Goal: Task Accomplishment & Management: Manage account settings

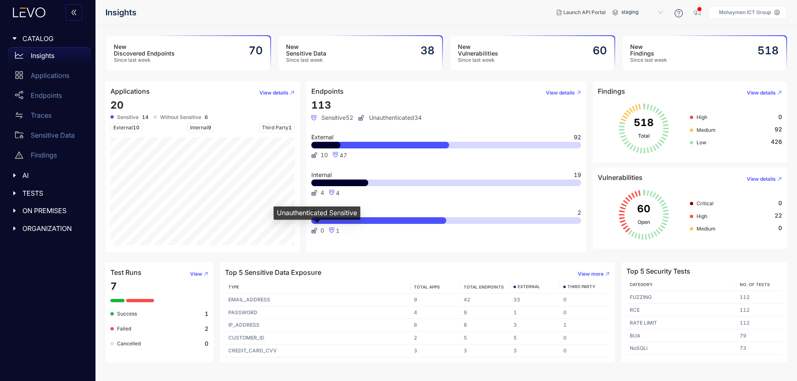
click at [314, 230] on icon at bounding box center [314, 231] width 6 height 6
click at [195, 272] on span "View" at bounding box center [196, 274] width 12 height 6
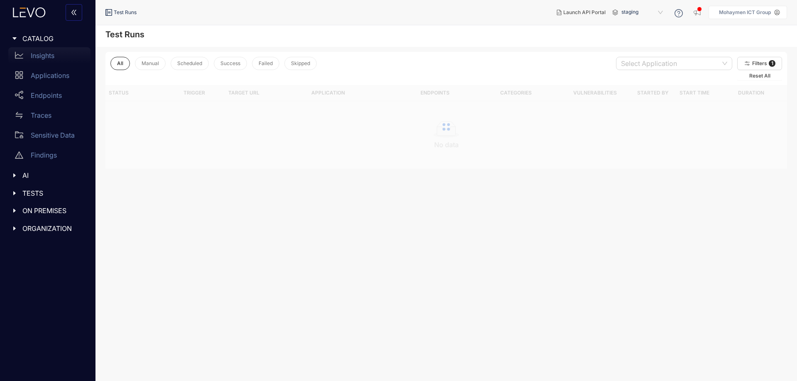
click at [34, 54] on p "Insights" at bounding box center [43, 55] width 24 height 7
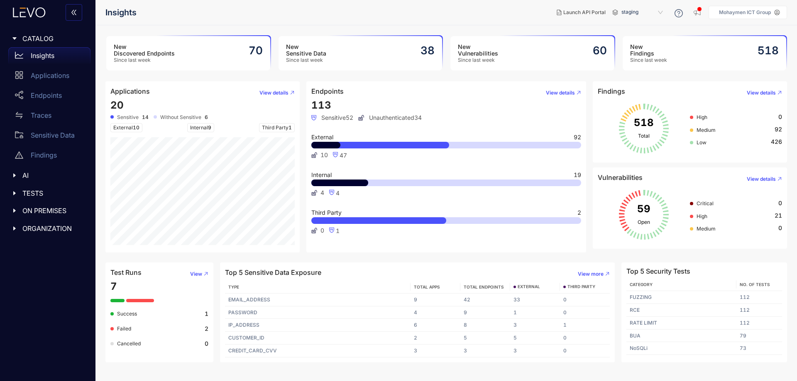
click at [12, 35] on div at bounding box center [17, 38] width 11 height 7
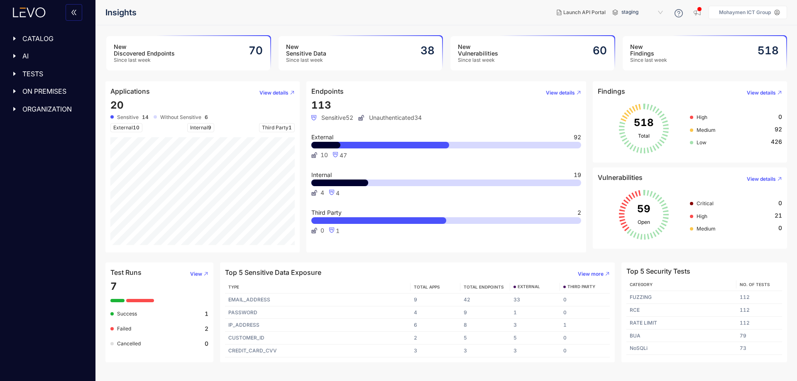
click at [12, 35] on div at bounding box center [17, 38] width 11 height 7
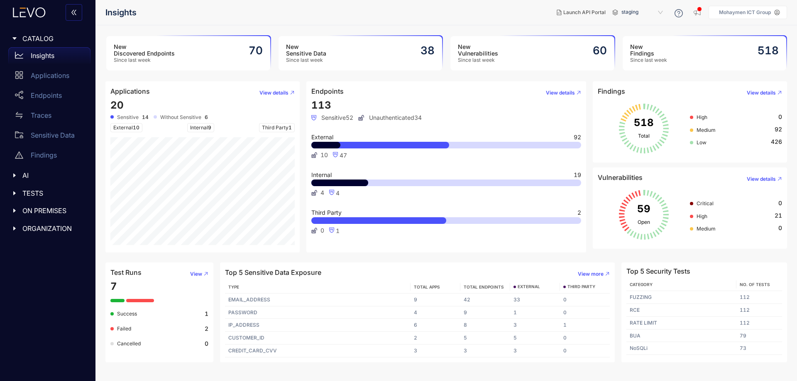
click at [747, 43] on div "New Findings Since last week 518" at bounding box center [705, 53] width 164 height 34
click at [222, 51] on div "New Discovered Endpoints Since last week 70" at bounding box center [188, 53] width 164 height 34
click at [315, 39] on div "New Sensitive Data Since last week 38" at bounding box center [361, 53] width 164 height 34
click at [483, 54] on h3 "New Vulnerabilities" at bounding box center [478, 50] width 40 height 13
click at [337, 52] on div "New Sensitive Data Since last week 38" at bounding box center [361, 53] width 164 height 34
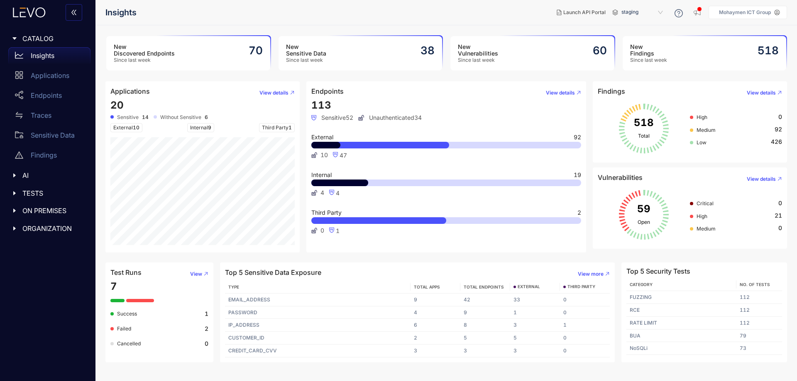
click at [210, 52] on div "New Discovered Endpoints Since last week 70" at bounding box center [188, 53] width 164 height 34
click at [697, 13] on icon "button" at bounding box center [697, 12] width 8 height 8
click at [487, 83] on article "Endpoints View details 113 Sensitive 52 Unauthenticated 34 External 92 10 47 In…" at bounding box center [446, 166] width 280 height 171
click at [502, 47] on div "New Vulnerabilities Since last week 60" at bounding box center [532, 53] width 164 height 34
click at [347, 61] on div "New Sensitive Data Since last week 38" at bounding box center [361, 53] width 164 height 34
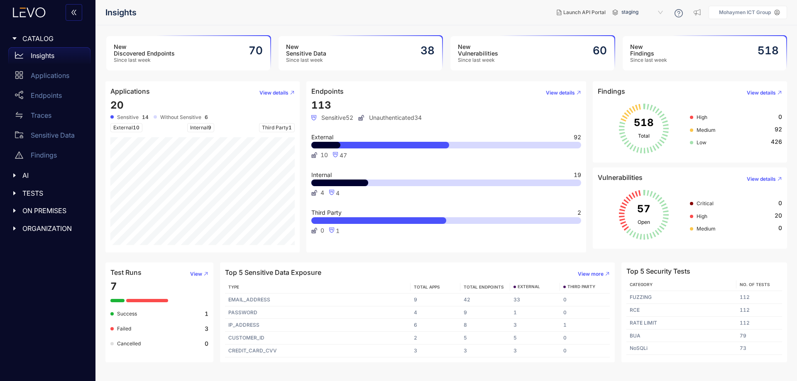
click at [531, 53] on div "New Vulnerabilities Since last week 60" at bounding box center [532, 53] width 164 height 34
click at [477, 51] on h3 "New Vulnerabilities" at bounding box center [478, 50] width 40 height 13
click at [686, 44] on div "New Findings Since last week 518" at bounding box center [705, 53] width 164 height 34
click at [44, 71] on div "Applications" at bounding box center [49, 75] width 82 height 17
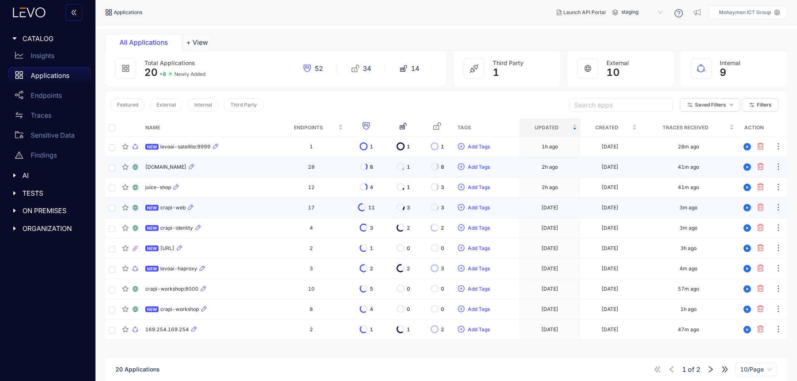
scroll to position [59, 0]
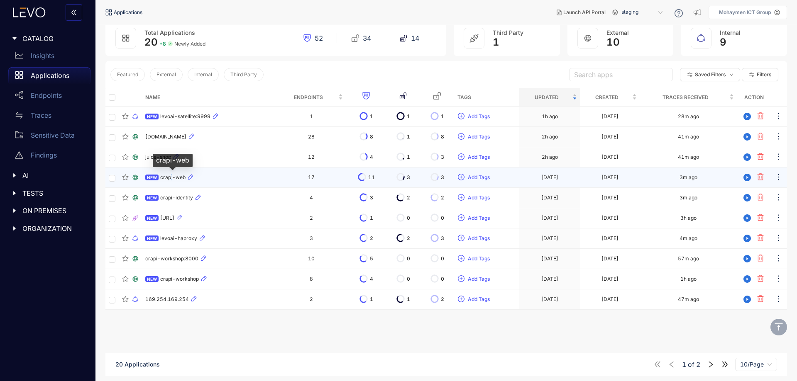
click at [171, 177] on span "crapi-web" at bounding box center [172, 178] width 25 height 6
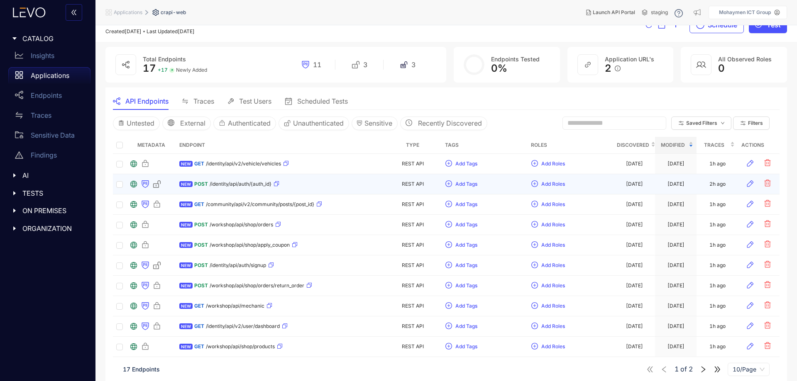
scroll to position [26, 0]
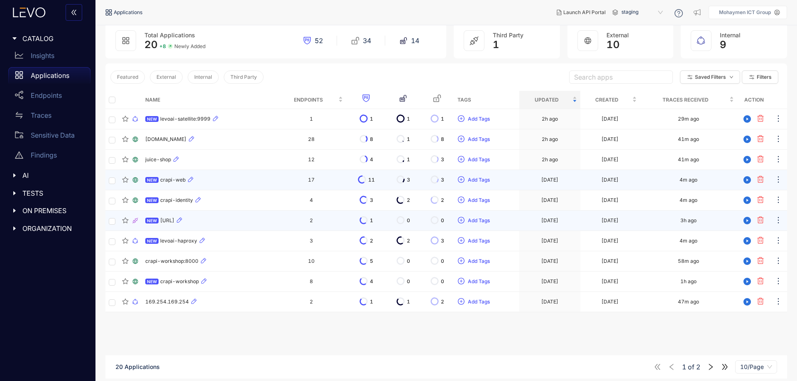
scroll to position [59, 0]
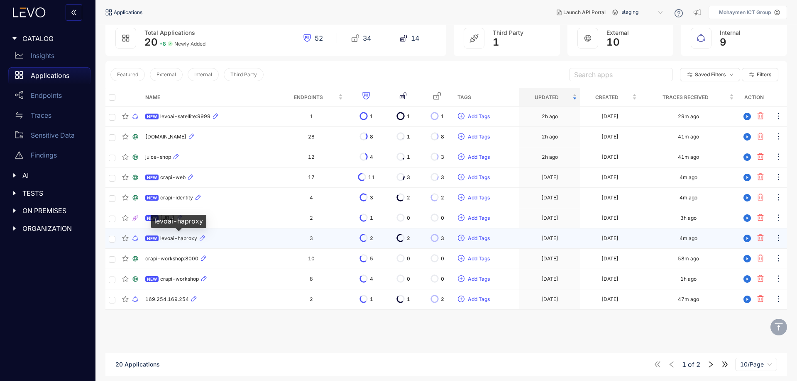
click at [186, 239] on span "levoai-haproxy" at bounding box center [178, 239] width 37 height 6
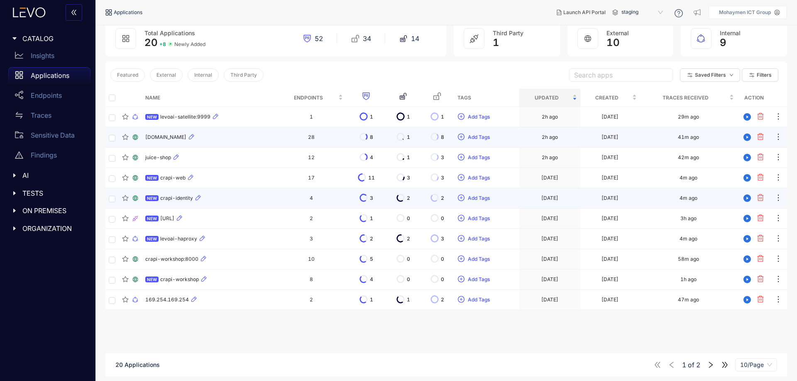
scroll to position [59, 0]
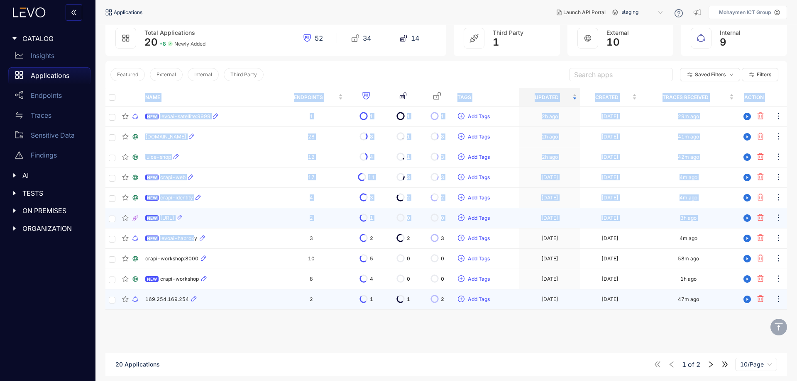
drag, startPoint x: 207, startPoint y: 322, endPoint x: 184, endPoint y: 208, distance: 115.7
click at [184, 210] on div "Name Endpoints Tags Updated Created Traces Received Action NEW levoai-satellite…" at bounding box center [446, 218] width 682 height 260
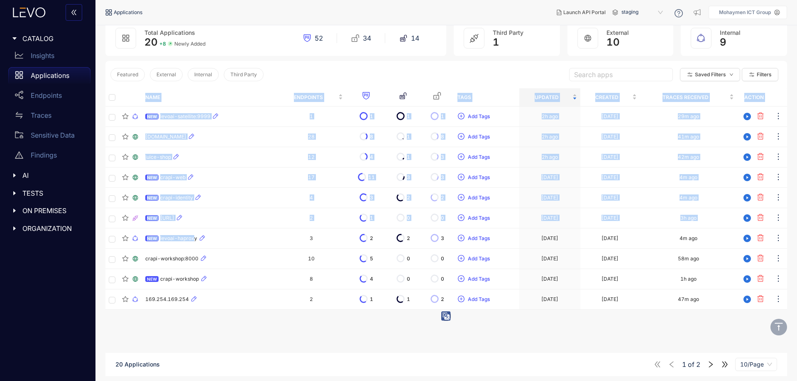
click at [213, 339] on div "Name Endpoints Tags Updated Created Traces Received Action NEW levoai-satellite…" at bounding box center [446, 218] width 682 height 260
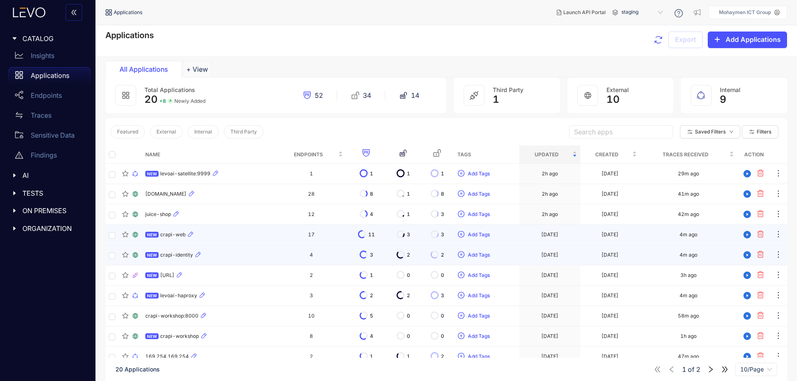
scroll to position [0, 0]
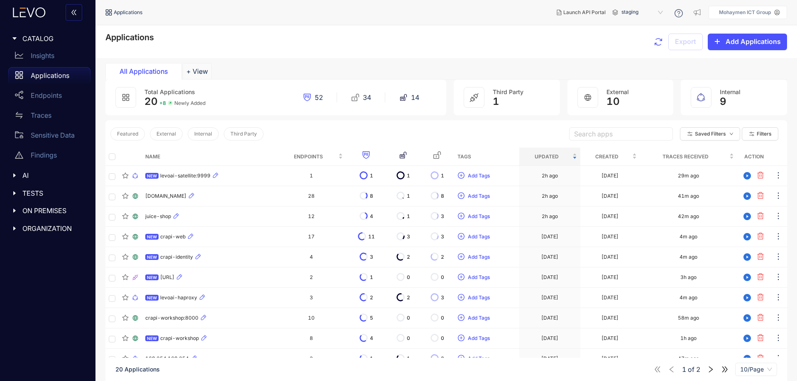
drag, startPoint x: 589, startPoint y: 90, endPoint x: 641, endPoint y: 96, distance: 51.8
click at [589, 90] on div at bounding box center [587, 97] width 21 height 21
click at [202, 72] on button "+ View" at bounding box center [197, 71] width 29 height 17
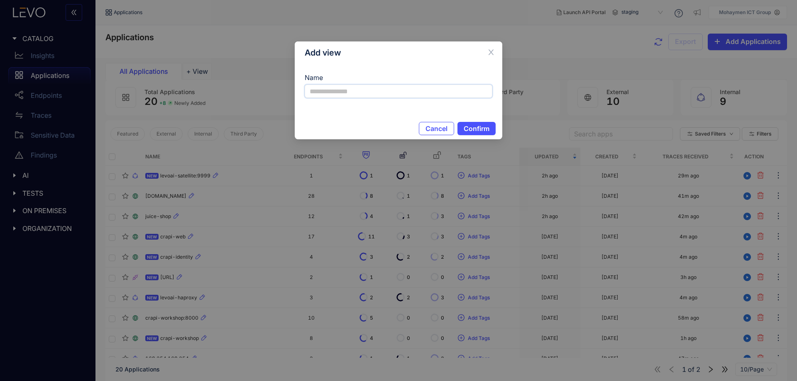
click at [335, 91] on input "Name" at bounding box center [399, 91] width 188 height 13
type input "****"
click at [481, 130] on span "Confirm" at bounding box center [477, 128] width 26 height 7
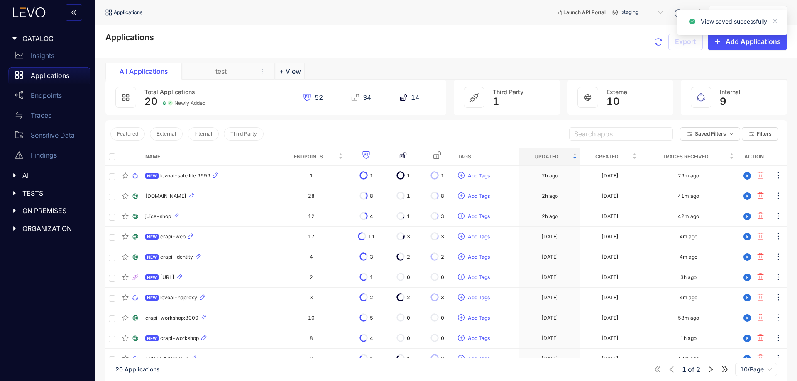
click at [220, 73] on div "test" at bounding box center [221, 71] width 62 height 7
click at [773, 21] on icon "close" at bounding box center [775, 21] width 6 height 6
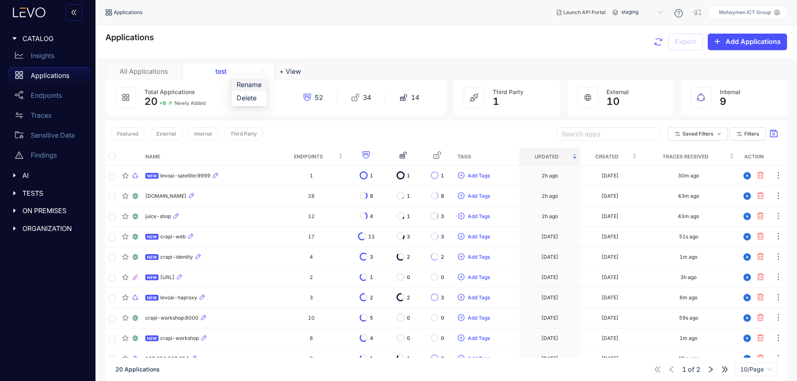
click at [255, 84] on span "Rename" at bounding box center [249, 84] width 25 height 9
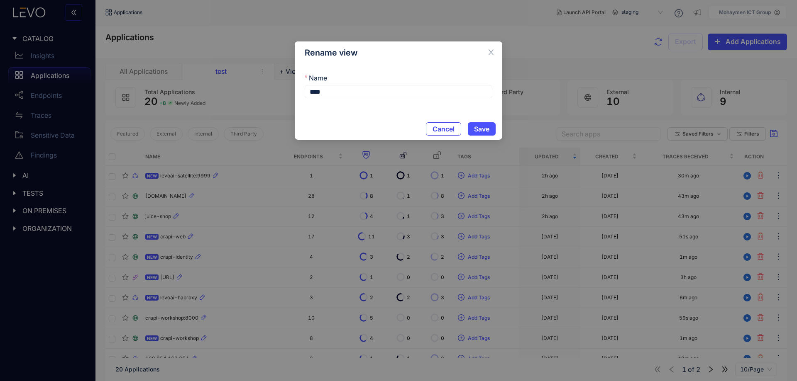
click at [448, 132] on span "Cancel" at bounding box center [444, 128] width 22 height 7
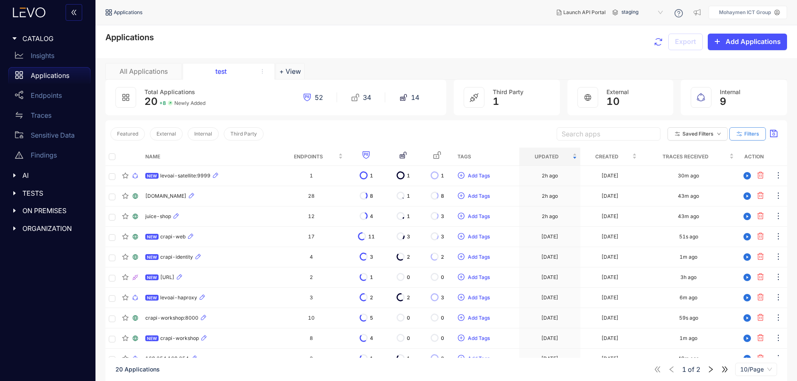
click at [746, 131] on span "Filters" at bounding box center [751, 134] width 15 height 6
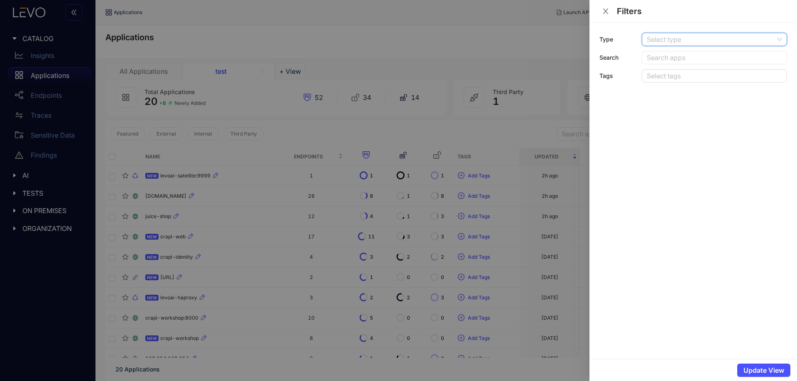
click at [711, 34] on input "search" at bounding box center [711, 39] width 129 height 12
click at [682, 69] on div "External" at bounding box center [714, 69] width 135 height 9
click at [764, 371] on span "Update View" at bounding box center [763, 370] width 41 height 7
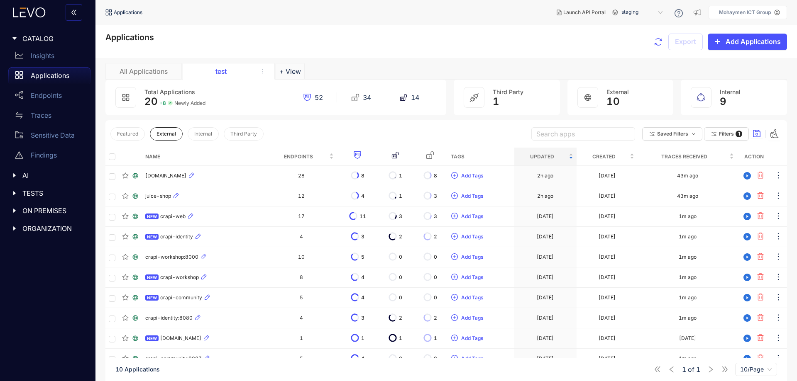
click at [158, 70] on div "All Applications" at bounding box center [143, 71] width 62 height 7
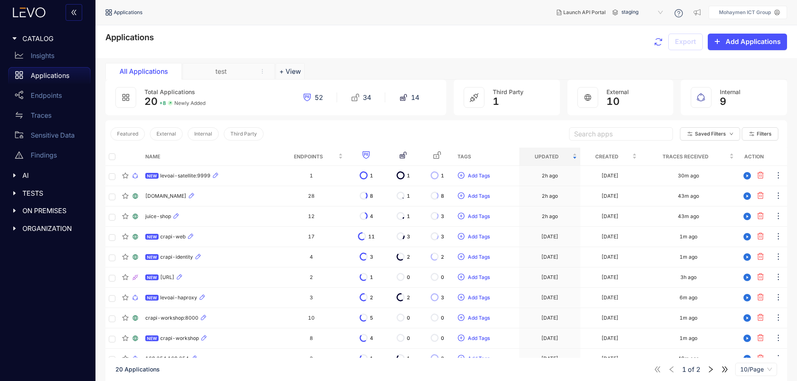
click at [237, 71] on div "test" at bounding box center [221, 71] width 62 height 7
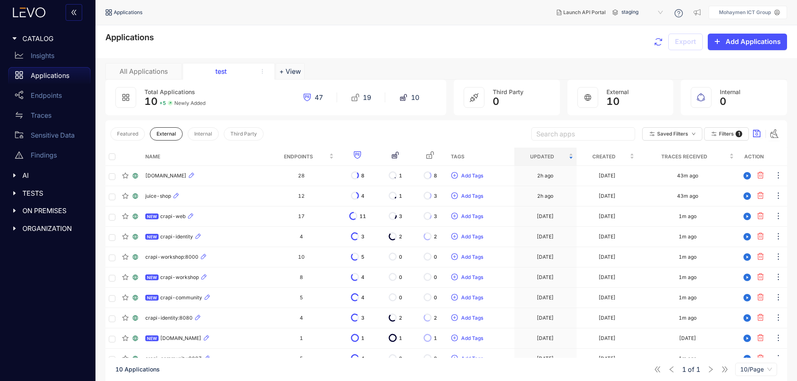
click at [262, 67] on div "All Applications test + View Total Applications 10 + 5 Newly Added 47 19 10 Thi…" at bounding box center [446, 249] width 682 height 373
click at [292, 71] on button "+ View" at bounding box center [290, 71] width 29 height 17
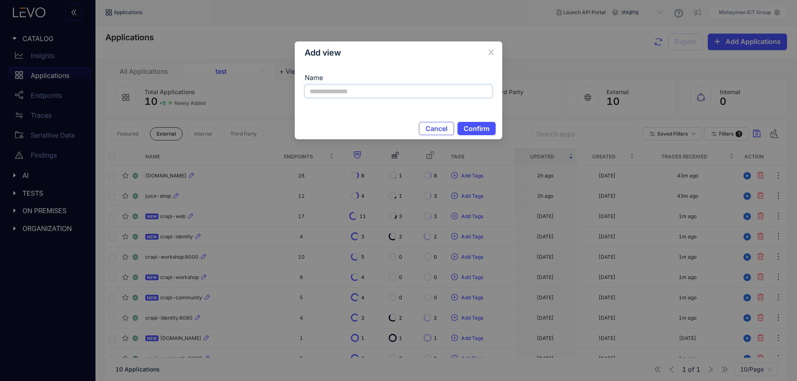
click at [362, 94] on input "Name" at bounding box center [399, 91] width 188 height 13
type input "*****"
click at [476, 130] on span "Confirm" at bounding box center [477, 128] width 26 height 7
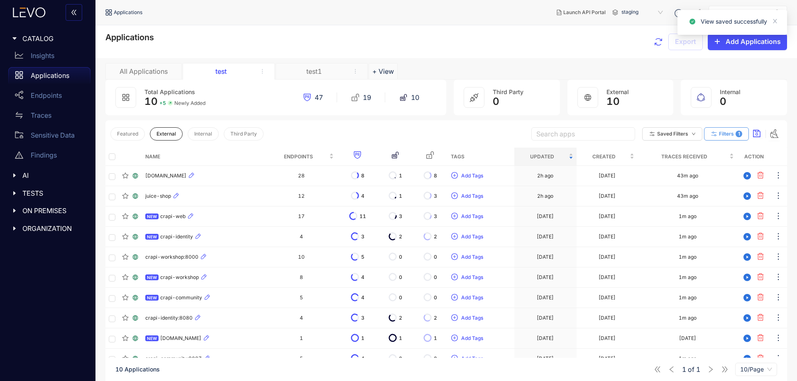
click at [736, 134] on span "1" at bounding box center [739, 134] width 7 height 7
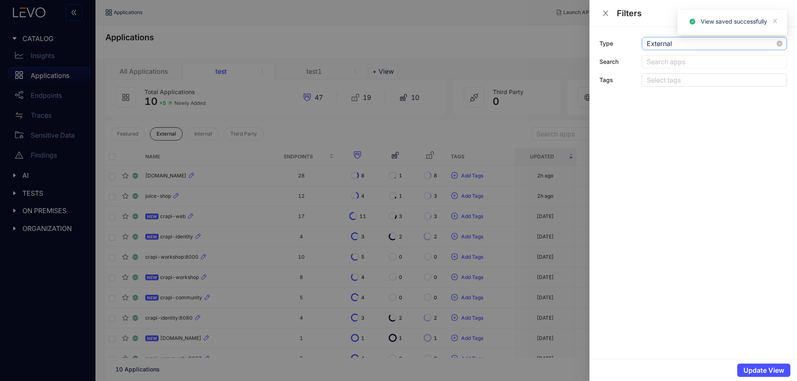
click at [688, 43] on span "External" at bounding box center [714, 43] width 135 height 12
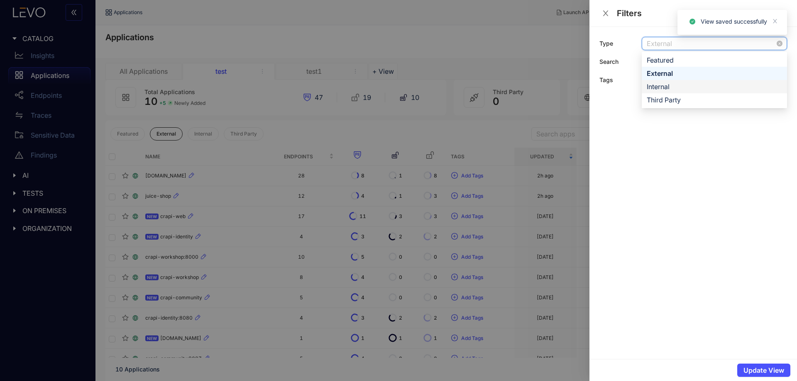
click at [672, 86] on div "Internal" at bounding box center [714, 86] width 135 height 9
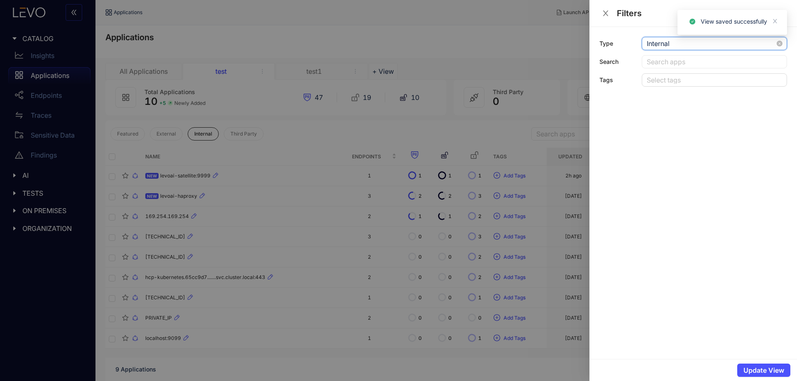
click at [685, 45] on span "Internal" at bounding box center [714, 43] width 135 height 12
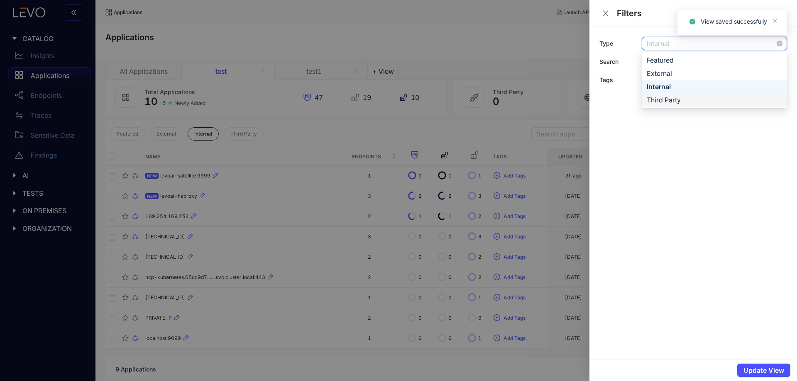
click at [675, 99] on div "Third Party" at bounding box center [714, 99] width 135 height 9
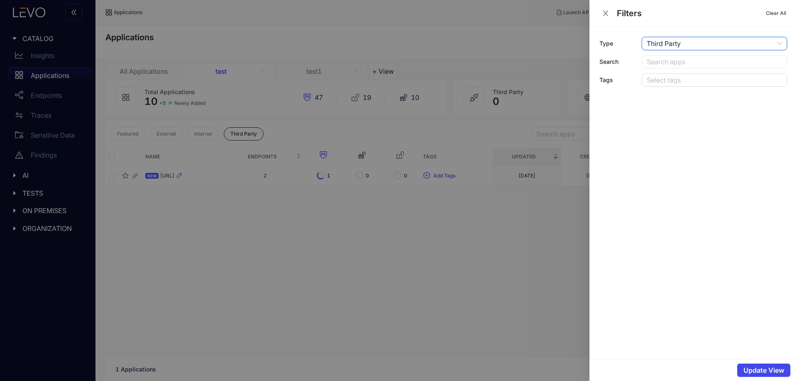
click at [777, 372] on span "Update View" at bounding box center [763, 370] width 41 height 7
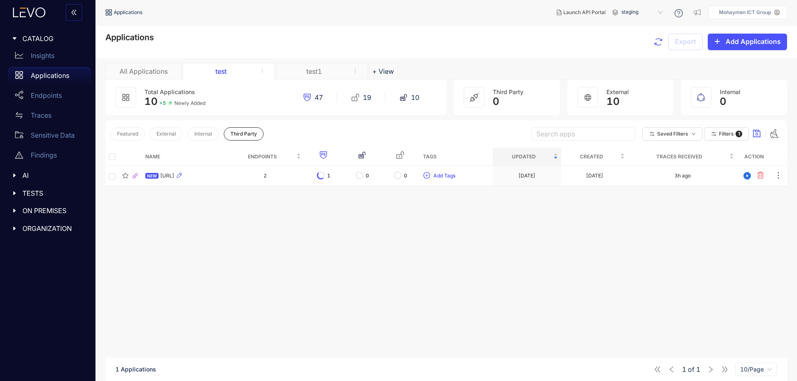
click at [221, 73] on div "test" at bounding box center [221, 71] width 62 height 7
click at [334, 69] on div "test1" at bounding box center [314, 71] width 62 height 7
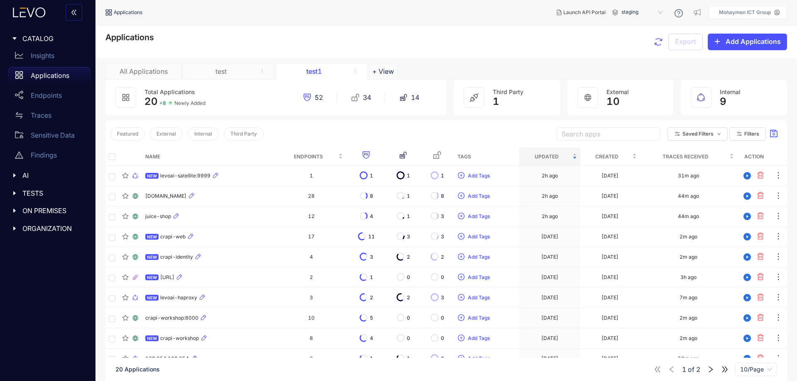
click at [221, 68] on div "test" at bounding box center [221, 71] width 62 height 7
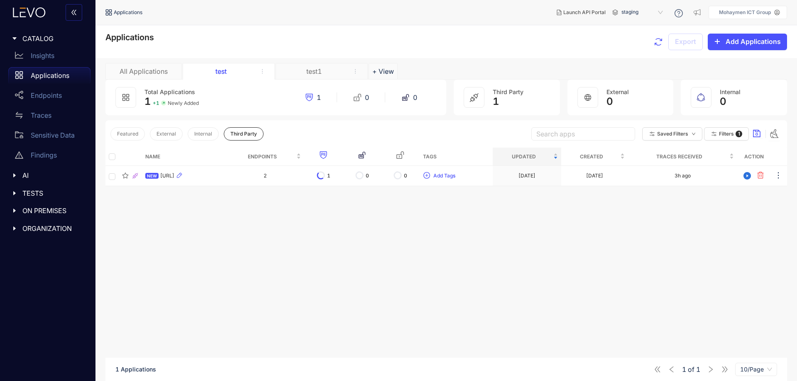
click at [301, 71] on div "test1" at bounding box center [314, 71] width 62 height 7
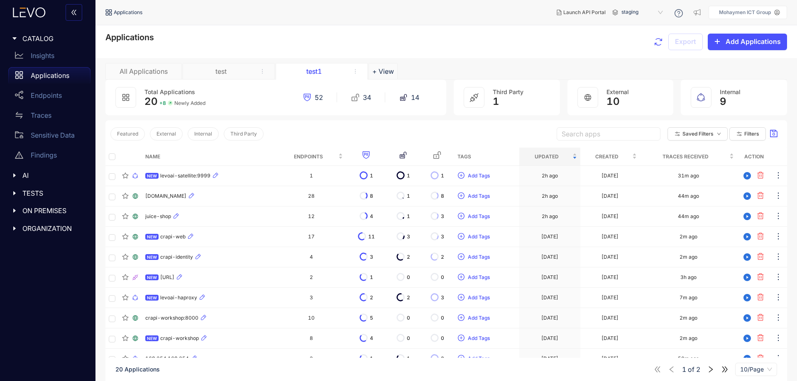
click at [122, 95] on icon at bounding box center [125, 97] width 7 height 7
click at [158, 98] on div "20 + 8 Newly Added" at bounding box center [174, 102] width 61 height 12
click at [169, 98] on div "20 + 8 Newly Added" at bounding box center [174, 102] width 61 height 12
click at [44, 55] on p "Insights" at bounding box center [43, 55] width 24 height 7
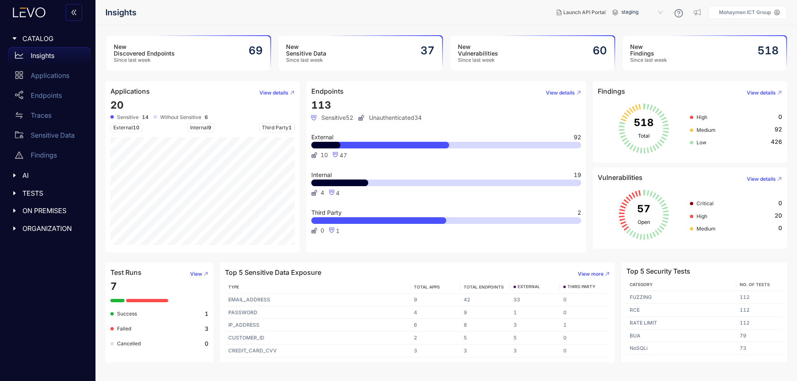
click at [546, 47] on div "New Vulnerabilities Since last week 60" at bounding box center [532, 53] width 164 height 34
click at [499, 53] on div "New Vulnerabilities Since last week 60" at bounding box center [532, 53] width 164 height 34
click at [675, 48] on div "New Findings Since last week 518" at bounding box center [705, 53] width 164 height 34
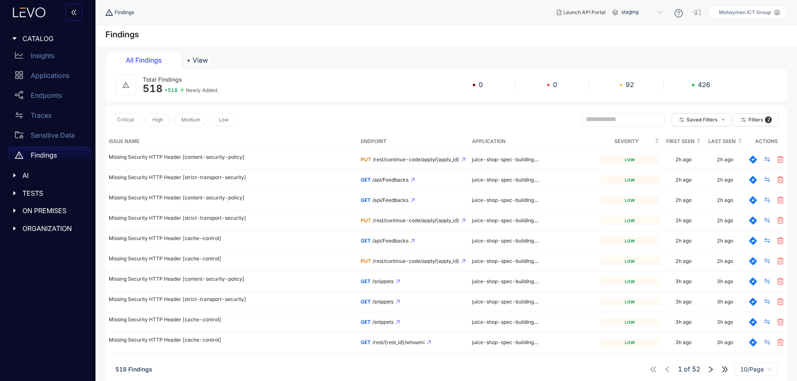
drag, startPoint x: 392, startPoint y: 135, endPoint x: 386, endPoint y: 127, distance: 9.5
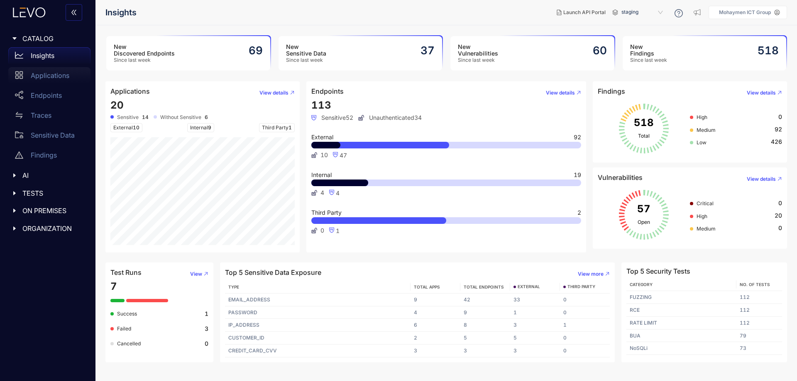
click at [50, 73] on p "Applications" at bounding box center [50, 75] width 39 height 7
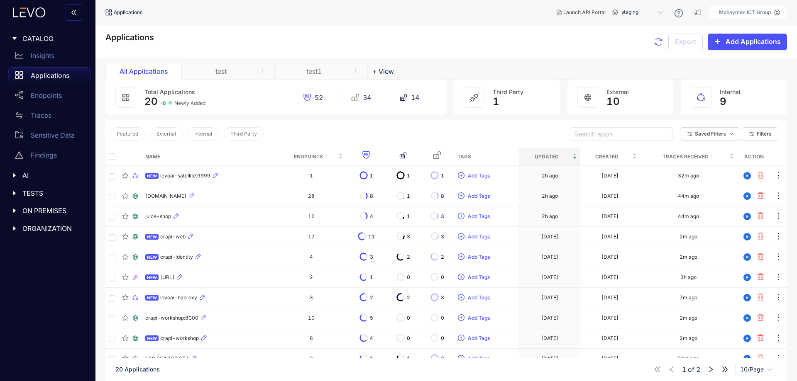
click at [222, 73] on div "test" at bounding box center [221, 71] width 62 height 7
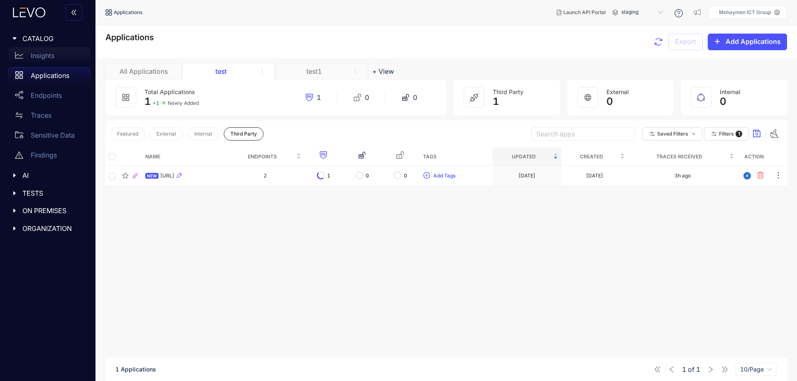
click at [37, 60] on div "Insights" at bounding box center [49, 55] width 82 height 17
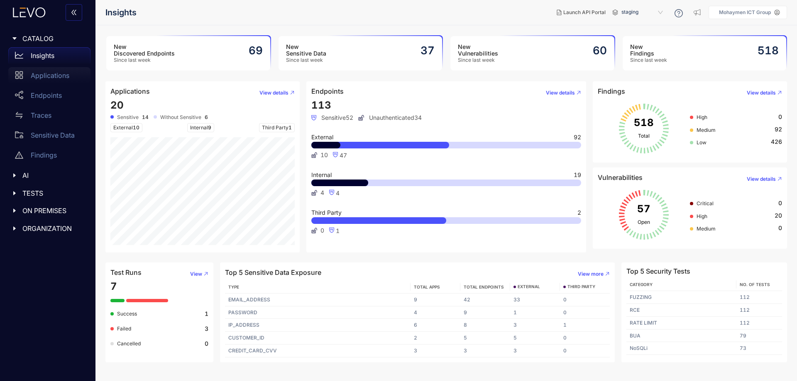
click at [51, 72] on p "Applications" at bounding box center [50, 75] width 39 height 7
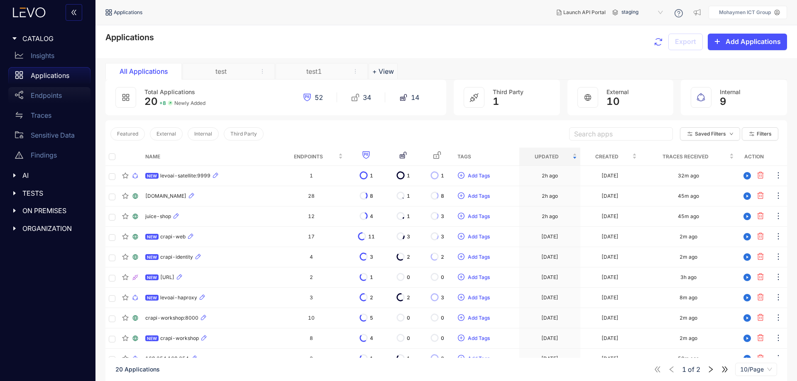
click at [59, 94] on p "Endpoints" at bounding box center [46, 95] width 31 height 7
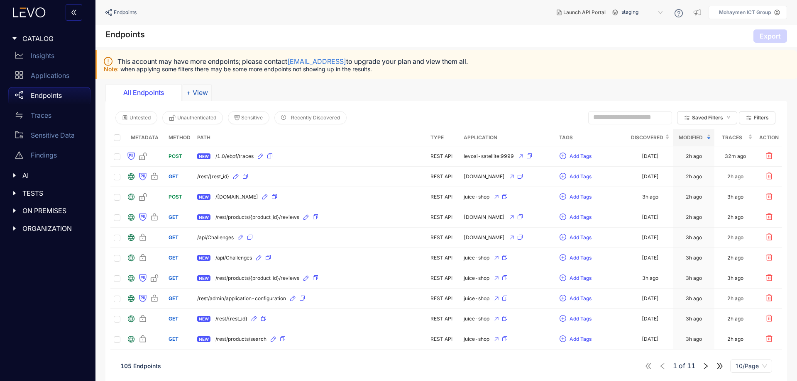
click at [199, 88] on button "+ View" at bounding box center [197, 92] width 29 height 17
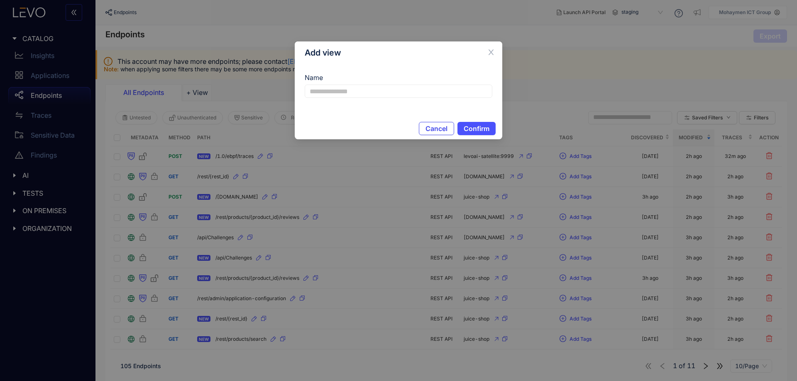
click at [447, 131] on span "Cancel" at bounding box center [437, 128] width 22 height 7
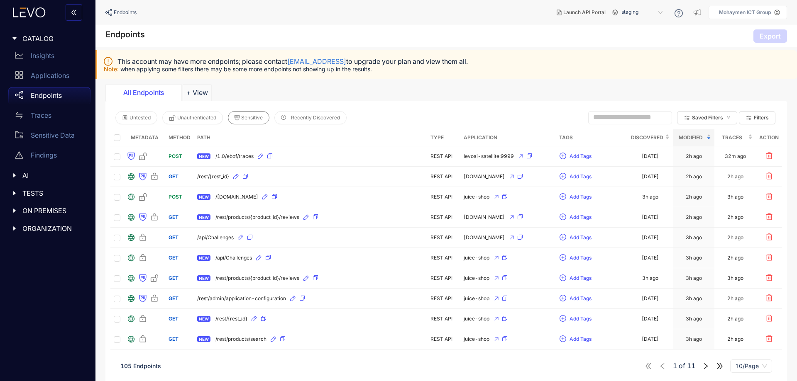
click at [254, 117] on span "Sensitive" at bounding box center [252, 118] width 22 height 6
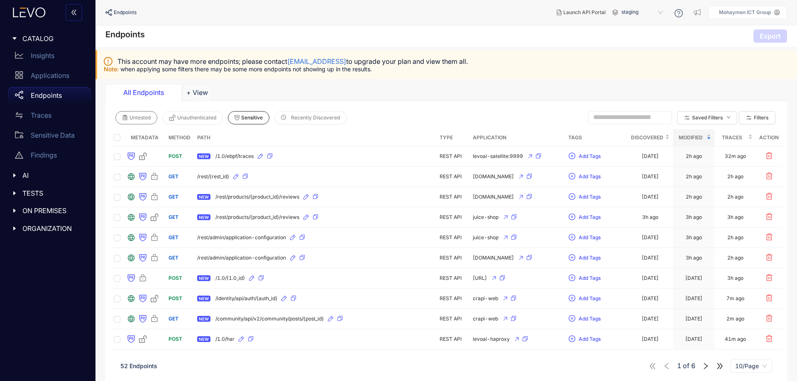
click at [141, 116] on span "Untested" at bounding box center [140, 118] width 21 height 6
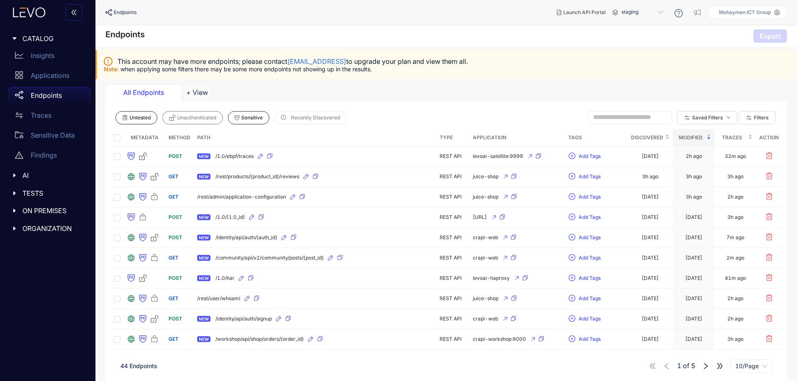
click at [186, 115] on span "Unauthenticated" at bounding box center [196, 118] width 39 height 6
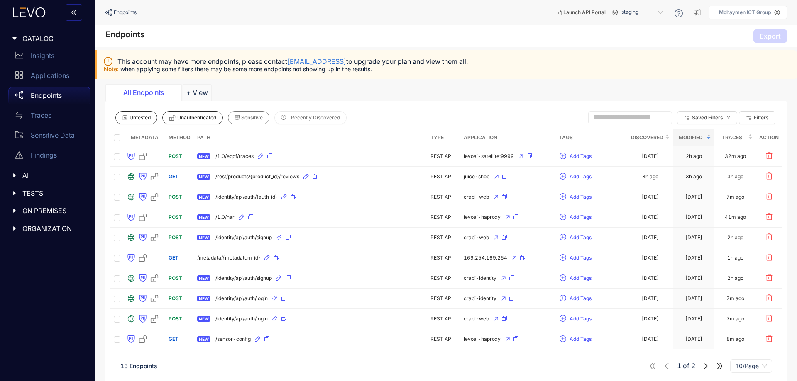
click at [246, 117] on span "Sensitive" at bounding box center [252, 118] width 22 height 6
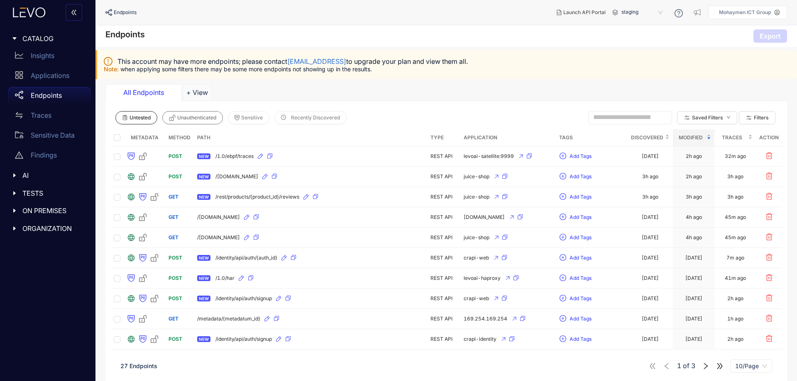
click at [181, 117] on span "Unauthenticated" at bounding box center [196, 118] width 39 height 6
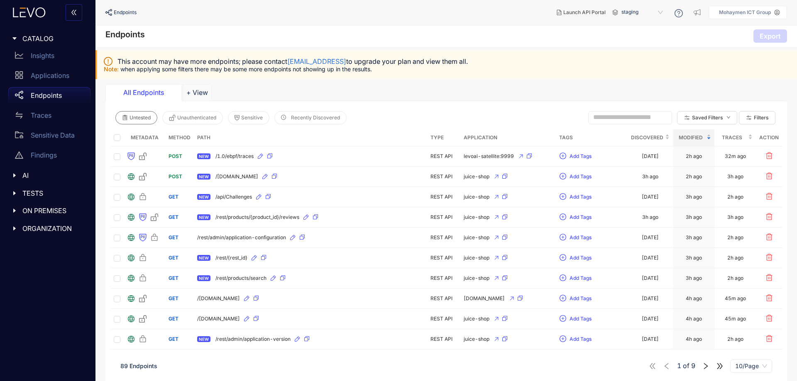
click at [148, 118] on span "Untested" at bounding box center [140, 118] width 21 height 6
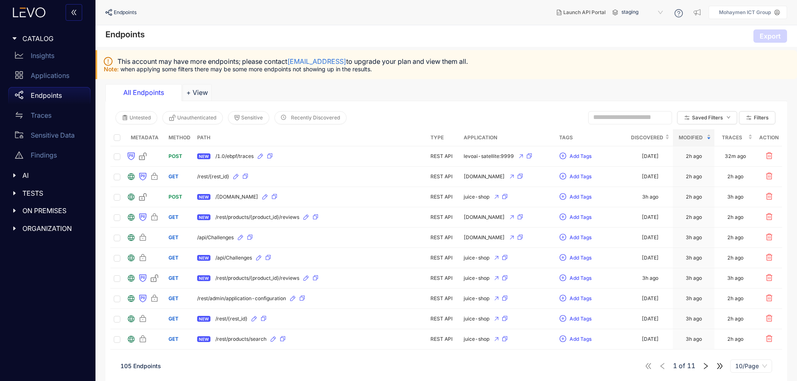
click at [407, 79] on div "This account may have more endpoints; please contact support@levo.ai to upgrade…" at bounding box center [446, 64] width 702 height 29
click at [717, 114] on button "Saved Filters" at bounding box center [707, 117] width 60 height 13
click at [704, 117] on span "Saved Filters" at bounding box center [707, 118] width 31 height 6
click at [633, 119] on input "text" at bounding box center [626, 117] width 66 height 7
click at [489, 108] on div "Untested Unauthenticated Sensitive Recently Discovered Saved Filters Filters" at bounding box center [446, 117] width 672 height 23
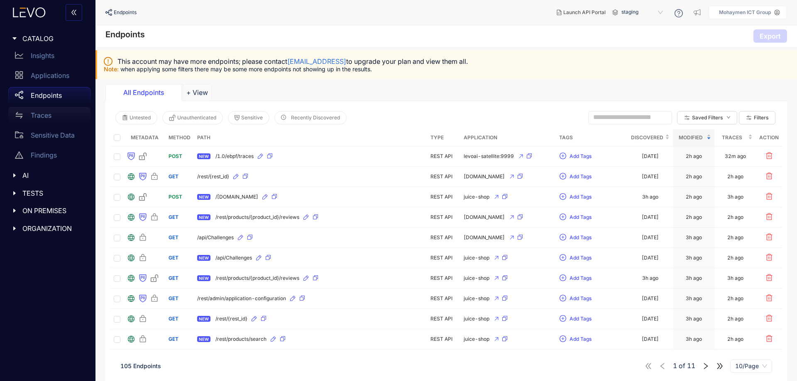
click at [62, 114] on div "Traces" at bounding box center [49, 115] width 82 height 17
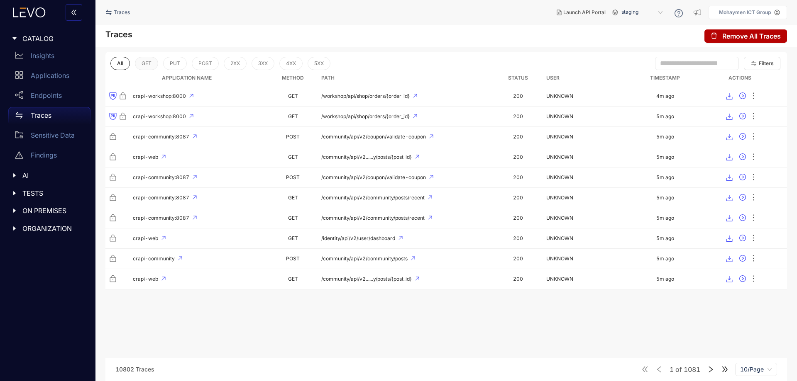
click at [148, 60] on button "GET" at bounding box center [146, 63] width 23 height 13
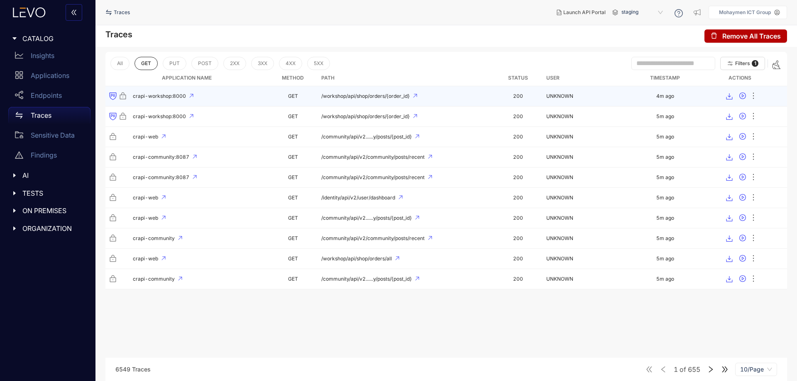
click at [175, 96] on span "crapi-workshop:8000" at bounding box center [159, 96] width 53 height 6
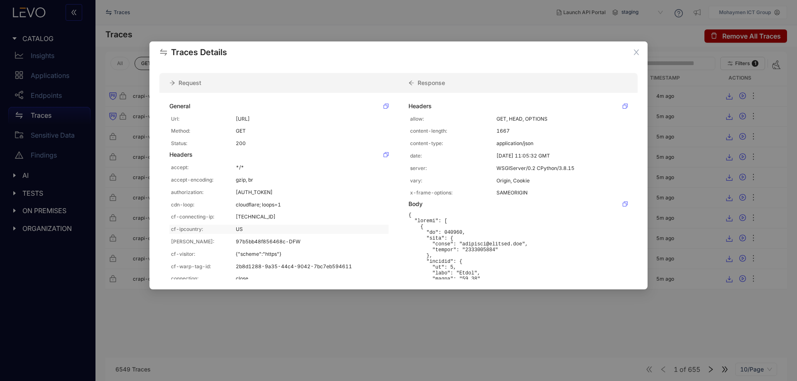
scroll to position [42, 0]
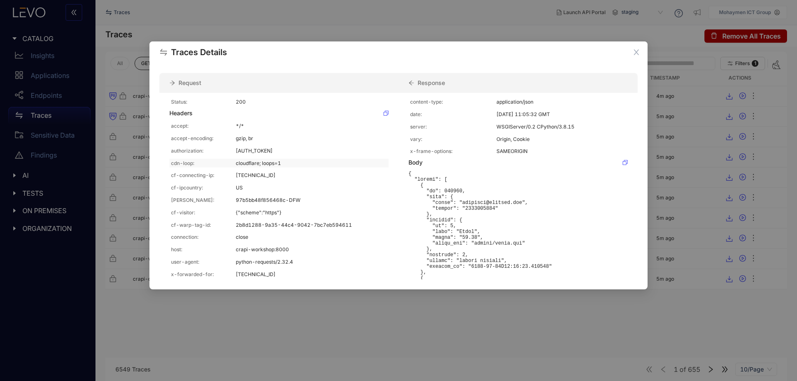
click at [259, 166] on p "cloudflare; loops=1" at bounding box center [311, 164] width 151 height 6
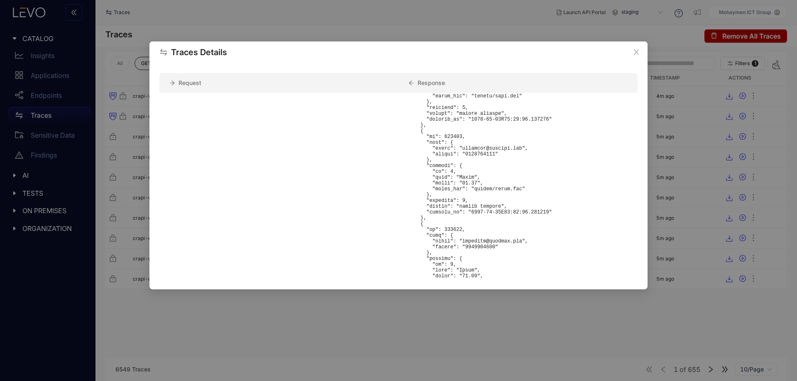
scroll to position [622, 0]
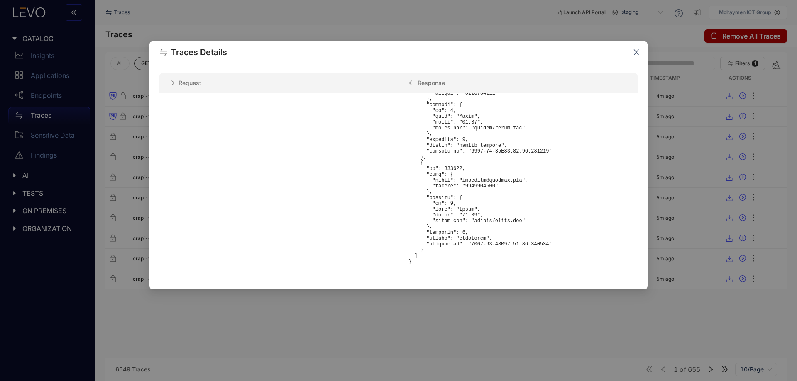
click at [634, 55] on icon "close" at bounding box center [636, 52] width 7 height 7
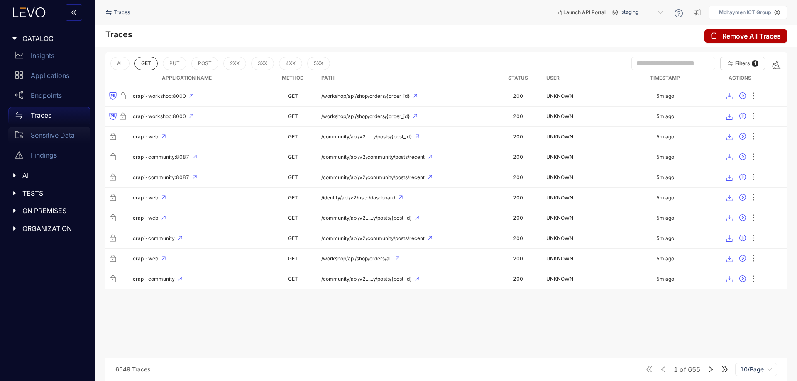
click at [64, 134] on p "Sensitive Data" at bounding box center [53, 135] width 44 height 7
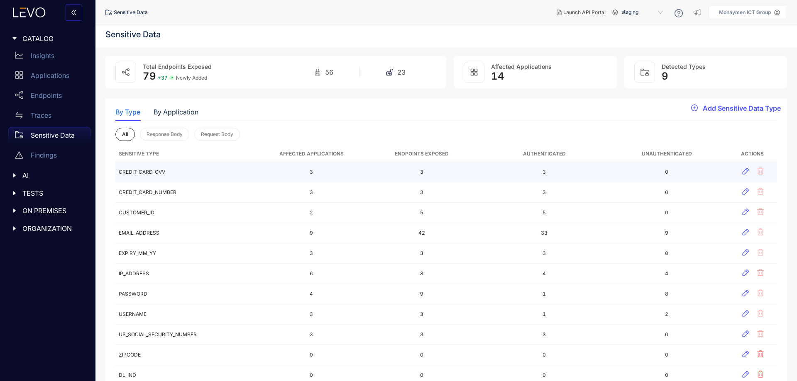
click at [147, 174] on td "CREDIT_CARD_CVV" at bounding box center [188, 172] width 147 height 20
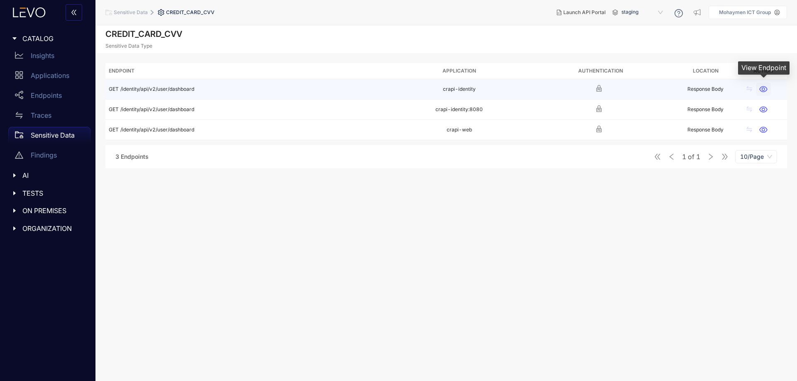
click at [760, 90] on icon "button" at bounding box center [764, 89] width 8 height 6
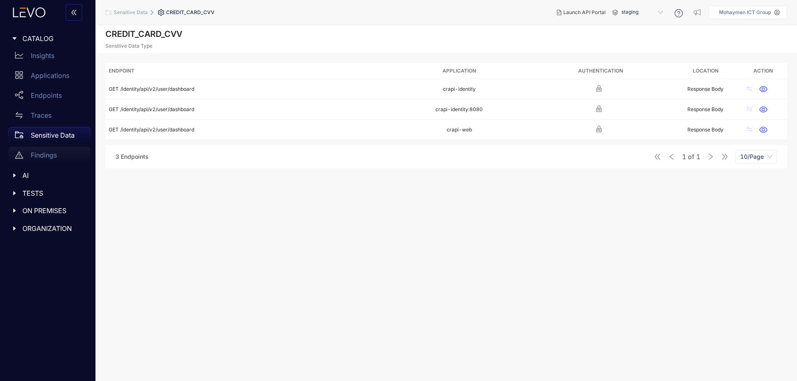
click at [39, 152] on p "Findings" at bounding box center [44, 155] width 26 height 7
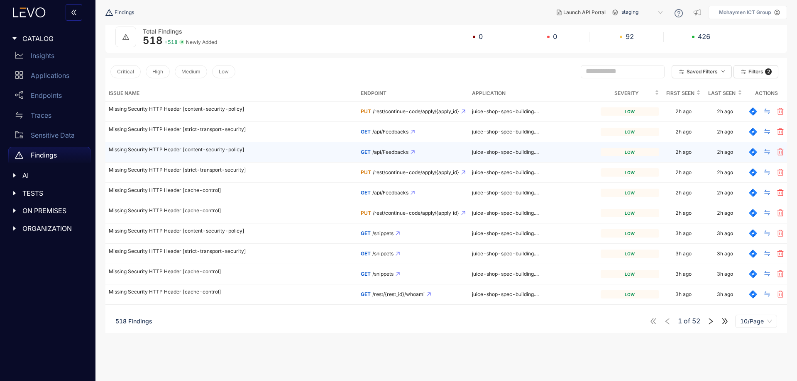
scroll to position [49, 0]
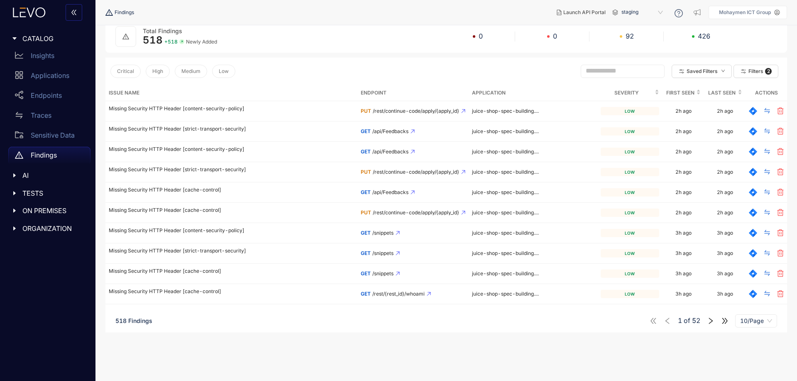
click at [759, 321] on span "10/Page" at bounding box center [756, 321] width 32 height 12
click at [757, 302] on div "100/Page" at bounding box center [756, 304] width 32 height 9
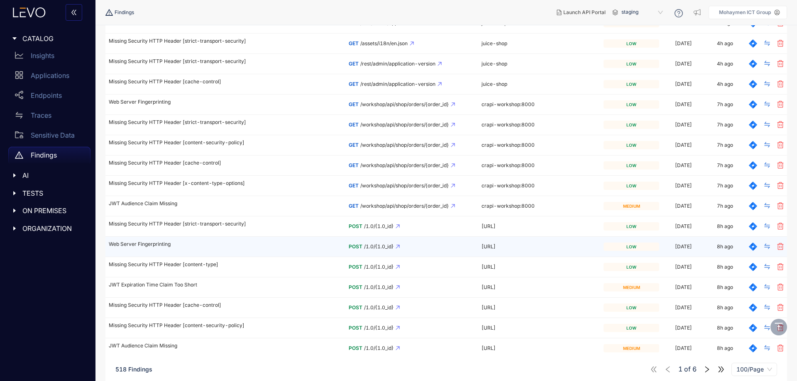
scroll to position [457, 0]
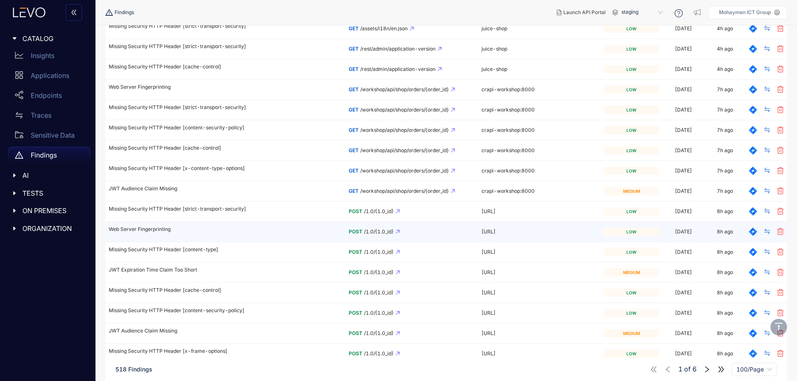
click at [165, 227] on p "Web Server Fingerprinting" at bounding box center [225, 230] width 233 height 6
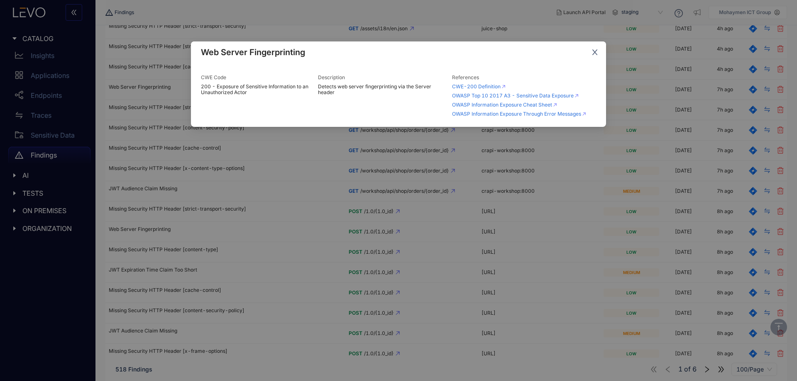
click at [593, 52] on icon "close" at bounding box center [594, 52] width 7 height 7
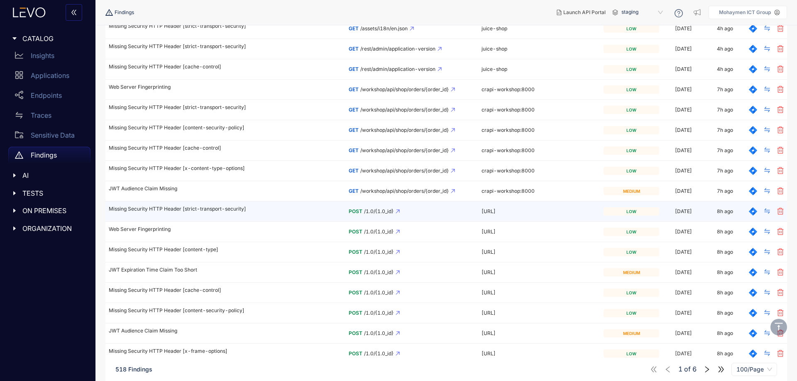
click at [214, 206] on p "Missing Security HTTP Header [strict-transport-security]" at bounding box center [225, 209] width 233 height 6
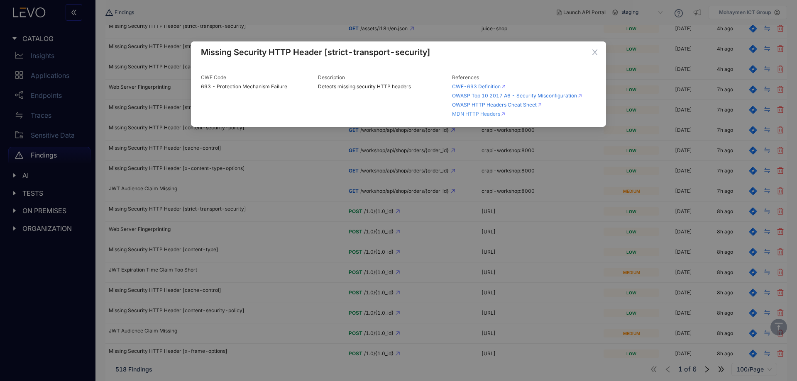
click at [488, 112] on link "MDN HTTP Headers" at bounding box center [478, 114] width 53 height 6
click at [429, 176] on div "Missing Security HTTP Header [strict-transport-security] CWE Code 693 - Protect…" at bounding box center [398, 190] width 797 height 381
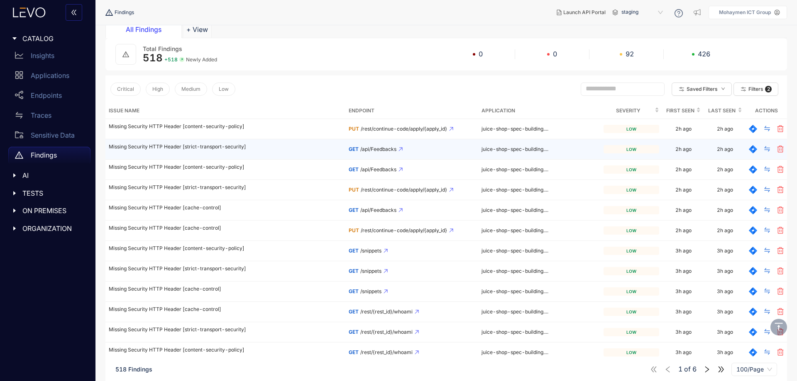
scroll to position [0, 0]
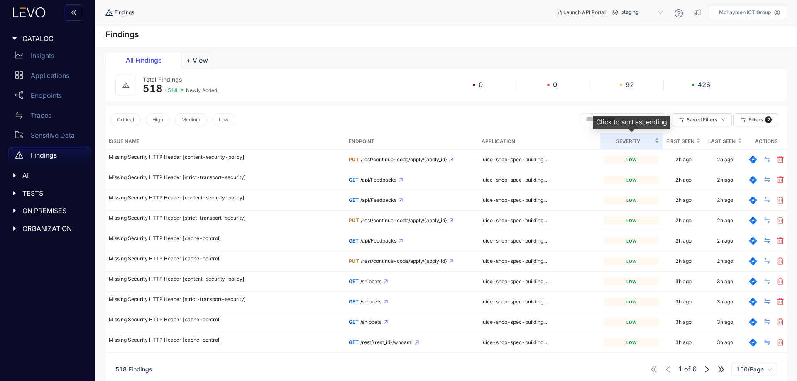
click at [633, 142] on span "Severity" at bounding box center [628, 141] width 49 height 9
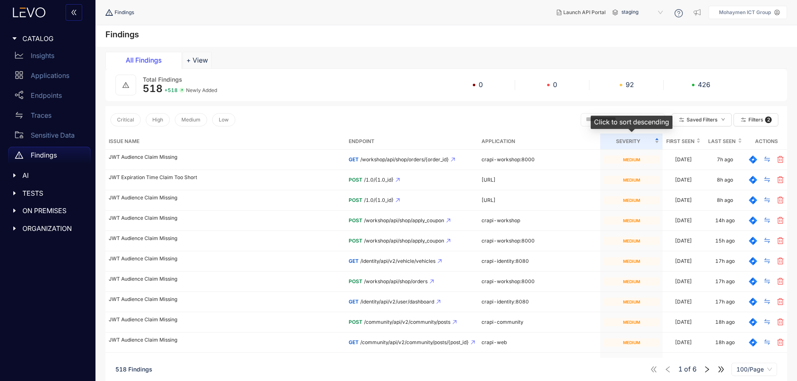
click at [636, 143] on span "Severity" at bounding box center [628, 141] width 49 height 9
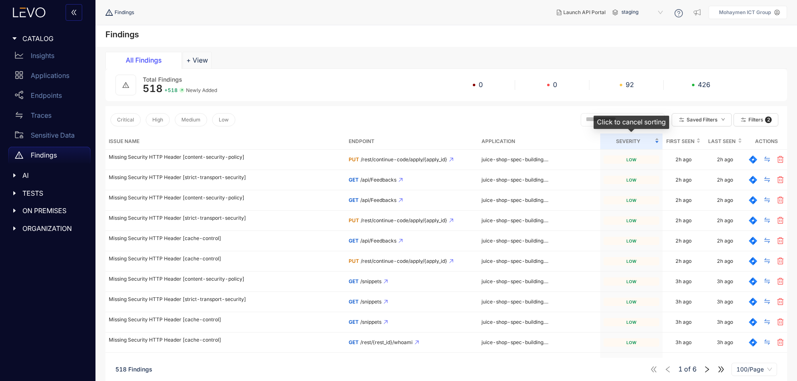
click at [636, 143] on span "Severity" at bounding box center [628, 141] width 49 height 9
click at [632, 138] on span "Severity" at bounding box center [628, 141] width 49 height 9
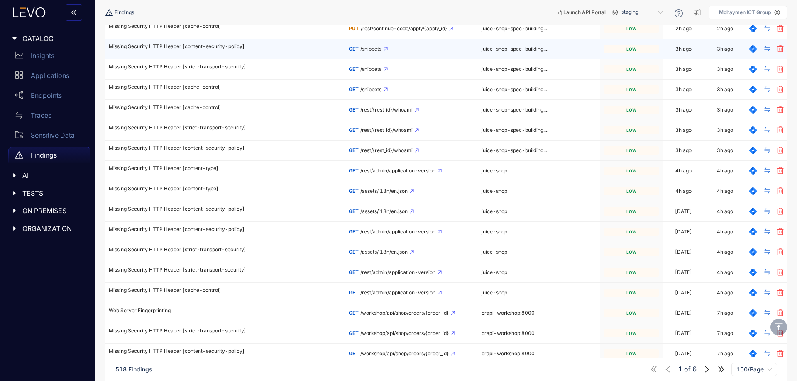
scroll to position [498, 0]
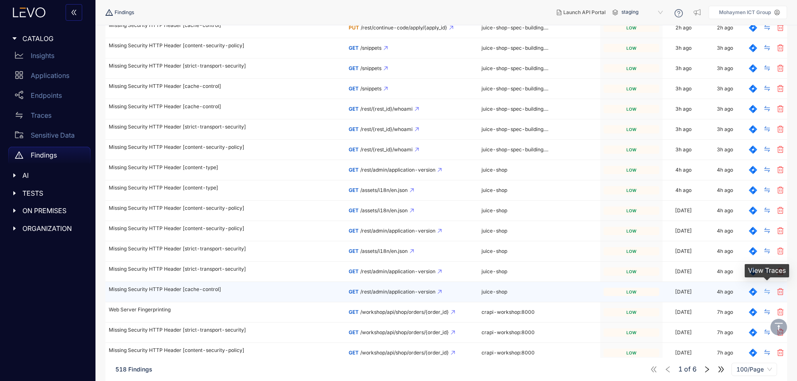
click at [767, 293] on icon "swap" at bounding box center [766, 291] width 5 height 5
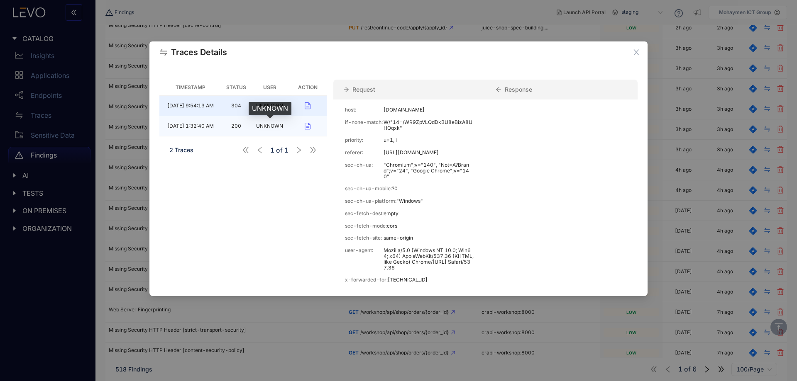
click at [267, 125] on span "UNKNOWN" at bounding box center [269, 126] width 27 height 6
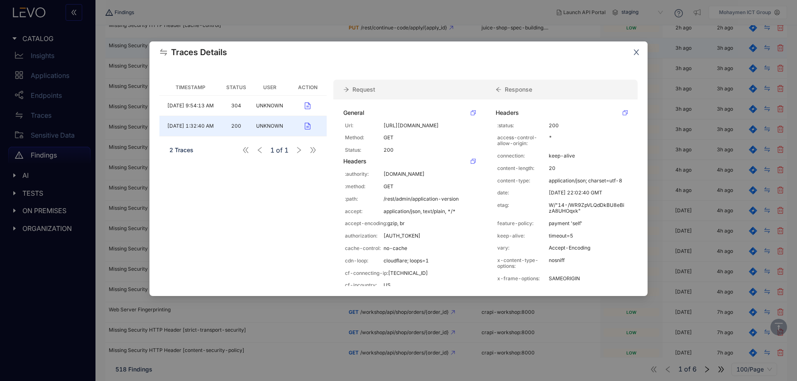
click at [636, 49] on icon "close" at bounding box center [636, 52] width 7 height 7
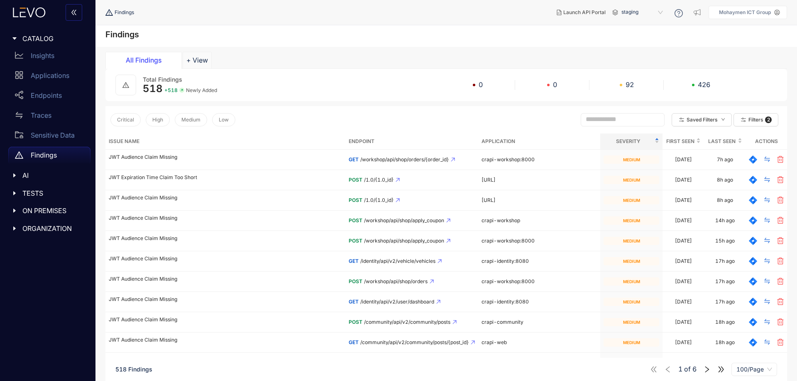
click at [171, 88] on span "+ 518" at bounding box center [170, 91] width 13 height 6
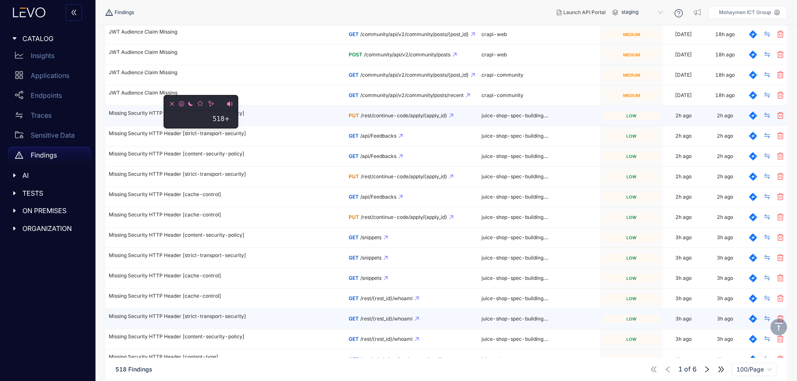
scroll to position [415, 0]
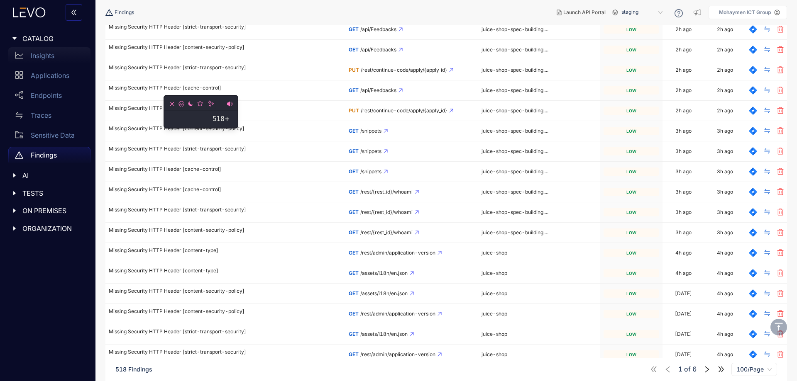
click at [42, 51] on div "Insights" at bounding box center [49, 55] width 82 height 17
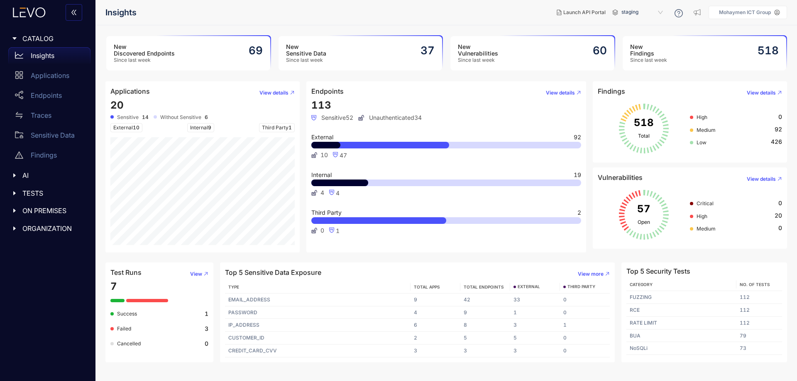
click at [702, 112] on div "High 0 Medium 92 Low 426" at bounding box center [736, 128] width 92 height 41
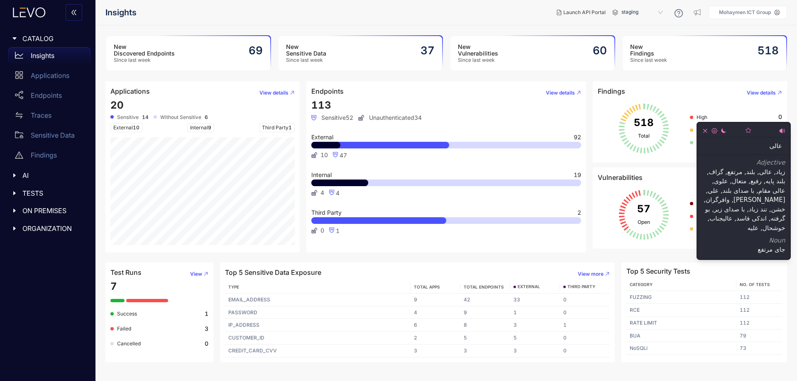
click at [638, 217] on icon at bounding box center [644, 215] width 58 height 58
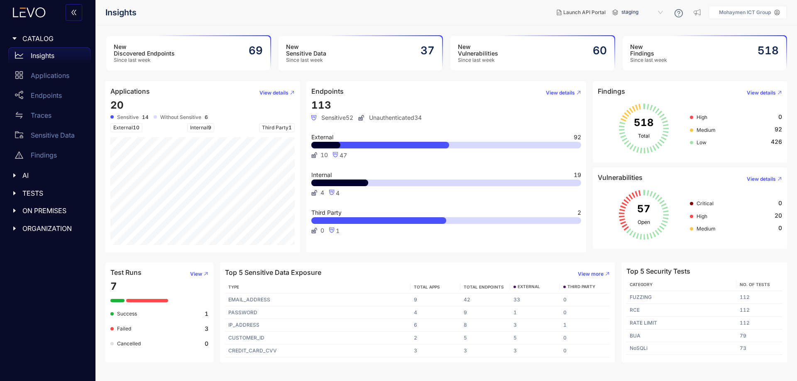
click at [777, 214] on span "20" at bounding box center [778, 216] width 7 height 7
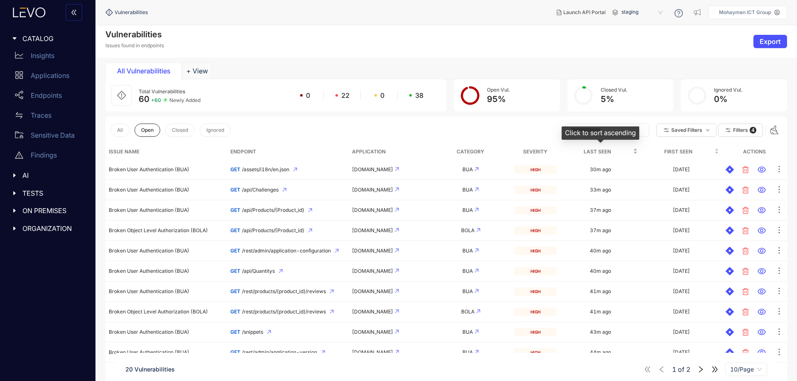
click at [594, 149] on span "Last Seen" at bounding box center [597, 151] width 68 height 9
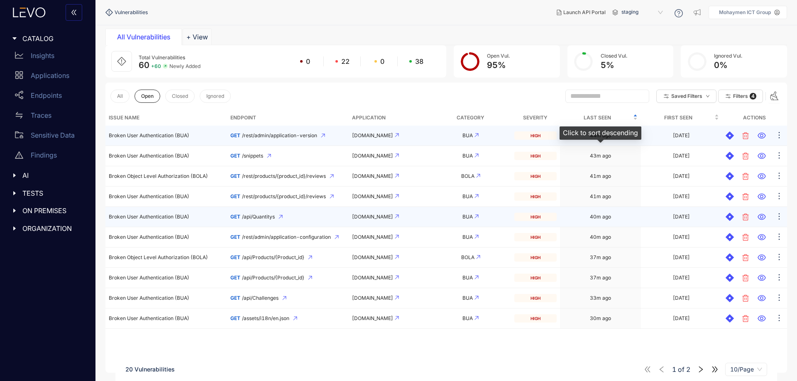
scroll to position [59, 0]
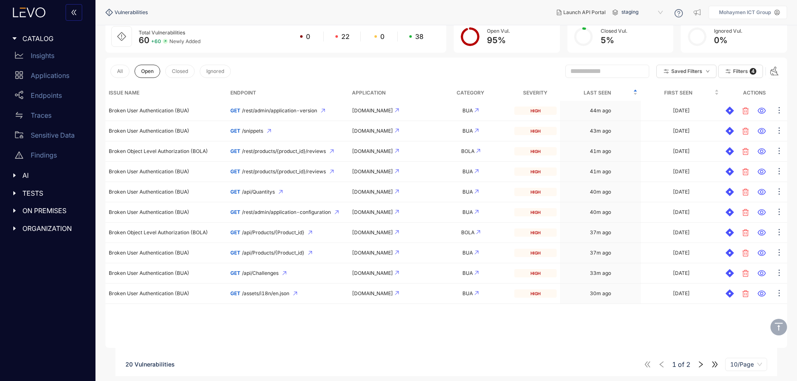
click at [754, 363] on span "10/Page" at bounding box center [746, 365] width 32 height 12
click at [742, 347] on div "100/Page" at bounding box center [746, 348] width 32 height 9
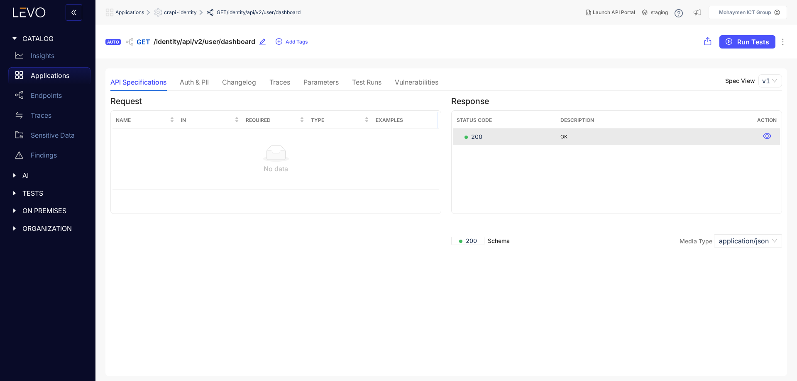
click at [193, 84] on div "Auth & PII" at bounding box center [194, 81] width 29 height 7
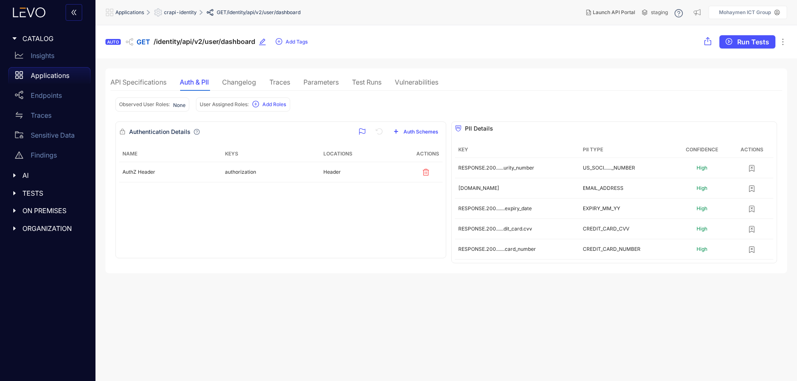
click at [248, 83] on div "Changelog" at bounding box center [239, 81] width 34 height 7
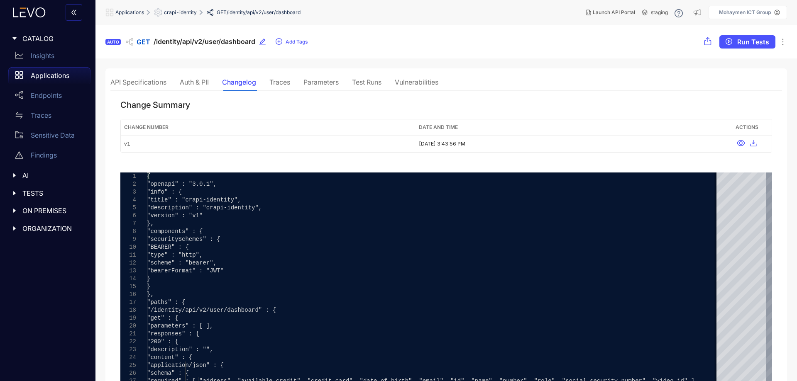
click at [198, 80] on div "Auth & PII" at bounding box center [194, 81] width 29 height 7
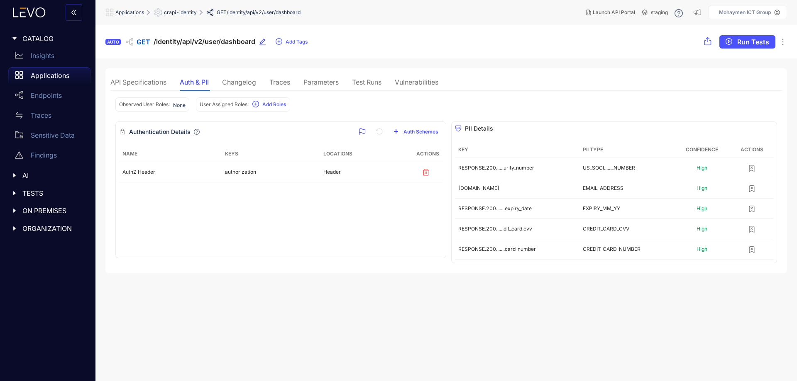
click at [244, 73] on div "API Specifications Auth & PII Changelog Traces Parameters Test Runs Vulnerabili…" at bounding box center [446, 170] width 682 height 205
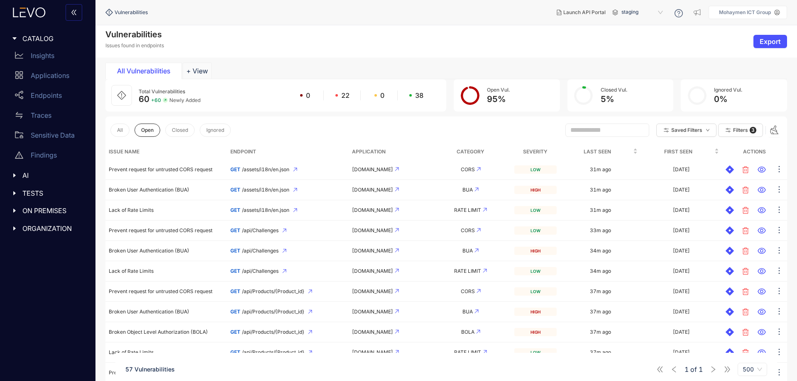
click at [532, 148] on th "Severity" at bounding box center [535, 152] width 49 height 16
click at [532, 151] on th "Severity" at bounding box center [535, 152] width 49 height 16
click at [533, 151] on th "Severity" at bounding box center [535, 152] width 49 height 16
click at [736, 129] on span "Filters" at bounding box center [740, 130] width 15 height 6
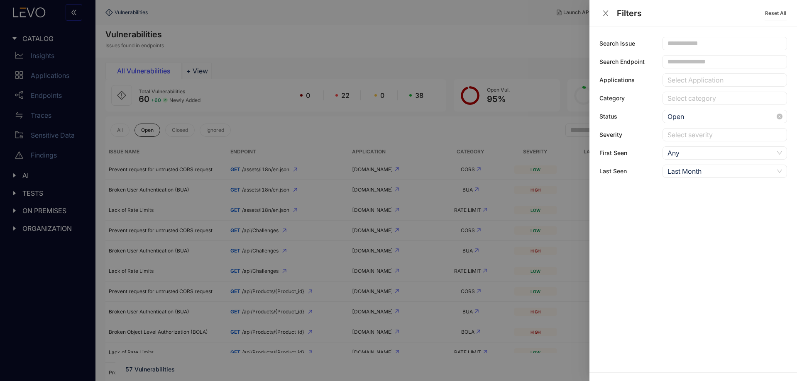
click at [723, 115] on span "Open" at bounding box center [725, 116] width 115 height 12
click at [701, 133] on div "All" at bounding box center [725, 133] width 115 height 9
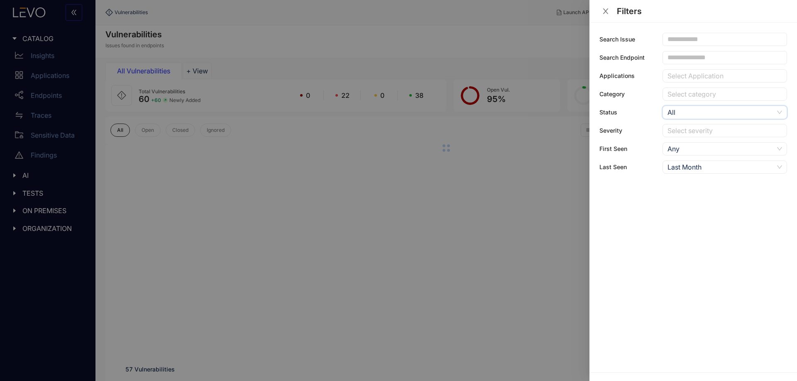
click at [479, 133] on div at bounding box center [398, 190] width 797 height 381
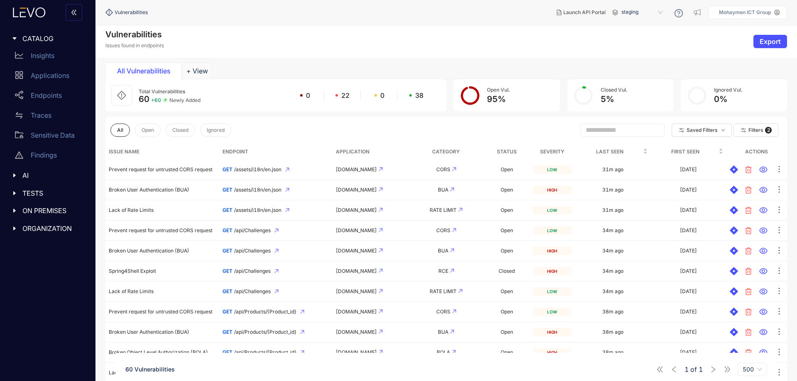
click at [549, 149] on th "Severity" at bounding box center [552, 152] width 45 height 16
click at [498, 131] on div "All Open Closed Ignored Saved Filters Filters 2" at bounding box center [446, 130] width 682 height 27
click at [692, 130] on span "Saved Filters" at bounding box center [702, 130] width 31 height 6
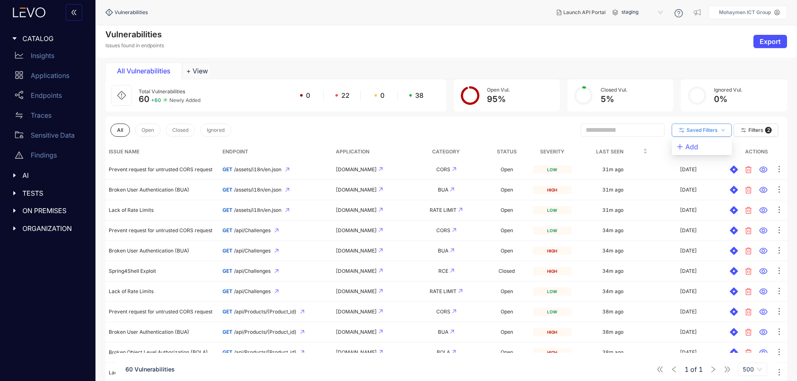
click at [692, 130] on span "Saved Filters" at bounding box center [702, 130] width 31 height 6
click at [749, 132] on span "Filters" at bounding box center [755, 130] width 15 height 6
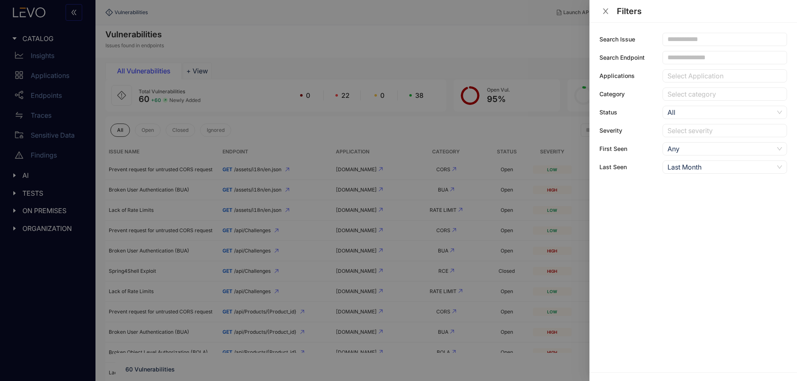
click at [699, 134] on div at bounding box center [720, 131] width 110 height 9
click at [688, 162] on div "High" at bounding box center [725, 160] width 115 height 9
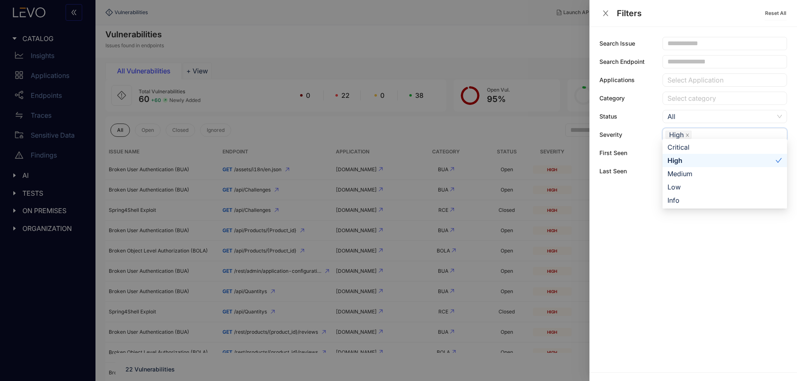
click at [610, 12] on button "Close" at bounding box center [605, 13] width 12 height 9
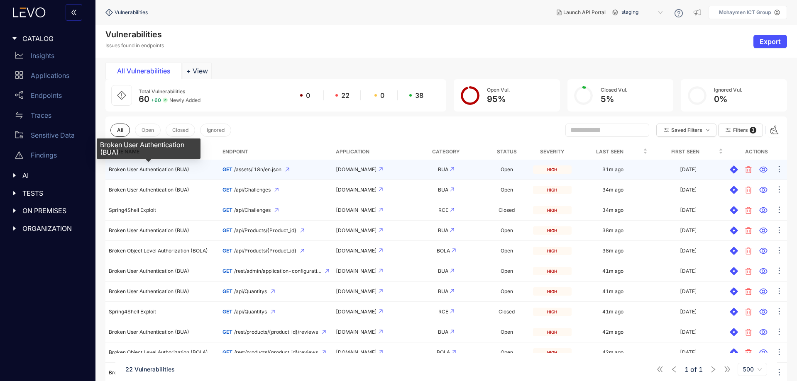
click at [161, 171] on span "Broken User Authentication (BUA)" at bounding box center [149, 169] width 81 height 6
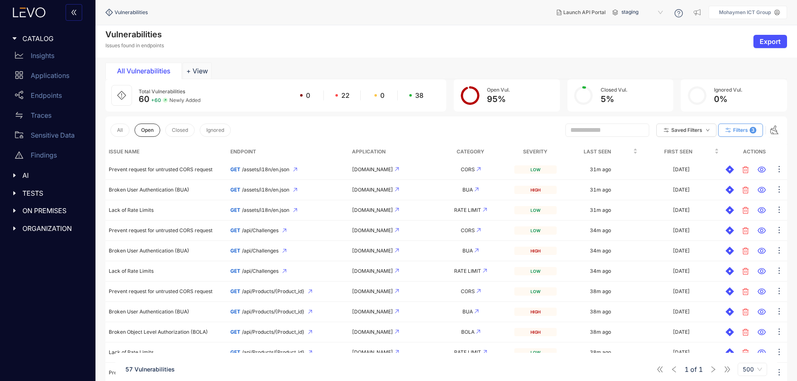
click at [731, 129] on icon "button" at bounding box center [727, 130] width 7 height 7
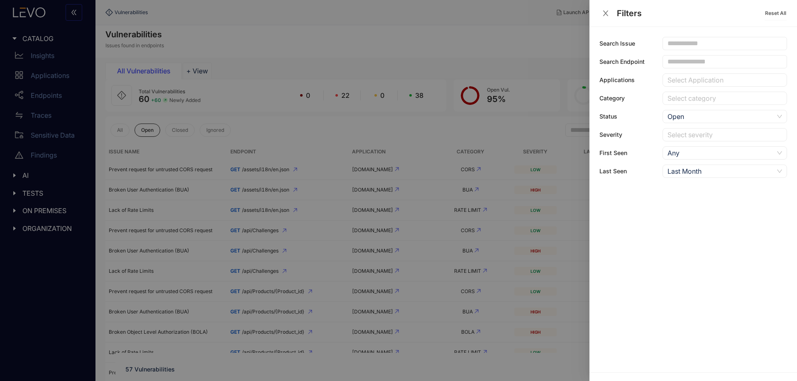
click at [687, 139] on div at bounding box center [720, 135] width 110 height 9
click at [685, 166] on div "High" at bounding box center [725, 164] width 115 height 9
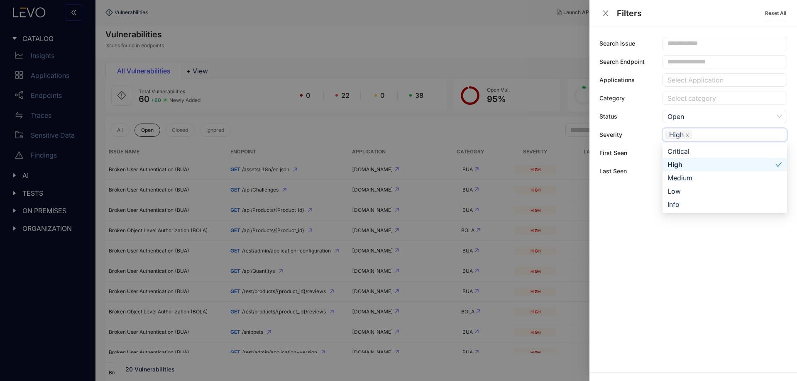
click at [416, 30] on div at bounding box center [398, 190] width 797 height 381
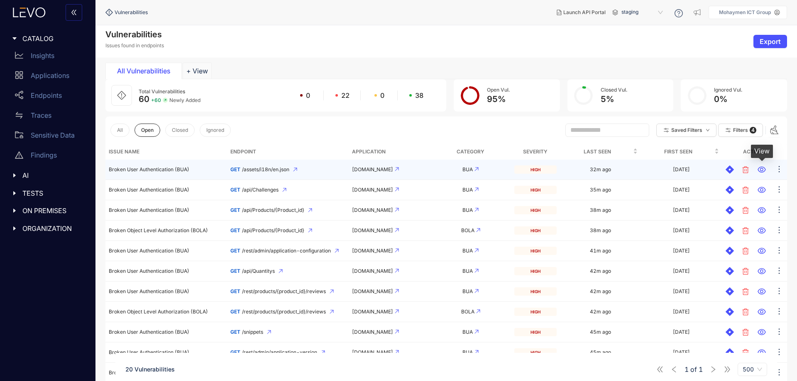
click at [763, 170] on icon at bounding box center [762, 170] width 8 height 8
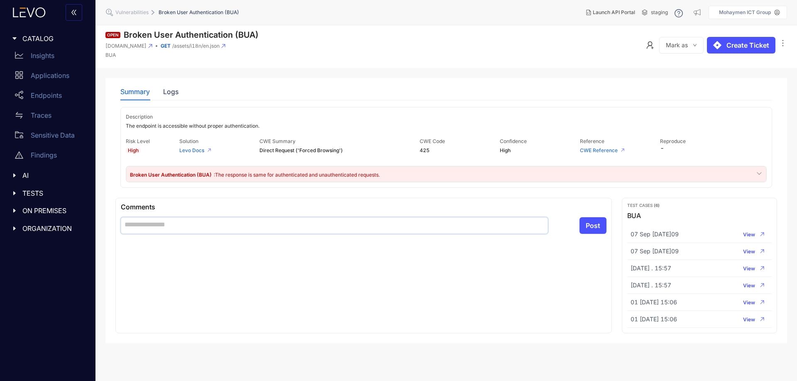
drag, startPoint x: 187, startPoint y: 227, endPoint x: 195, endPoint y: 224, distance: 8.7
click at [187, 227] on textarea at bounding box center [334, 226] width 427 height 17
click at [167, 88] on div "Logs" at bounding box center [170, 91] width 15 height 7
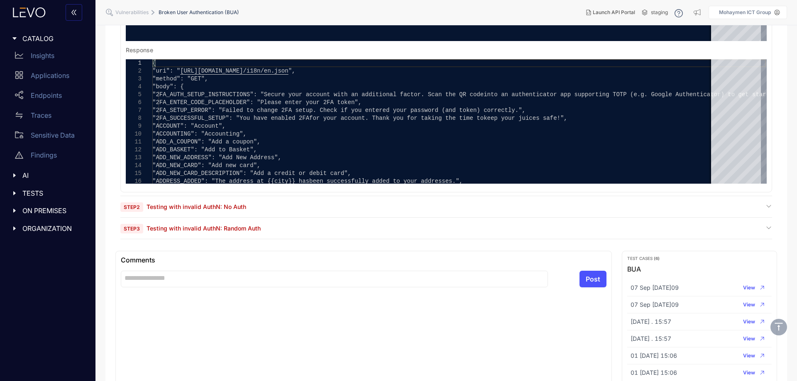
scroll to position [292, 0]
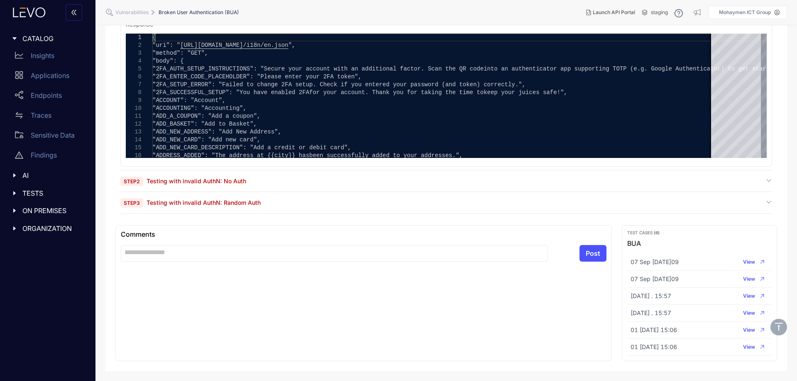
click at [186, 184] on span "Testing with invalid AuthN: No Auth" at bounding box center [197, 181] width 100 height 7
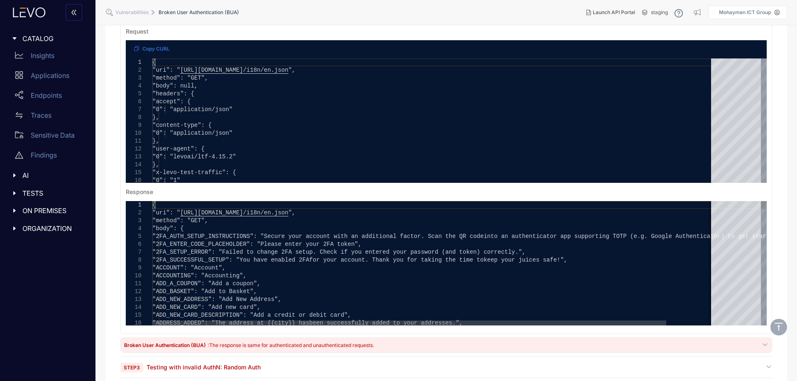
scroll to position [500, 0]
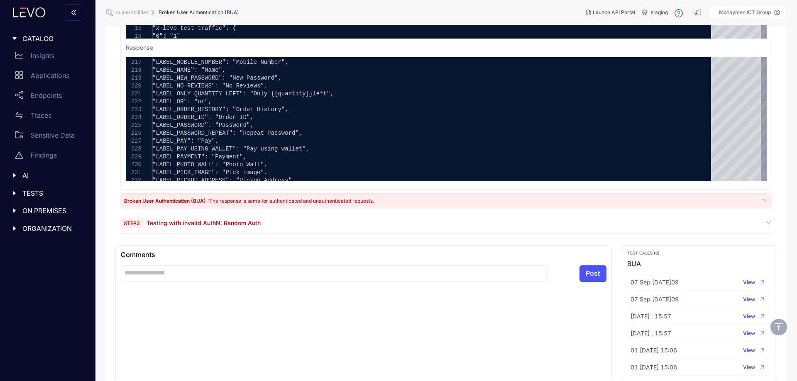
click at [218, 223] on span "Testing with invalid AuthN: Random Auth" at bounding box center [204, 223] width 114 height 7
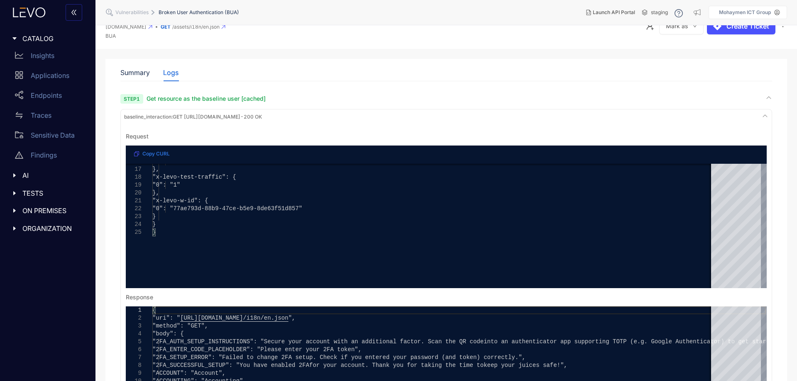
scroll to position [0, 0]
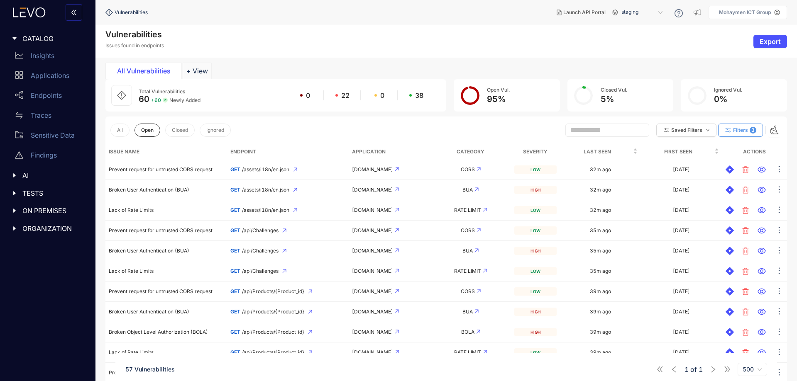
click at [739, 129] on span "Filters" at bounding box center [740, 130] width 15 height 6
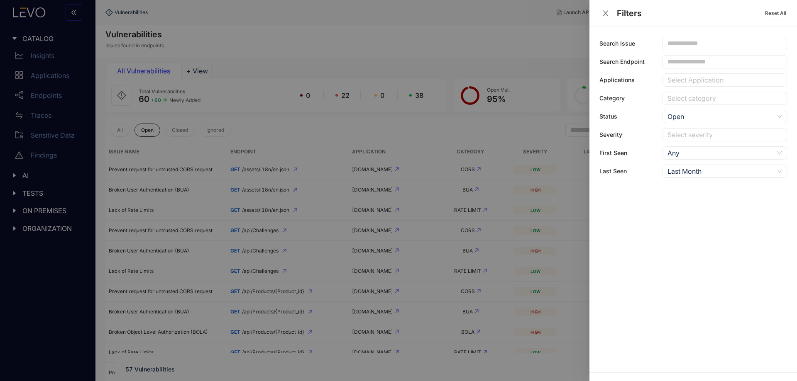
click at [690, 137] on div at bounding box center [720, 135] width 110 height 9
click at [689, 165] on div "High" at bounding box center [725, 164] width 115 height 9
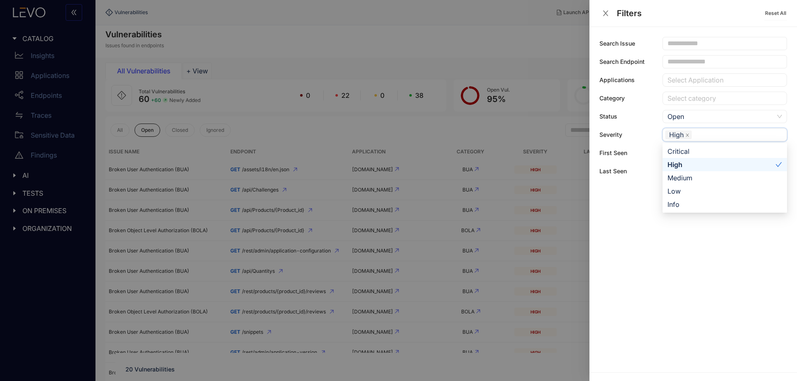
click at [463, 130] on div at bounding box center [398, 190] width 797 height 381
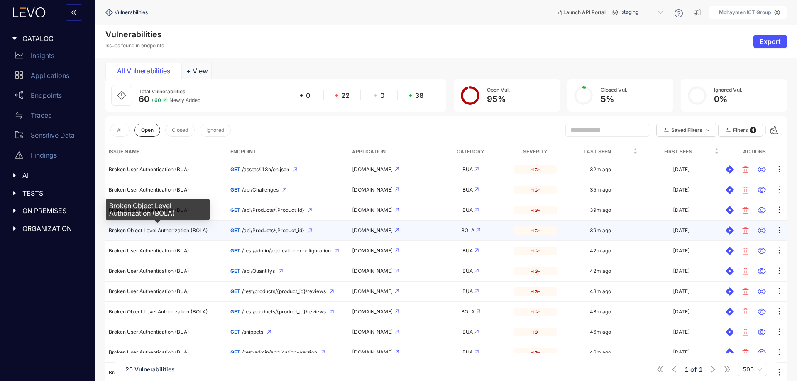
click at [174, 233] on span "Broken Object Level Authorization (BOLA)" at bounding box center [158, 230] width 99 height 6
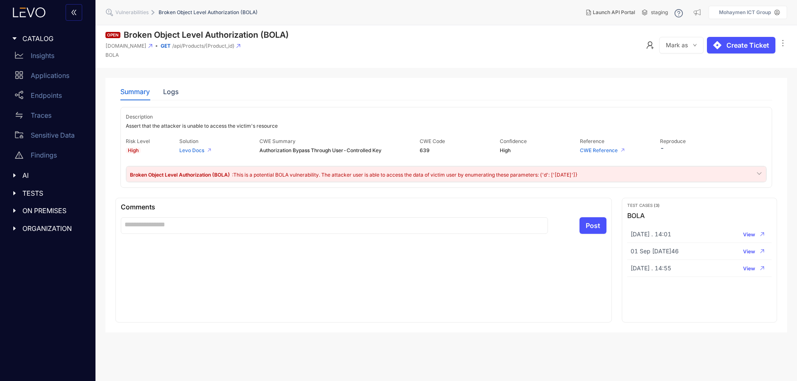
click at [311, 175] on span ": This is a potential BOLA vulnerability. The attacker user is able to access t…" at bounding box center [404, 175] width 345 height 6
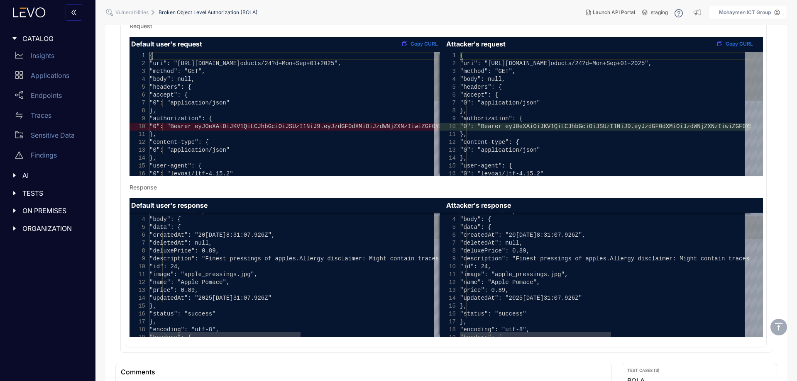
scroll to position [249, 0]
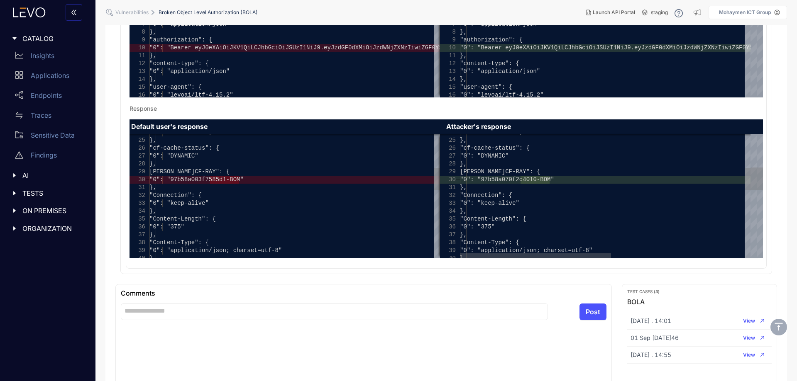
type textarea "**********"
click at [517, 178] on span ""0": "97b58a070f2c4010-BOM"" at bounding box center [507, 179] width 94 height 7
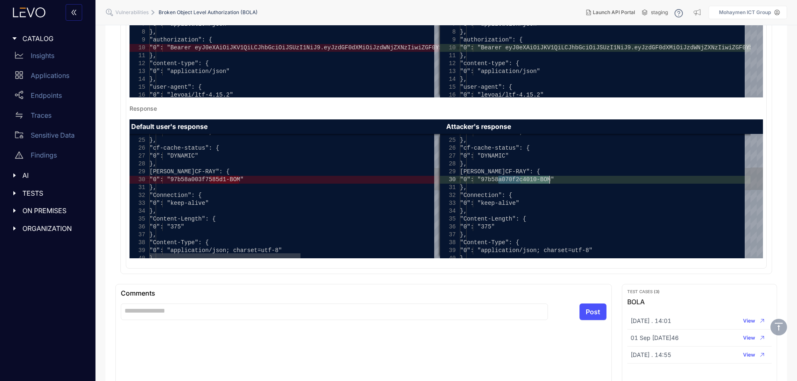
type textarea "**********"
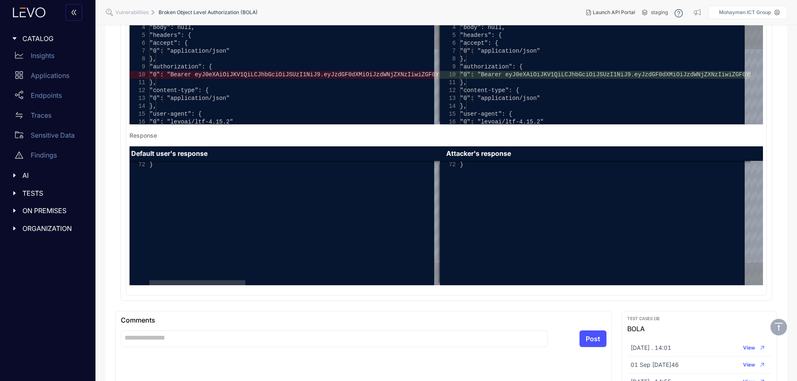
scroll to position [208, 0]
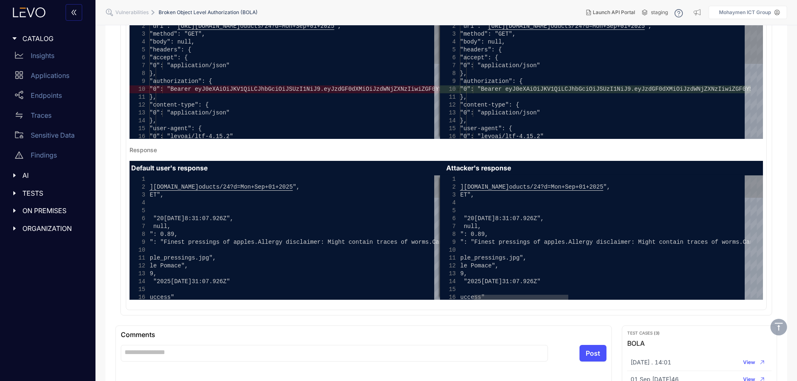
type textarea "**********"
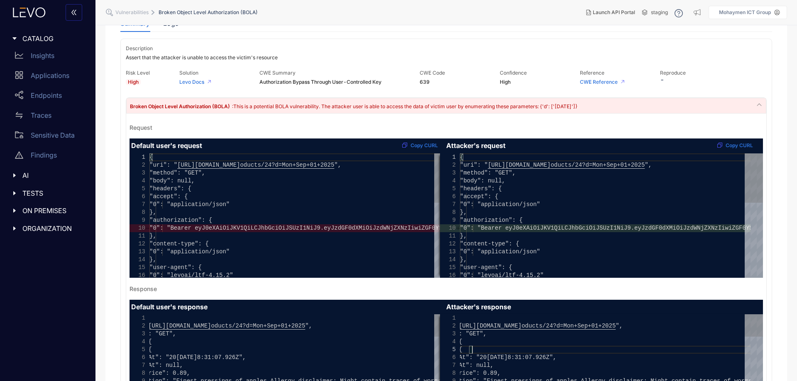
scroll to position [0, 0]
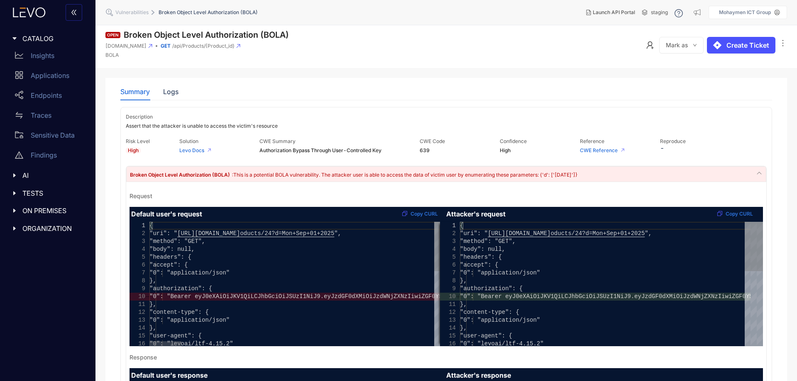
click at [334, 232] on span "oducts/24?d=Mon+Sep+01+2025" at bounding box center [287, 233] width 94 height 7
type textarea "**********"
click at [389, 176] on span ": This is a potential BOLA vulnerability. The attacker user is able to access t…" at bounding box center [404, 175] width 345 height 6
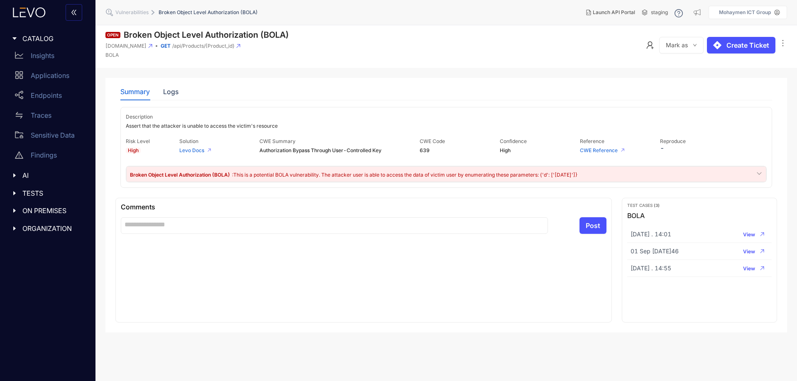
click at [395, 174] on span ": This is a potential BOLA vulnerability. The attacker user is able to access t…" at bounding box center [404, 175] width 345 height 6
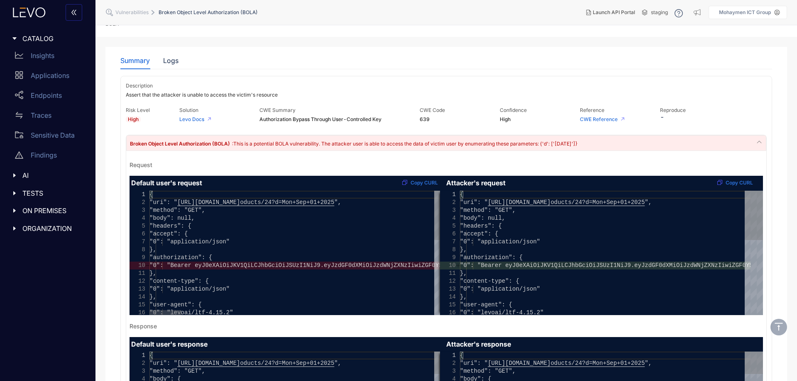
scroll to position [125, 0]
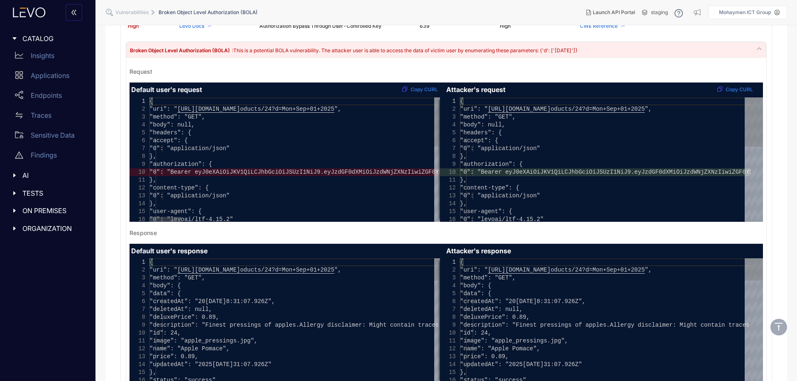
click at [334, 109] on span "oducts/24?d=Mon+Sep+01+2025" at bounding box center [287, 109] width 94 height 7
drag, startPoint x: 320, startPoint y: 108, endPoint x: 360, endPoint y: 107, distance: 40.3
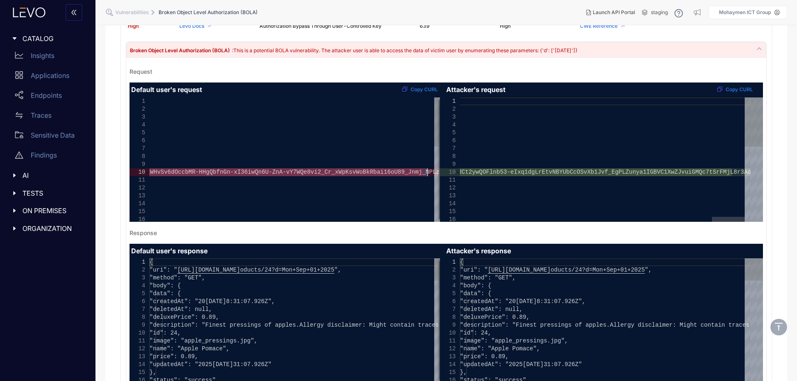
type textarea "**********"
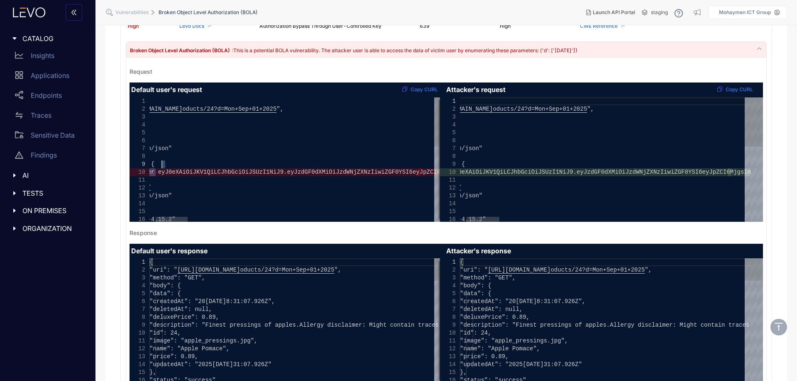
drag, startPoint x: 215, startPoint y: 174, endPoint x: 450, endPoint y: 169, distance: 235.0
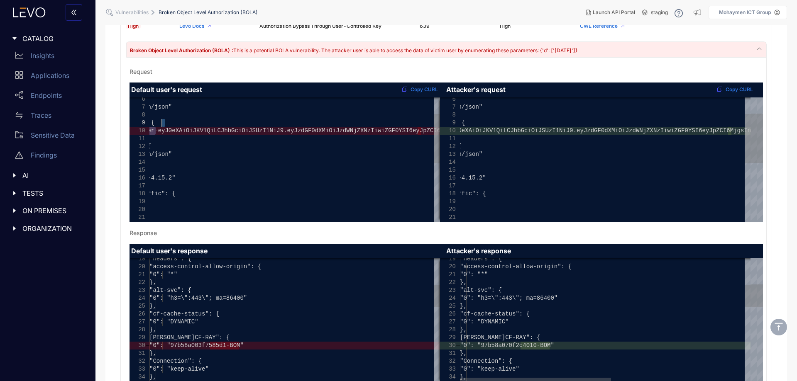
scroll to position [208, 0]
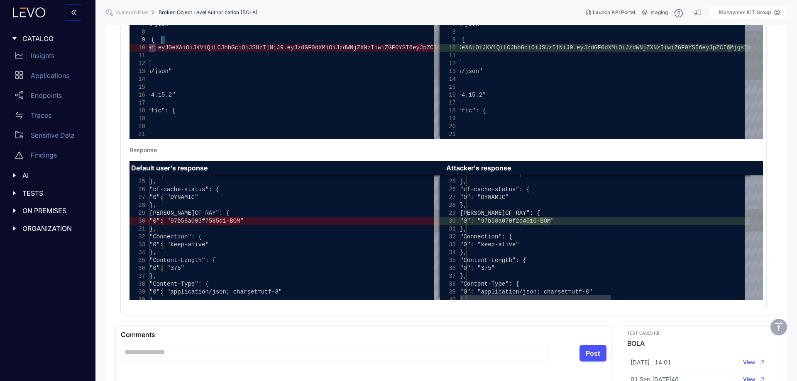
click at [531, 219] on span ""0": "97b58a070f2c4010-BOM"" at bounding box center [507, 221] width 94 height 7
type textarea "**********"
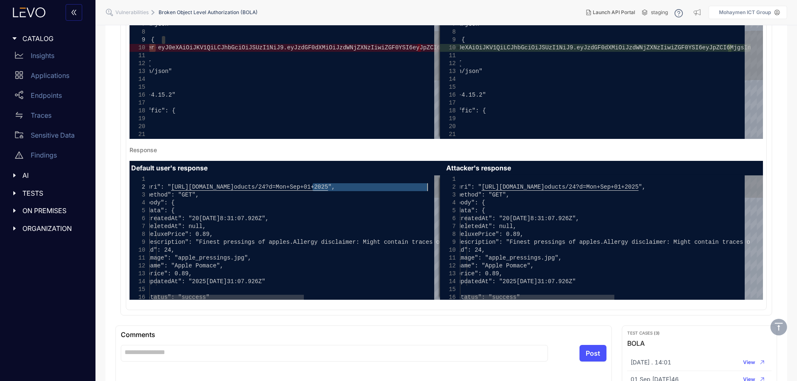
drag, startPoint x: 319, startPoint y: 188, endPoint x: 428, endPoint y: 188, distance: 109.2
drag, startPoint x: 358, startPoint y: 188, endPoint x: 408, endPoint y: 188, distance: 50.6
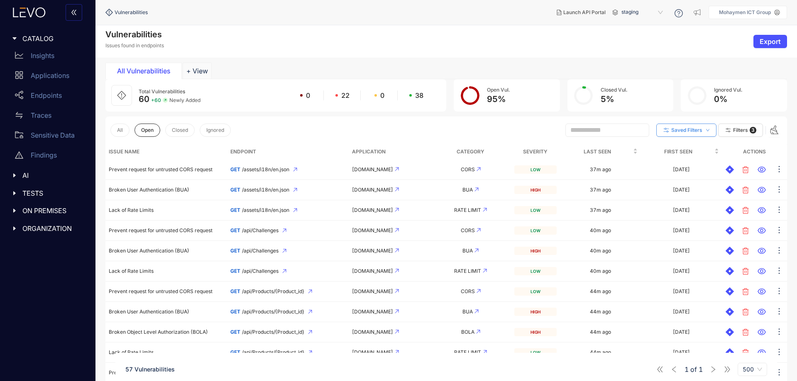
click at [672, 127] on span "Saved Filters" at bounding box center [686, 130] width 31 height 6
click at [630, 117] on div "All Open Closed Ignored Saved Filters Filters 3" at bounding box center [446, 130] width 682 height 27
click at [739, 130] on span "Filters" at bounding box center [740, 130] width 15 height 6
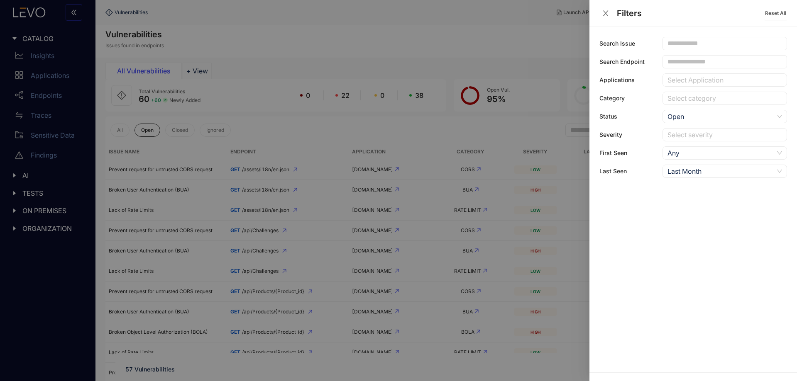
click at [688, 134] on div at bounding box center [720, 135] width 110 height 9
click at [685, 162] on div "High" at bounding box center [725, 164] width 115 height 9
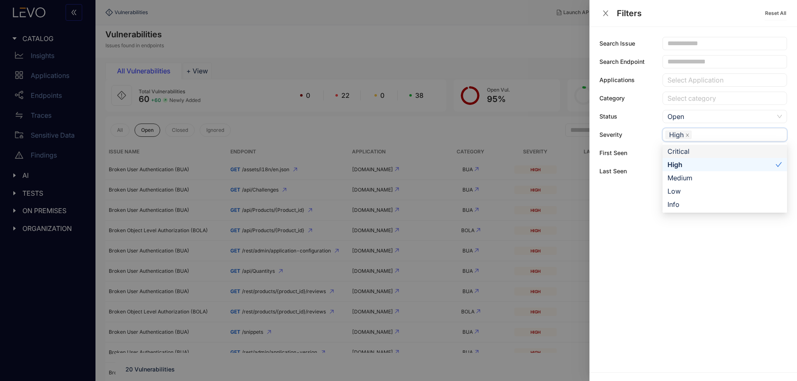
click at [392, 36] on div at bounding box center [398, 190] width 797 height 381
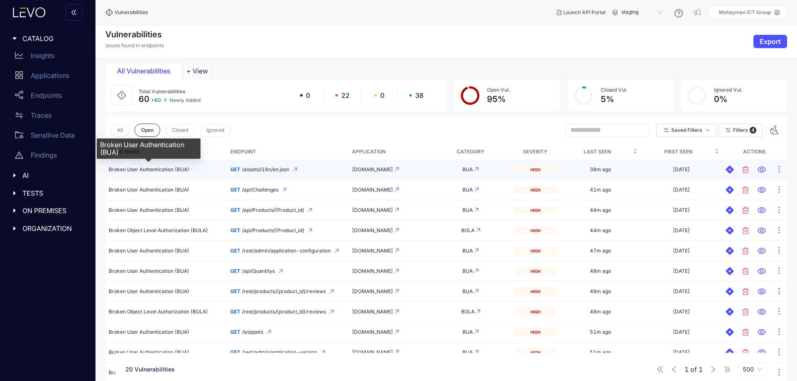
click at [164, 171] on span "Broken User Authentication (BUA)" at bounding box center [149, 169] width 81 height 6
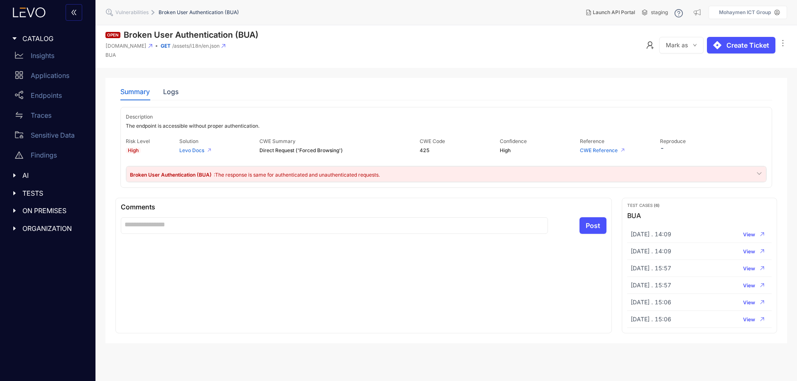
click at [231, 172] on span ": The response is same for authenticated and unauthenticated requests." at bounding box center [297, 175] width 166 height 6
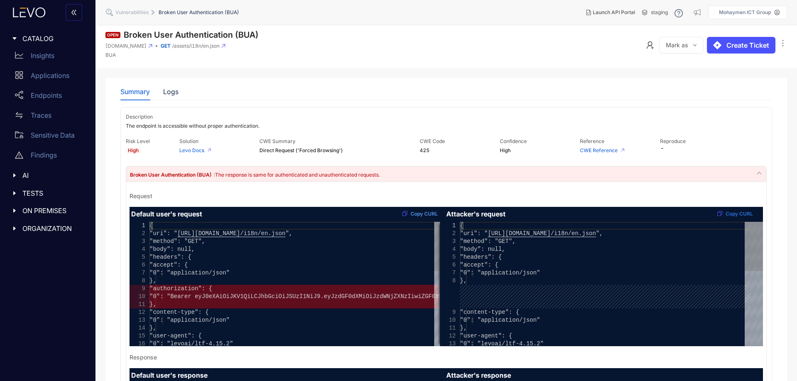
click at [422, 210] on button "Copy CURL" at bounding box center [419, 214] width 46 height 10
click at [365, 194] on div "Request" at bounding box center [446, 196] width 633 height 7
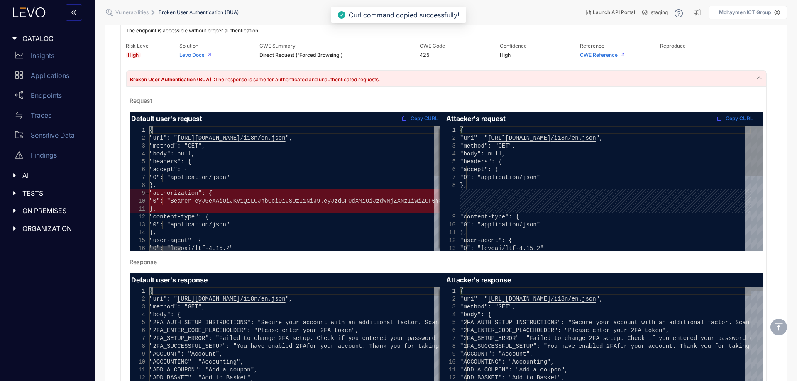
scroll to position [125, 0]
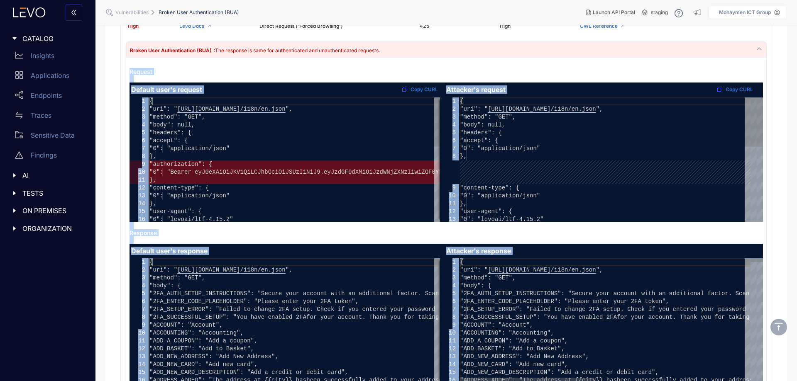
drag, startPoint x: 119, startPoint y: 75, endPoint x: 565, endPoint y: 362, distance: 529.8
click at [565, 362] on div "Summary Logs Description The endpoint is accessible without proper authenticati…" at bounding box center [446, 179] width 662 height 450
click at [525, 68] on div "Request" at bounding box center [446, 71] width 633 height 7
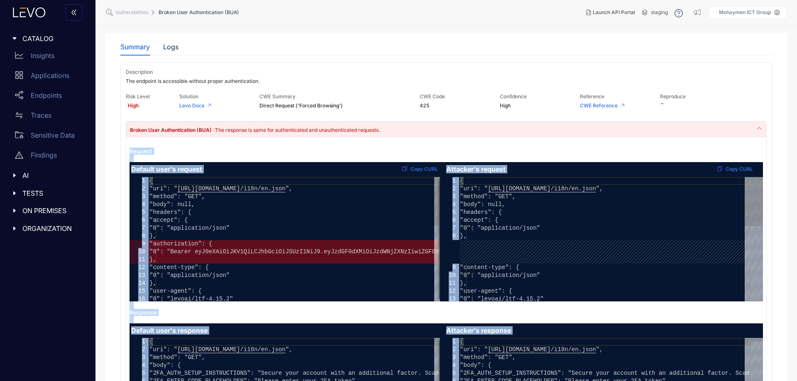
scroll to position [0, 0]
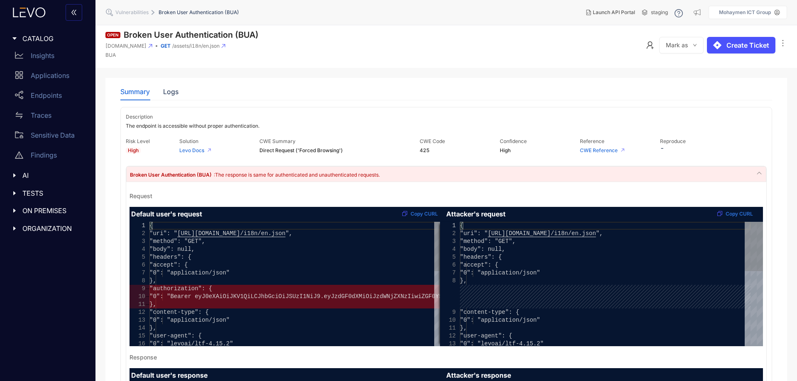
click at [453, 97] on div "Summary Logs" at bounding box center [446, 91] width 652 height 17
click at [166, 88] on div "Logs" at bounding box center [170, 91] width 15 height 7
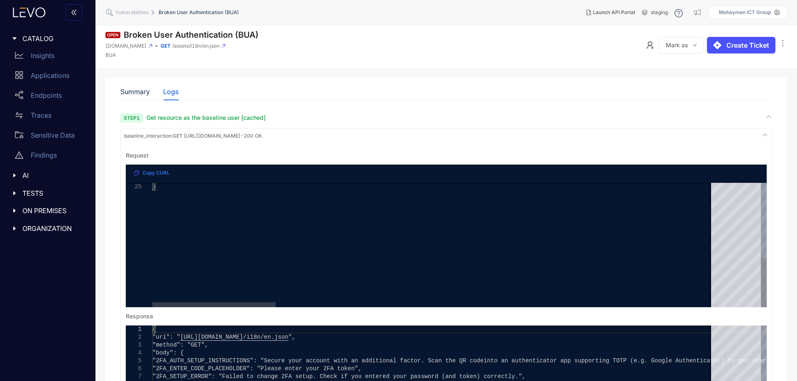
type textarea "**********"
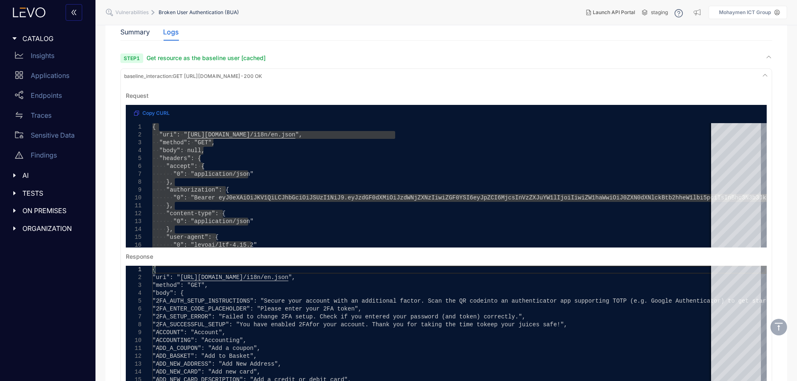
scroll to position [125, 0]
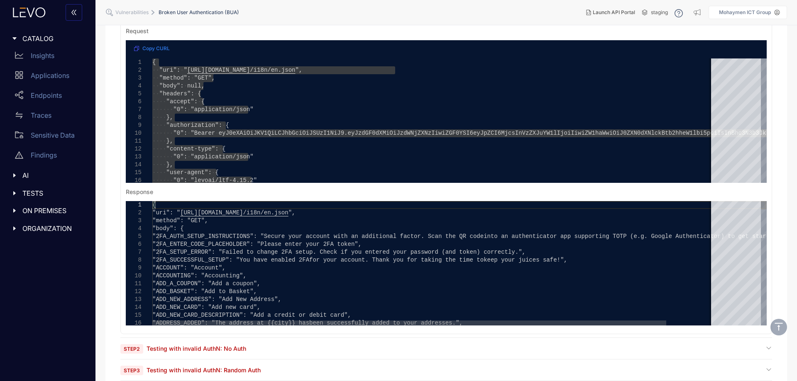
click at [304, 279] on div ""ACCOUNTING": "Accounting"," at bounding box center [459, 276] width 614 height 8
type textarea "**********"
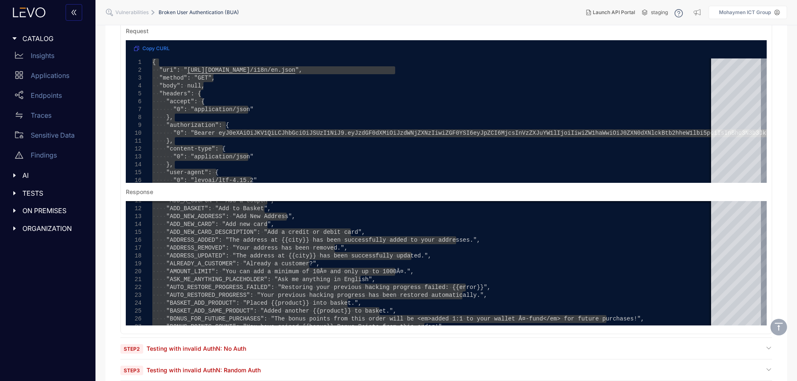
click at [184, 347] on span "Testing with invalid AuthN: No Auth" at bounding box center [197, 348] width 100 height 7
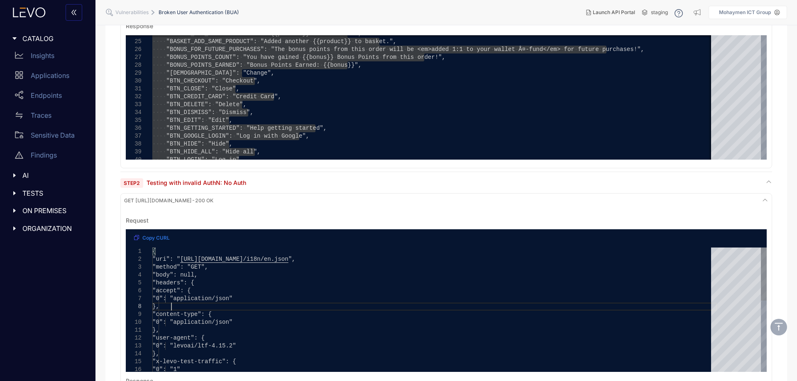
scroll to position [0, 0]
click at [275, 306] on div "}," at bounding box center [434, 307] width 565 height 8
type textarea "**********"
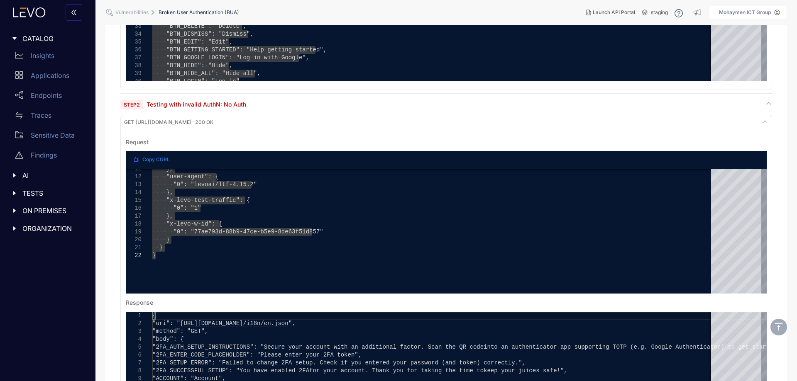
scroll to position [457, 0]
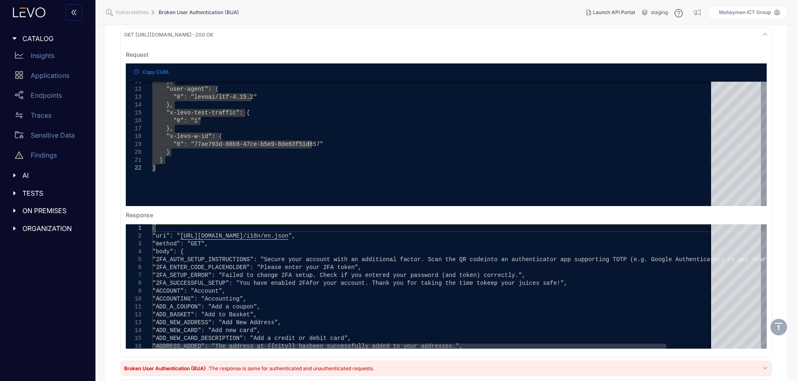
click at [194, 275] on span ""2FA_SETUP_ERROR": "Failed to change 2FA setup" at bounding box center [232, 275] width 160 height 7
type textarea "**********"
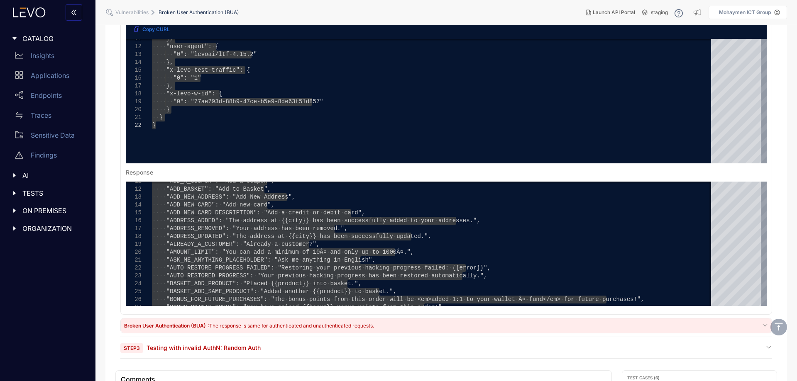
scroll to position [581, 0]
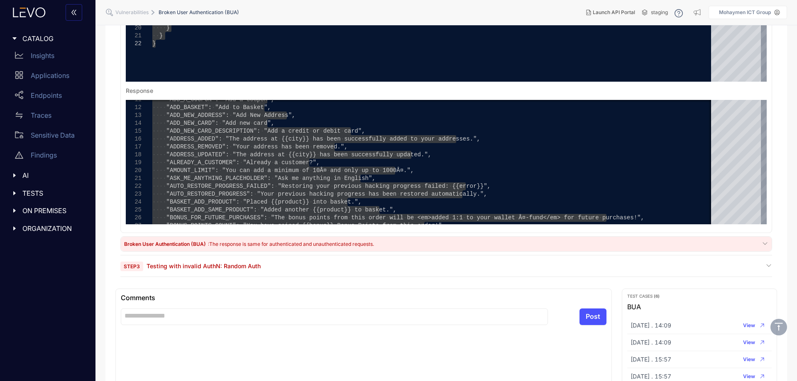
click at [169, 247] on span "Broken User Authentication (BUA)" at bounding box center [165, 244] width 83 height 6
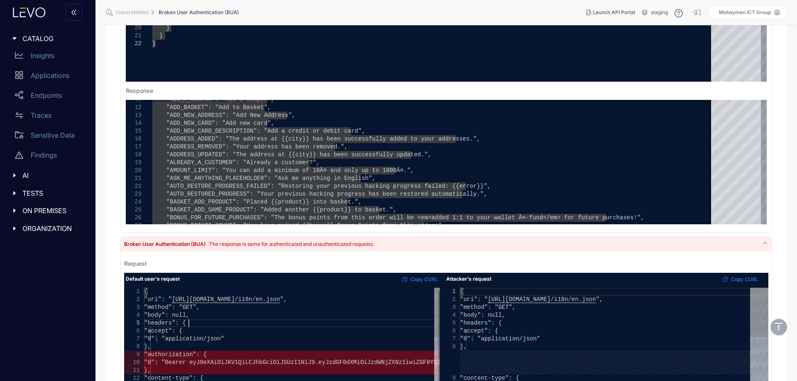
type textarea "**********"
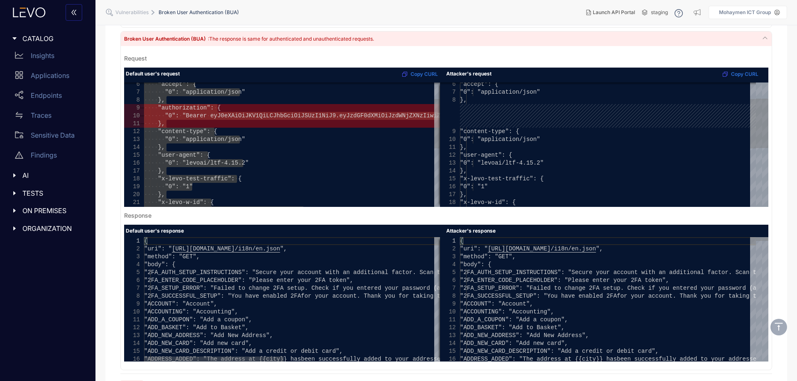
scroll to position [830, 0]
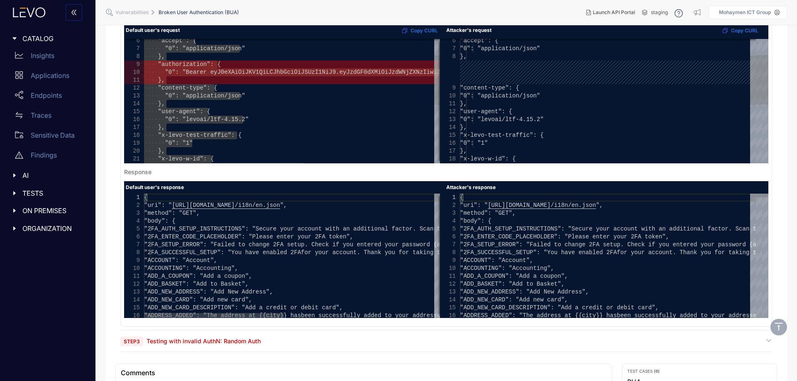
click at [351, 286] on div ""ADD_BASKET": "Add to Basket"," at bounding box center [451, 285] width 614 height 8
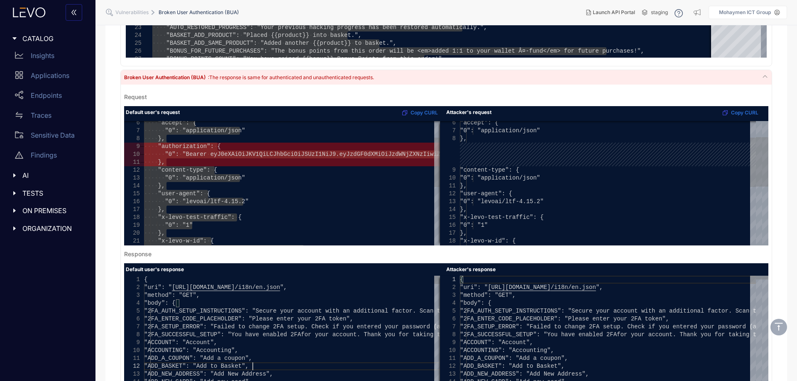
scroll to position [747, 0]
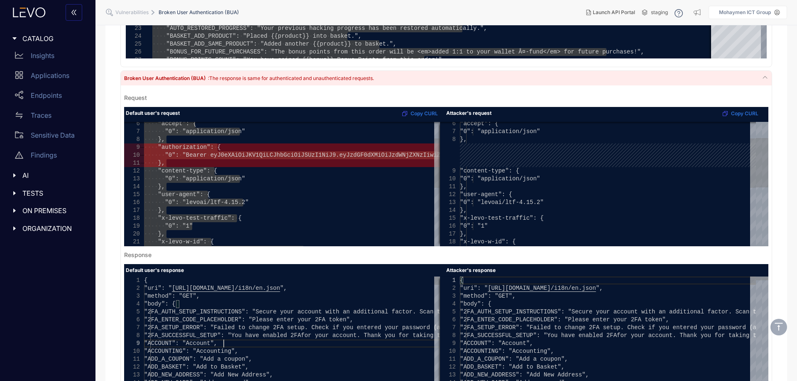
click at [293, 347] on div ""ACCOUNT": "Account"," at bounding box center [451, 344] width 614 height 8
type textarea "**********"
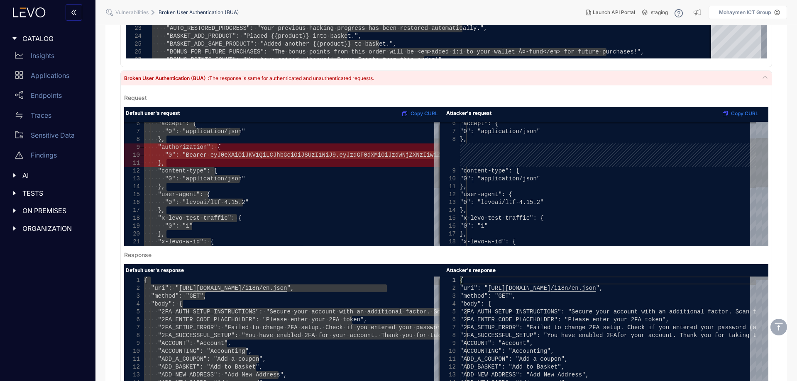
click at [626, 184] on div "}," at bounding box center [608, 187] width 296 height 8
type textarea "**********"
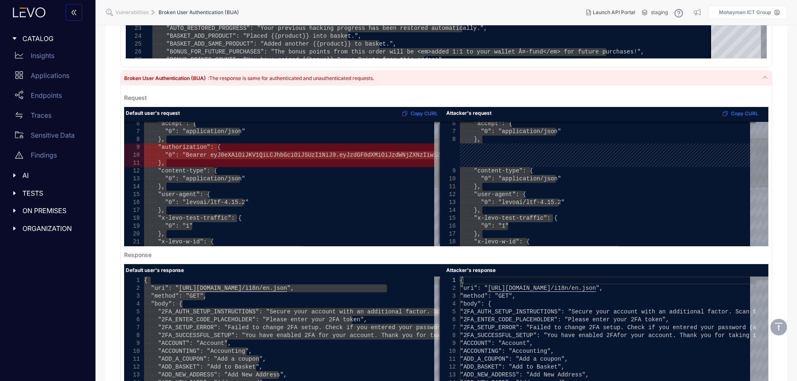
click at [606, 340] on div ""ACCOUNT": "Account"," at bounding box center [767, 344] width 614 height 8
type textarea "**********"
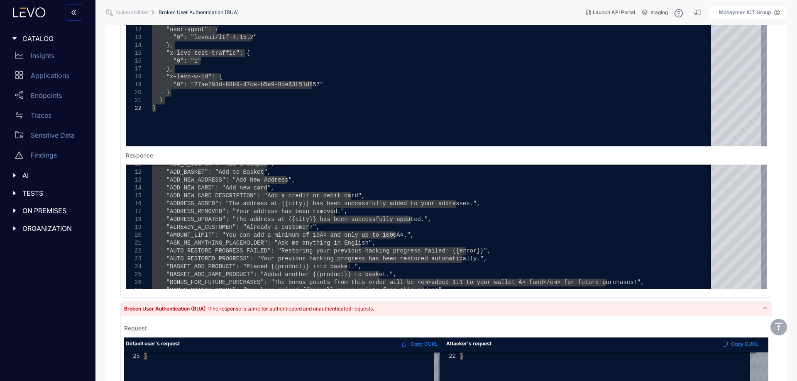
scroll to position [512, 0]
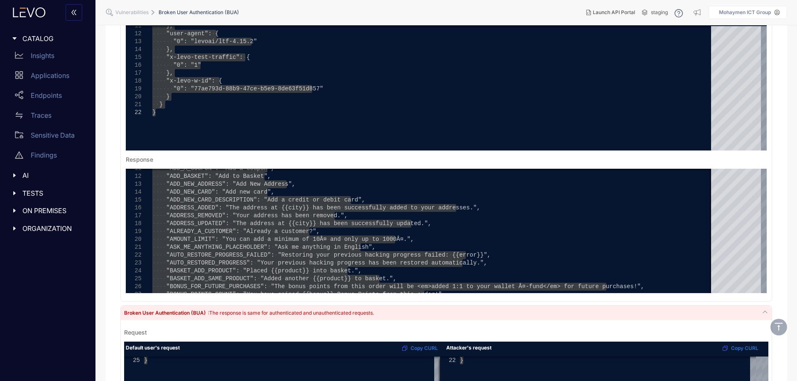
click at [172, 308] on div "Broken User Authentication (BUA) : The response is same for authenticated and u…" at bounding box center [446, 313] width 651 height 15
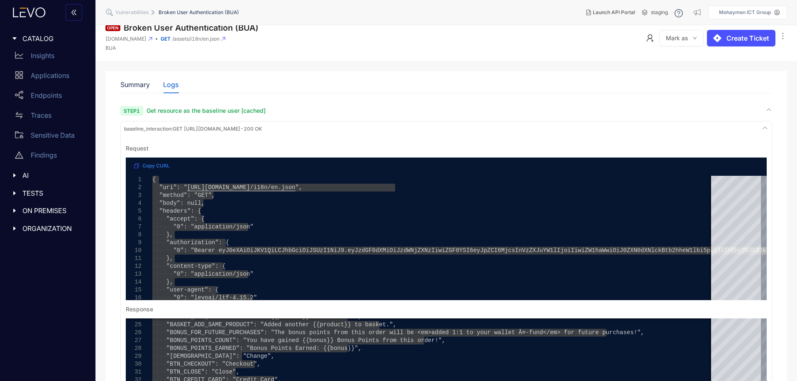
scroll to position [0, 0]
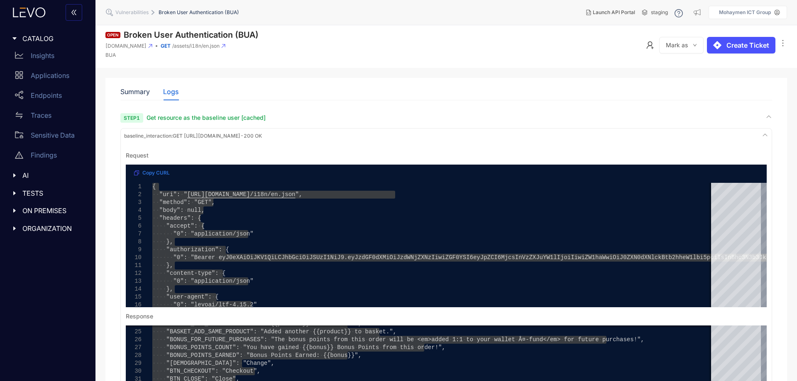
click at [223, 115] on span "Get resource as the baseline user [cached]" at bounding box center [206, 117] width 119 height 7
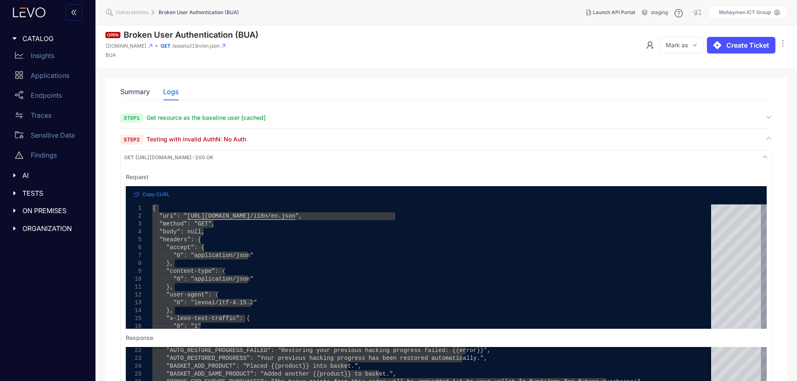
click at [223, 115] on span "Get resource as the baseline user [cached]" at bounding box center [206, 117] width 119 height 7
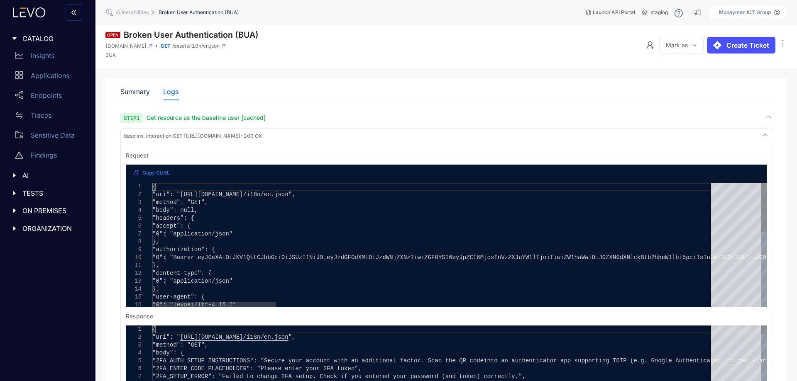
click at [218, 116] on span "Get resource as the baseline user [cached]" at bounding box center [206, 117] width 119 height 7
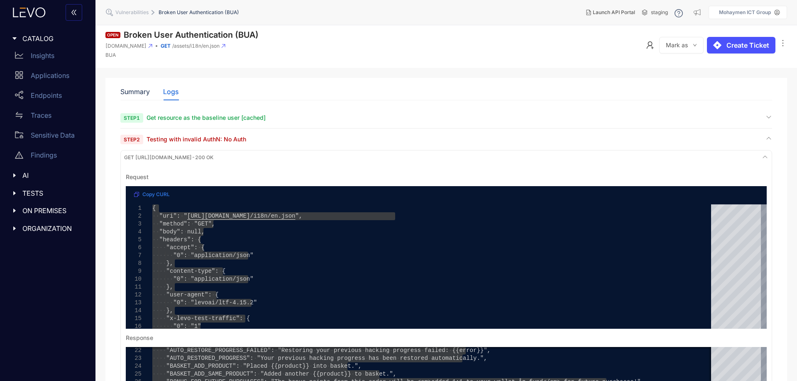
click at [213, 140] on span "Testing with invalid AuthN: No Auth" at bounding box center [197, 139] width 100 height 7
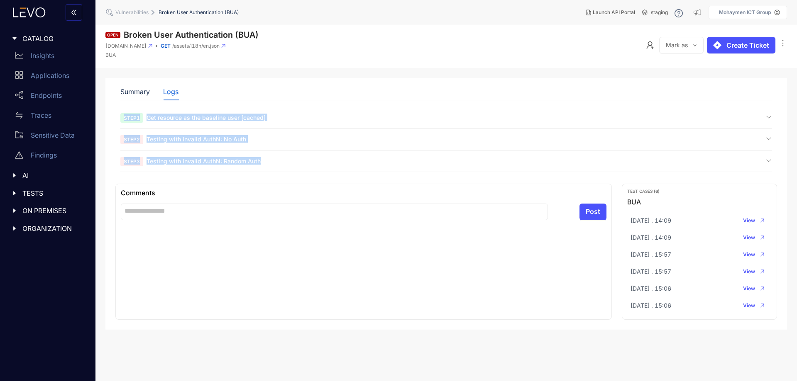
drag, startPoint x: 108, startPoint y: 108, endPoint x: 315, endPoint y: 166, distance: 215.1
click at [315, 166] on div "**********" at bounding box center [446, 204] width 682 height 252
copy section "Step 1 Get resource as the baseline user [cached] Step 2 Testing with invalid A…"
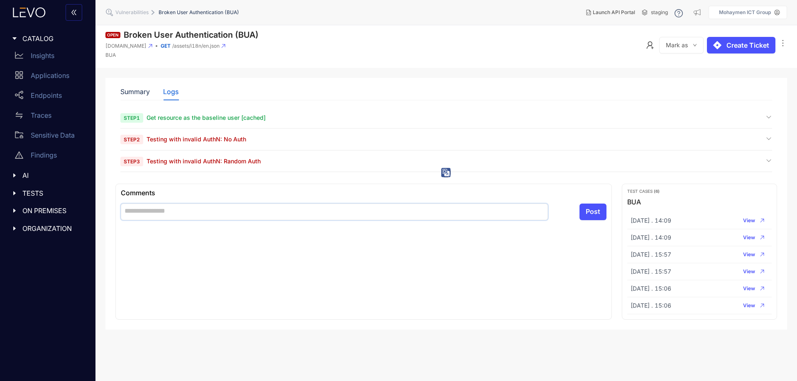
click at [201, 207] on textarea at bounding box center [334, 212] width 427 height 17
click at [679, 46] on span "Mark as" at bounding box center [677, 45] width 22 height 7
click at [678, 46] on span "Mark as" at bounding box center [677, 45] width 22 height 7
click at [213, 116] on span "Get resource as the baseline user [cached]" at bounding box center [206, 117] width 119 height 7
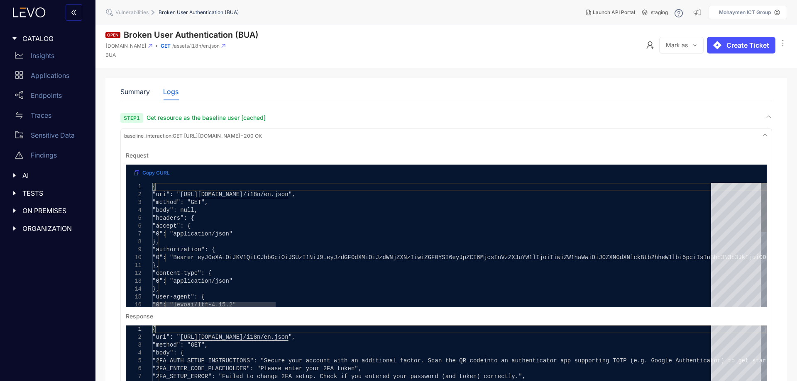
type textarea "**********"
click at [149, 170] on span "Copy CURL" at bounding box center [155, 173] width 27 height 6
click at [405, 100] on div "Summary Logs" at bounding box center [446, 91] width 652 height 17
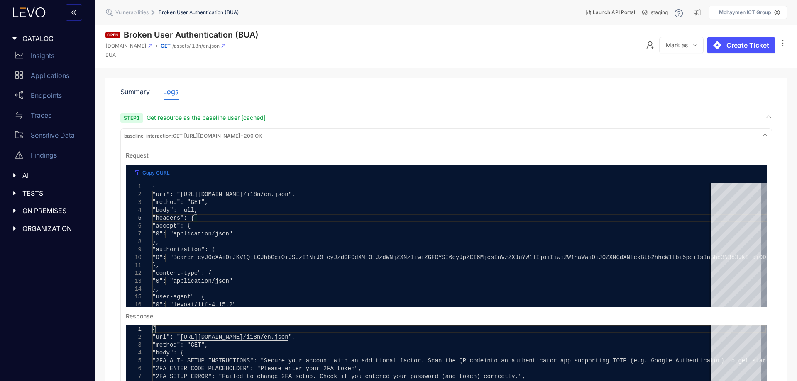
click at [262, 133] on span "baseline_interaction : GET https://juice-shop-spec-building.levoai.app/assets/i…" at bounding box center [193, 136] width 138 height 6
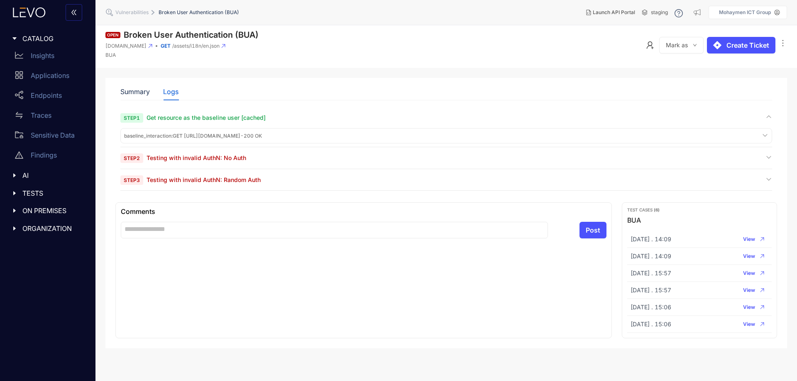
click at [262, 133] on span "baseline_interaction : GET https://juice-shop-spec-building.levoai.app/assets/i…" at bounding box center [193, 136] width 138 height 6
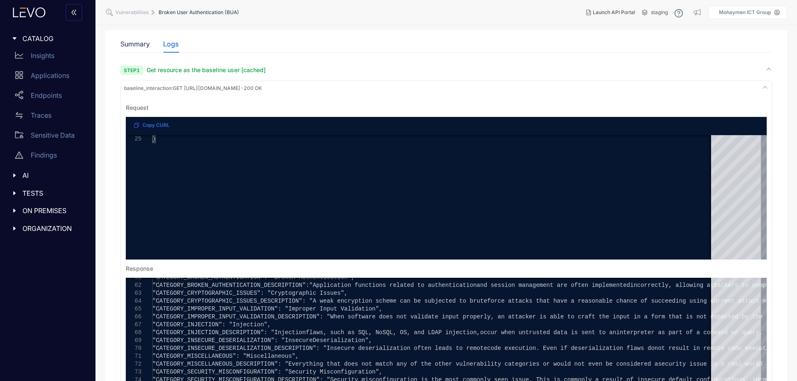
scroll to position [166, 0]
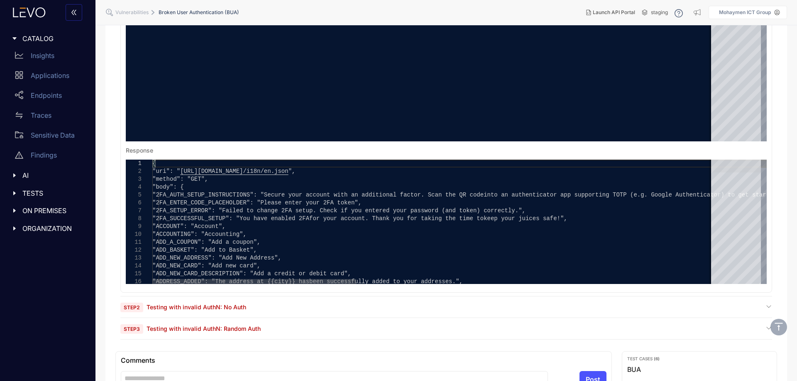
drag, startPoint x: 741, startPoint y: 248, endPoint x: 735, endPoint y: 149, distance: 99.0
click at [735, 149] on pre "**********" at bounding box center [446, 132] width 648 height 310
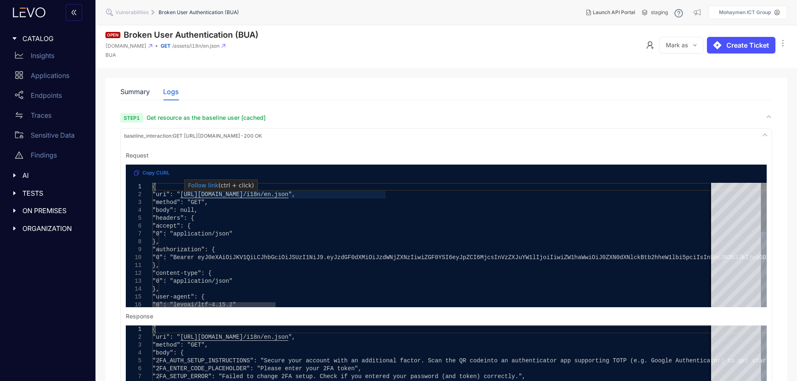
scroll to position [0, 945]
drag, startPoint x: 185, startPoint y: 196, endPoint x: 386, endPoint y: 193, distance: 200.9
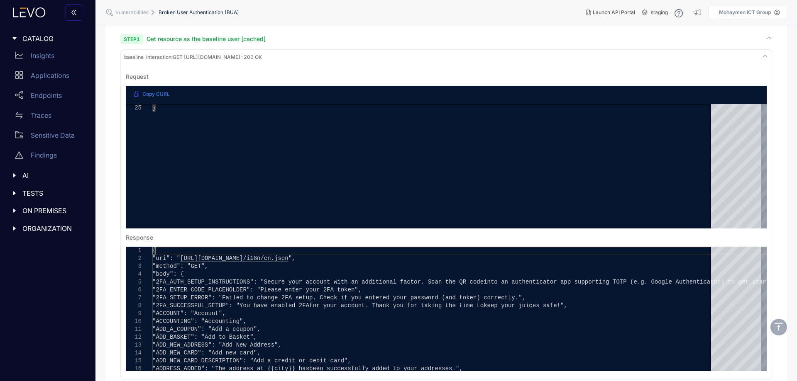
scroll to position [166, 0]
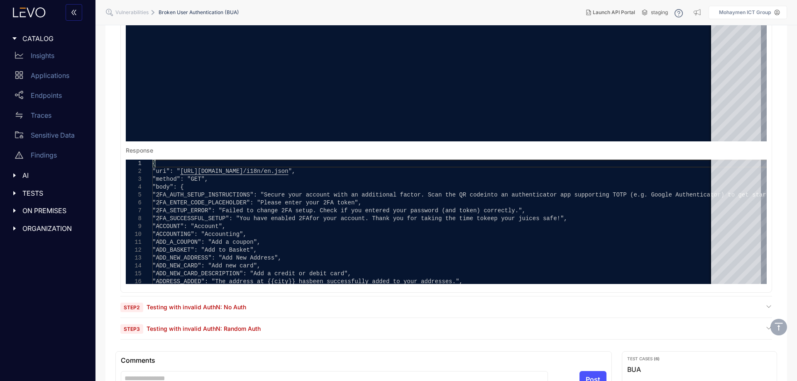
click at [233, 309] on span "Testing with invalid AuthN: No Auth" at bounding box center [197, 307] width 100 height 7
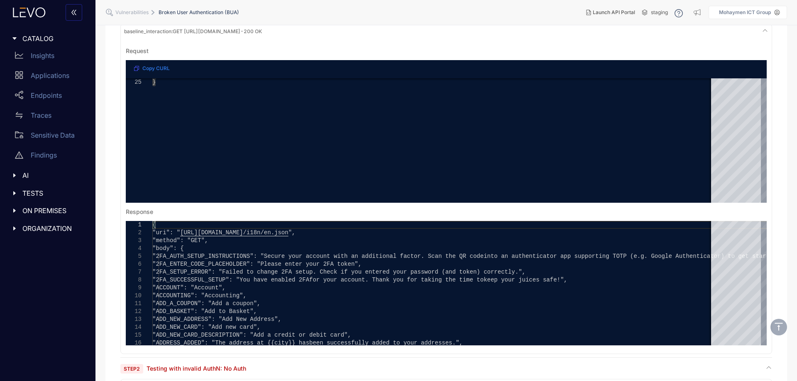
scroll to position [0, 0]
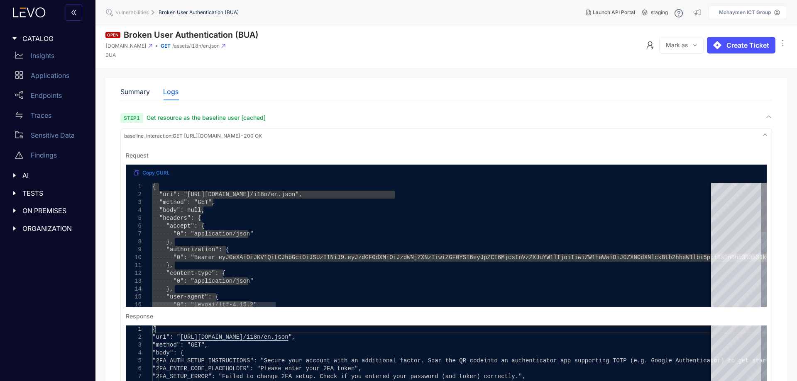
type textarea "**********"
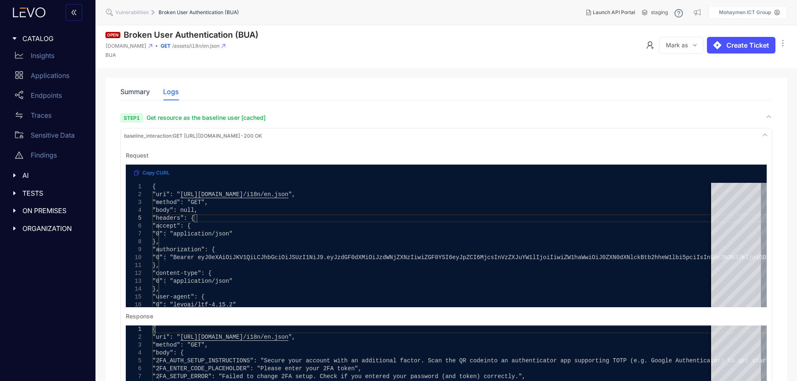
click at [419, 137] on div "baseline_interaction : GET https://juice-shop-spec-building.levoai.app/assets/i…" at bounding box center [446, 135] width 648 height 11
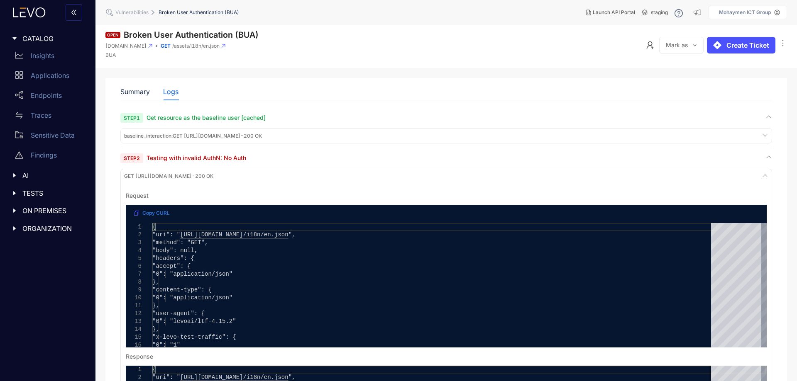
click at [262, 139] on span "baseline_interaction : GET https://juice-shop-spec-building.levoai.app/assets/i…" at bounding box center [193, 136] width 138 height 6
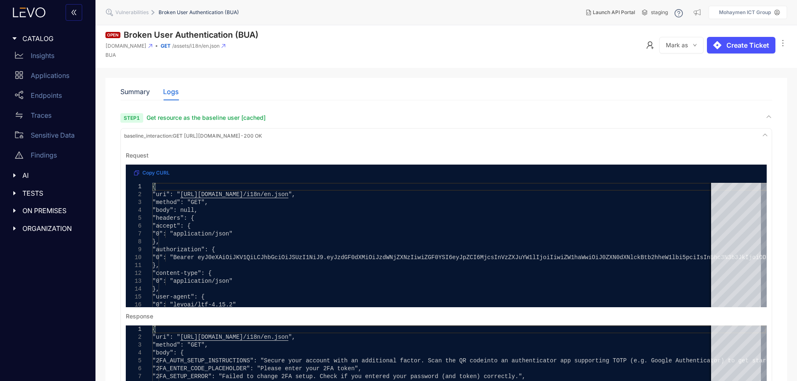
drag, startPoint x: 388, startPoint y: 135, endPoint x: 292, endPoint y: 137, distance: 95.9
click at [292, 137] on div "baseline_interaction : GET https://juice-shop-spec-building.levoai.app/assets/i…" at bounding box center [446, 135] width 648 height 11
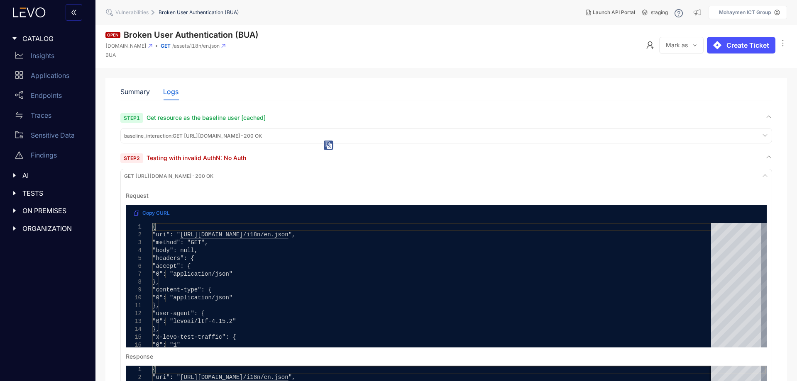
copy span "/assets/i18n/en.json - 200 OK"
click at [388, 85] on div "Summary Logs" at bounding box center [446, 91] width 652 height 17
click at [679, 65] on span "Mark as Resolved" at bounding box center [718, 63] width 91 height 9
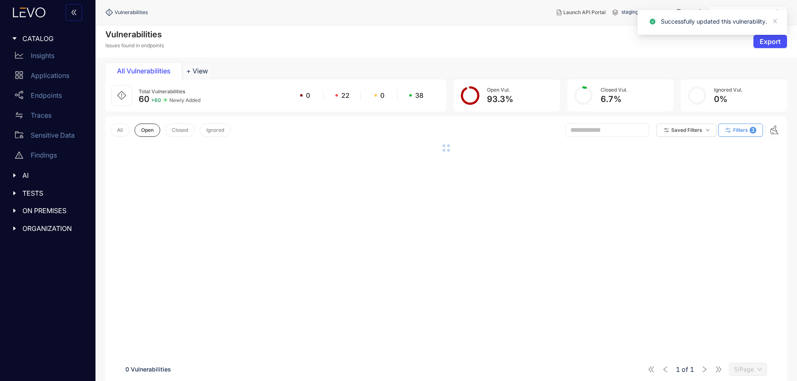
click at [729, 129] on icon "button" at bounding box center [727, 130] width 5 height 5
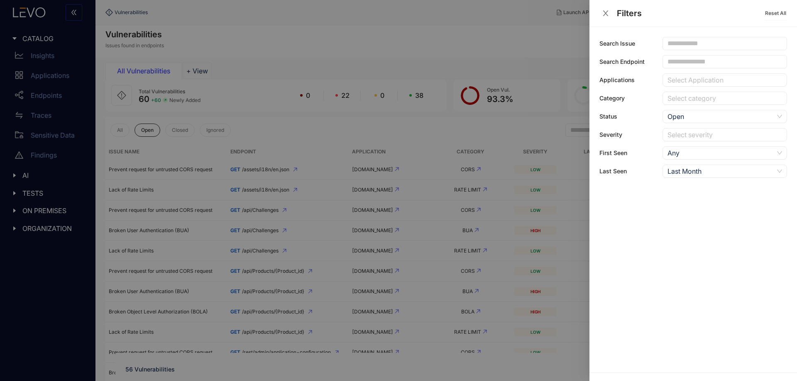
click at [682, 132] on div at bounding box center [720, 135] width 110 height 9
click at [675, 164] on div "High" at bounding box center [725, 164] width 115 height 9
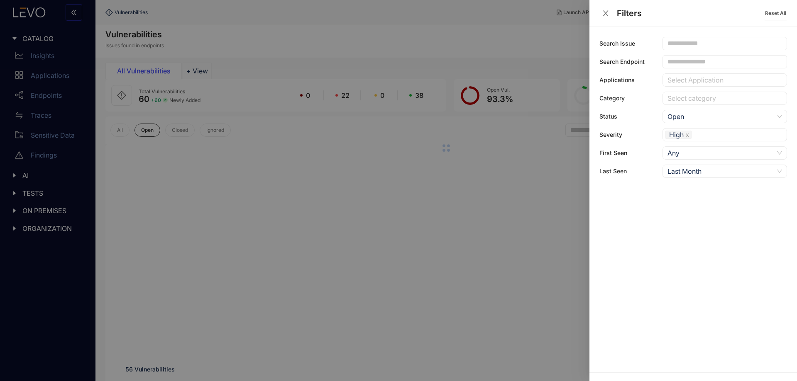
click at [301, 132] on div at bounding box center [398, 190] width 797 height 381
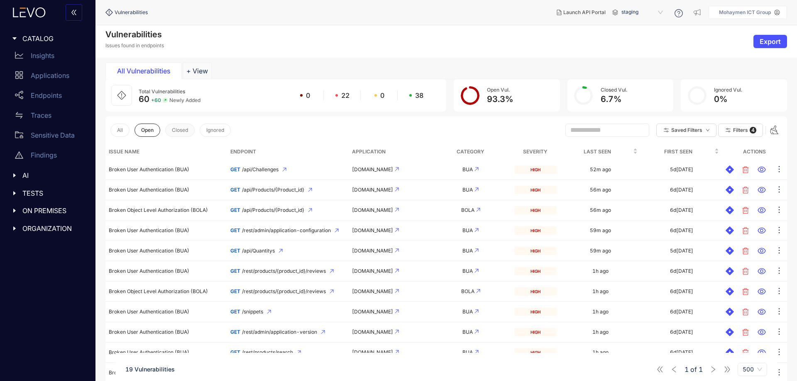
click at [172, 129] on span "Closed" at bounding box center [180, 130] width 16 height 6
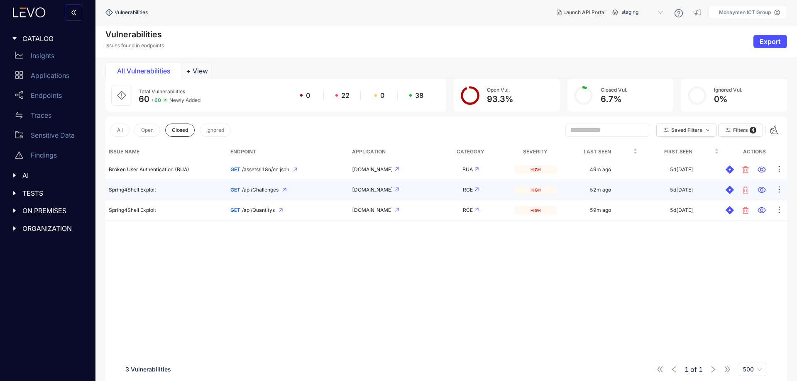
click at [157, 186] on td "Spring4Shell Exploit" at bounding box center [166, 190] width 122 height 20
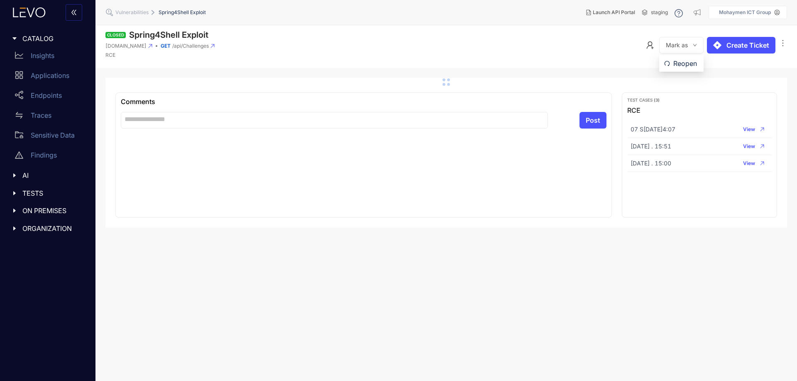
click at [682, 45] on span "Mark as" at bounding box center [677, 45] width 22 height 7
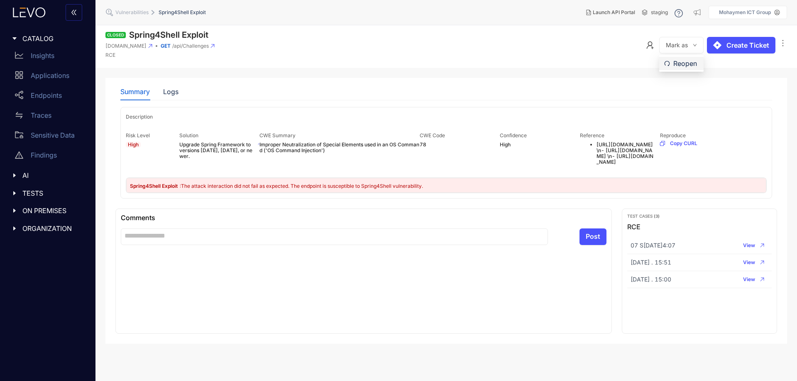
click at [681, 65] on span "Reopen" at bounding box center [685, 63] width 25 height 9
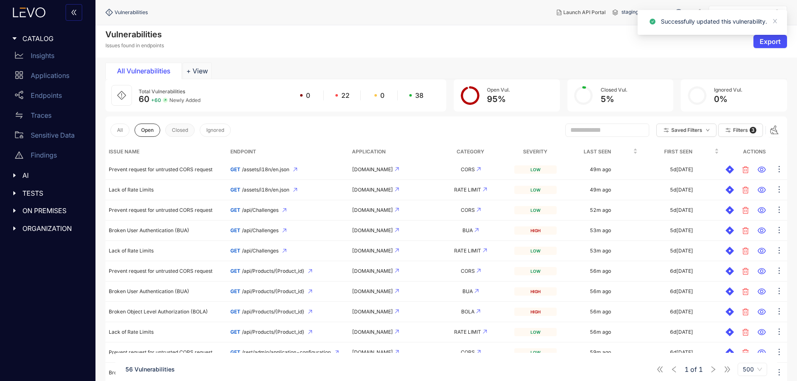
click at [181, 129] on span "Closed" at bounding box center [180, 130] width 16 height 6
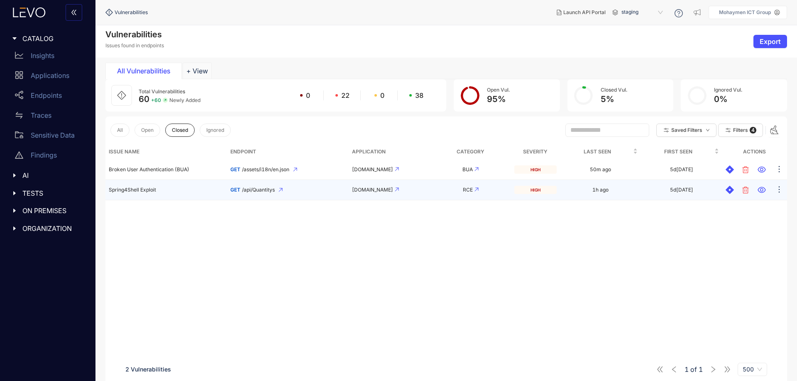
click at [178, 190] on td "Spring4Shell Exploit" at bounding box center [166, 190] width 122 height 20
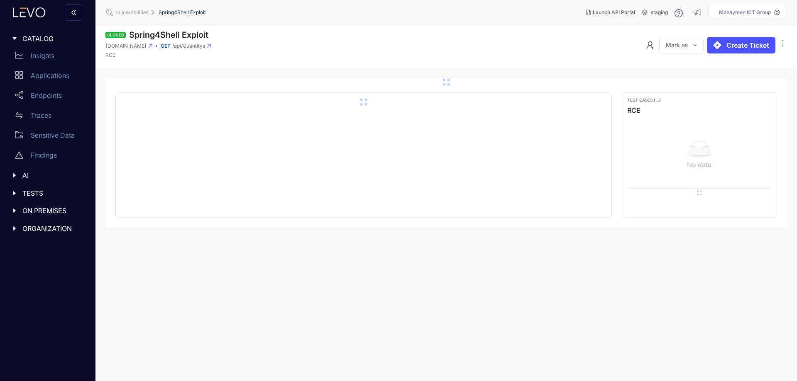
click at [691, 45] on button "Mark as" at bounding box center [681, 45] width 44 height 17
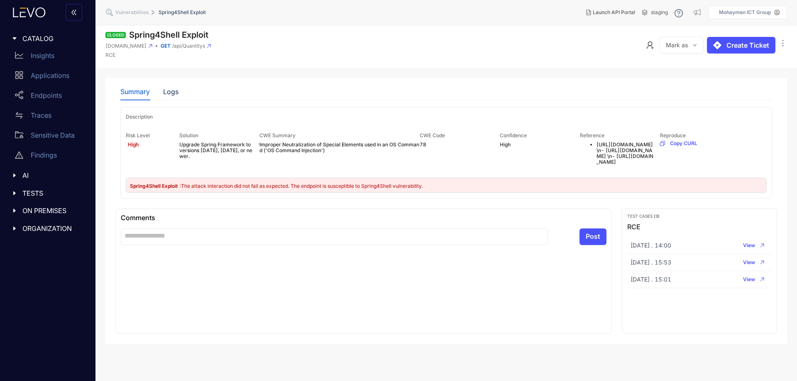
click at [677, 44] on span "Mark as" at bounding box center [677, 45] width 22 height 7
click at [678, 63] on span "Reopen" at bounding box center [685, 63] width 25 height 9
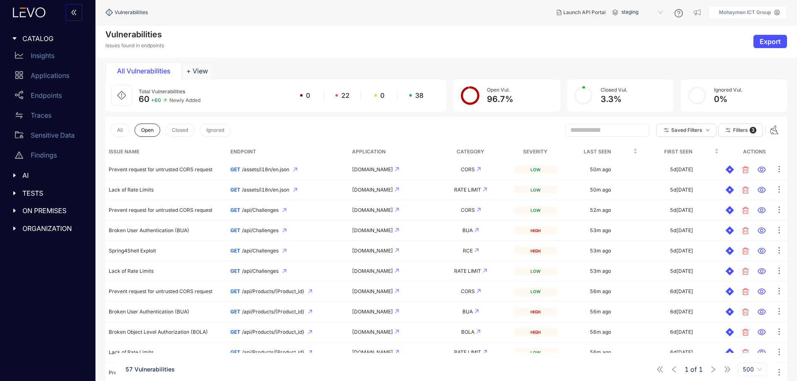
click at [531, 153] on th "Severity" at bounding box center [535, 152] width 49 height 16
click at [734, 128] on span "Filters" at bounding box center [740, 130] width 15 height 6
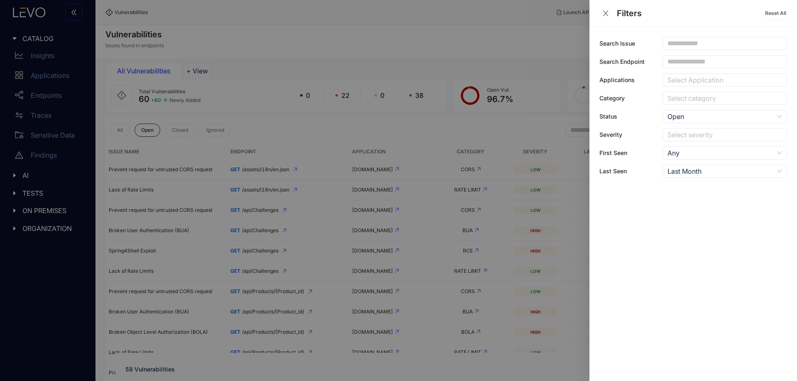
click at [690, 131] on div at bounding box center [720, 135] width 110 height 9
click at [686, 168] on div "High" at bounding box center [725, 164] width 115 height 9
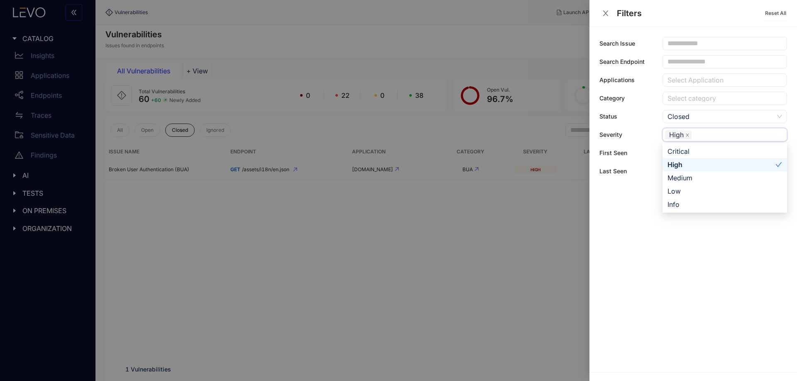
drag, startPoint x: 399, startPoint y: 261, endPoint x: 204, endPoint y: 157, distance: 220.4
click at [399, 261] on div at bounding box center [398, 190] width 797 height 381
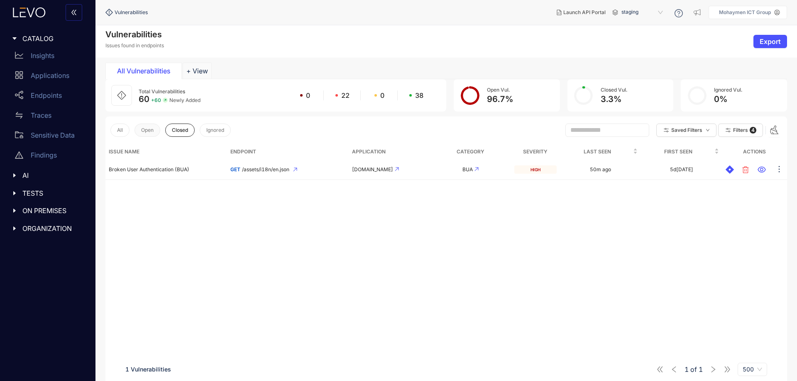
click at [147, 132] on span "Open" at bounding box center [147, 130] width 12 height 6
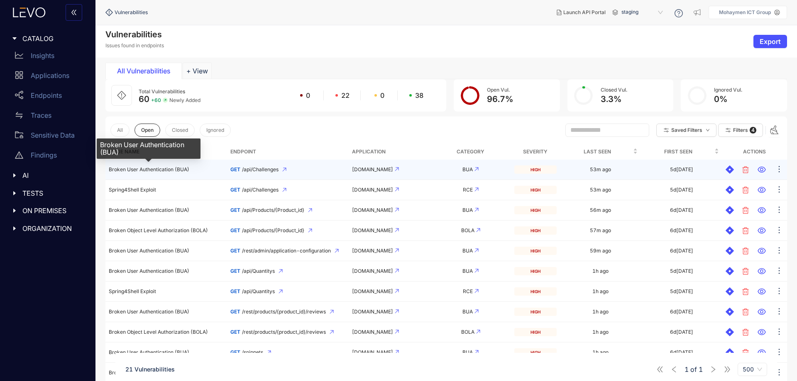
click at [164, 172] on span "Broken User Authentication (BUA)" at bounding box center [149, 169] width 81 height 6
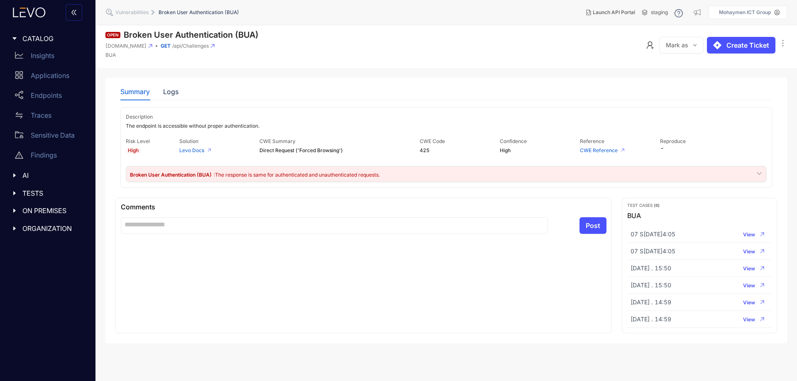
click at [352, 174] on span ": The response is same for authenticated and unauthenticated requests." at bounding box center [297, 175] width 166 height 6
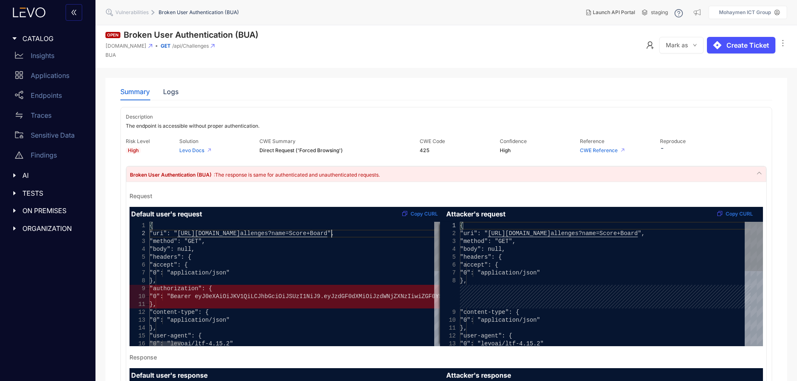
scroll to position [0, 907]
drag, startPoint x: 330, startPoint y: 232, endPoint x: 440, endPoint y: 232, distance: 110.0
drag, startPoint x: 421, startPoint y: 231, endPoint x: 334, endPoint y: 234, distance: 87.6
click at [227, 186] on pre "Request Default user's request Copy CURL Attacker's request Copy CURL 1 2 3 4 5…" at bounding box center [446, 346] width 640 height 329
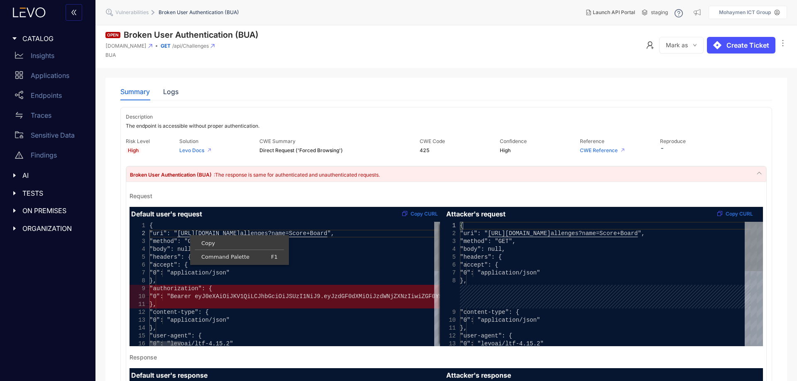
type textarea "**********"
click at [215, 241] on span "Copy" at bounding box center [240, 243] width 98 height 5
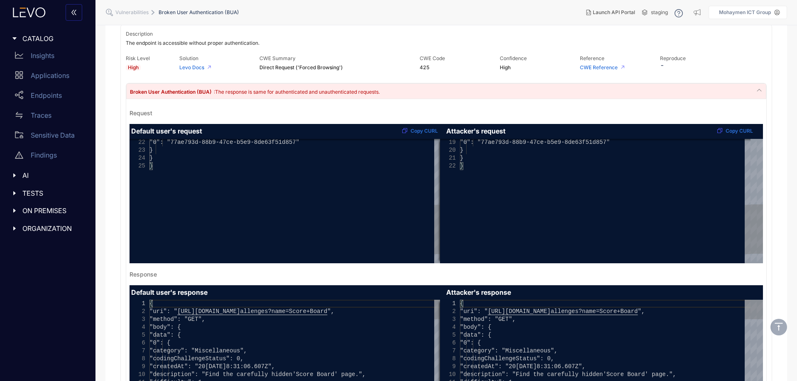
scroll to position [166, 0]
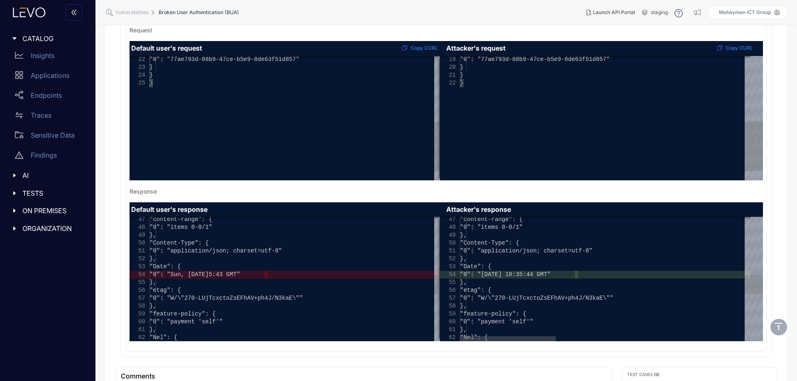
type textarea "**********"
click at [553, 298] on span ""0": "W/\"270-LUjTcxctoZsEFhAV+ph4J/N3kaE\""" at bounding box center [537, 298] width 154 height 7
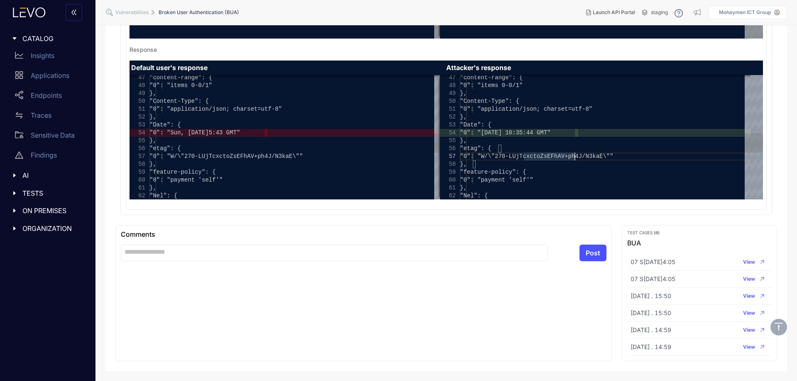
scroll to position [0, 0]
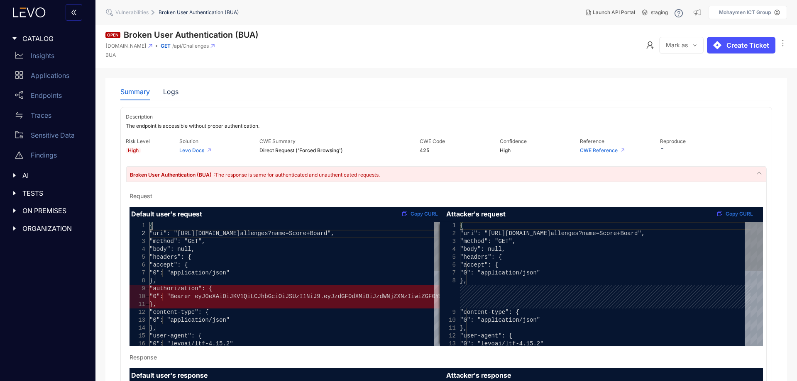
click at [115, 196] on div "Summary Logs Description The endpoint is accessible without proper authenticati…" at bounding box center [446, 379] width 682 height 602
drag, startPoint x: 688, startPoint y: 42, endPoint x: 685, endPoint y: 52, distance: 10.7
click at [688, 42] on span "Mark as" at bounding box center [677, 45] width 22 height 7
click at [681, 59] on span "Mark as Resolved" at bounding box center [718, 63] width 91 height 9
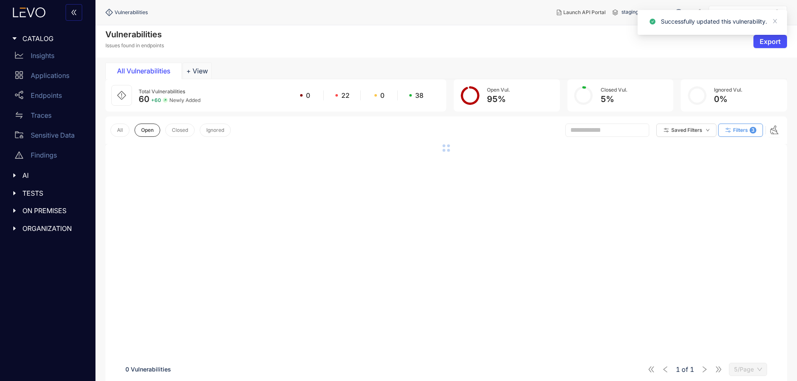
click at [736, 132] on span "Filters" at bounding box center [740, 130] width 15 height 6
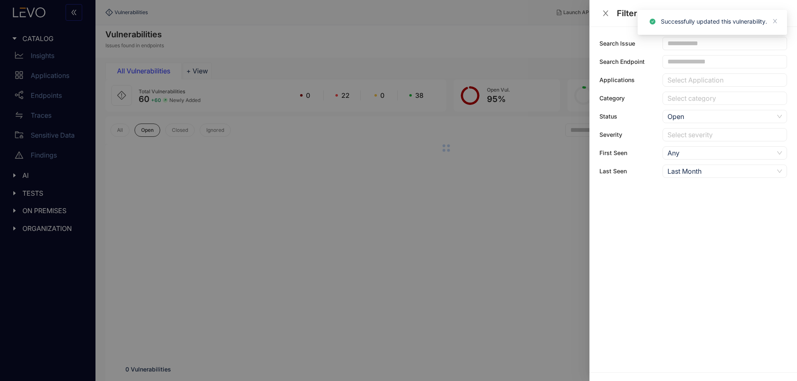
click at [689, 135] on div at bounding box center [720, 135] width 110 height 9
click at [676, 167] on div "High" at bounding box center [725, 164] width 115 height 9
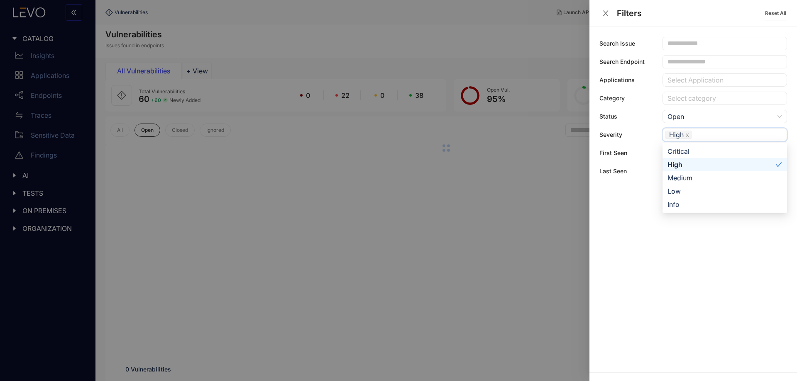
click at [378, 159] on div at bounding box center [398, 190] width 797 height 381
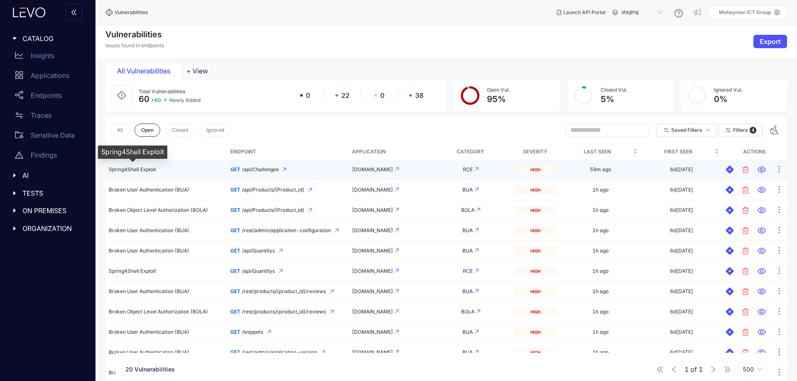
click at [149, 171] on span "Spring4Shell Exploit" at bounding box center [132, 169] width 47 height 6
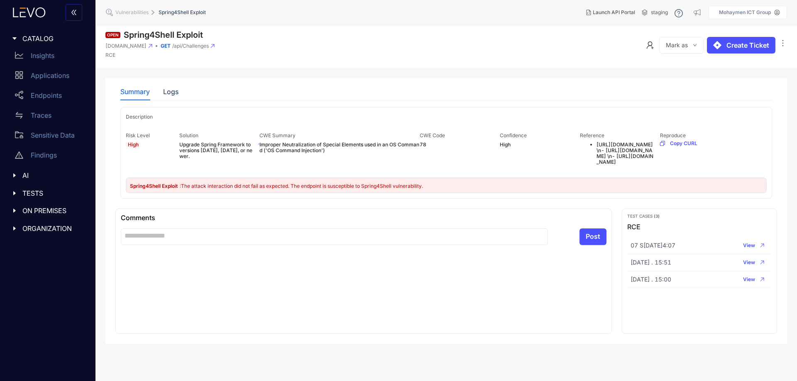
click at [311, 189] on span ": The attack interaction did not fail as expected. The endpoint is susceptible …" at bounding box center [301, 186] width 243 height 6
click at [220, 189] on span ": The attack interaction did not fail as expected. The endpoint is susceptible …" at bounding box center [301, 186] width 243 height 6
click at [518, 193] on div "Spring4Shell Exploit : The attack interaction did not fail as expected. The end…" at bounding box center [446, 185] width 640 height 15
click at [689, 144] on span "Copy CURL" at bounding box center [683, 144] width 27 height 6
click at [202, 189] on span ": The attack interaction did not fail as expected. The endpoint is susceptible …" at bounding box center [301, 186] width 243 height 6
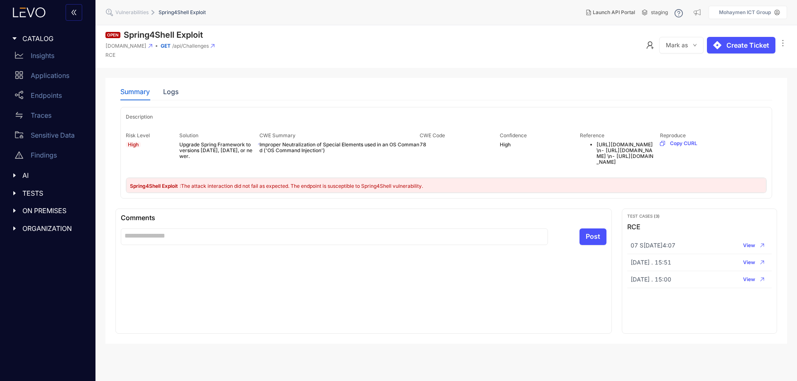
click at [202, 189] on span ": The attack interaction did not fail as expected. The endpoint is susceptible …" at bounding box center [301, 186] width 243 height 6
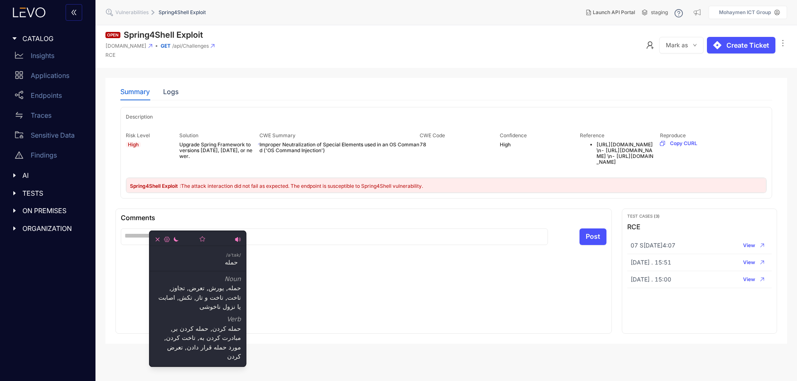
click at [300, 193] on div "Spring4Shell Exploit : The attack interaction did not fail as expected. The end…" at bounding box center [446, 185] width 640 height 15
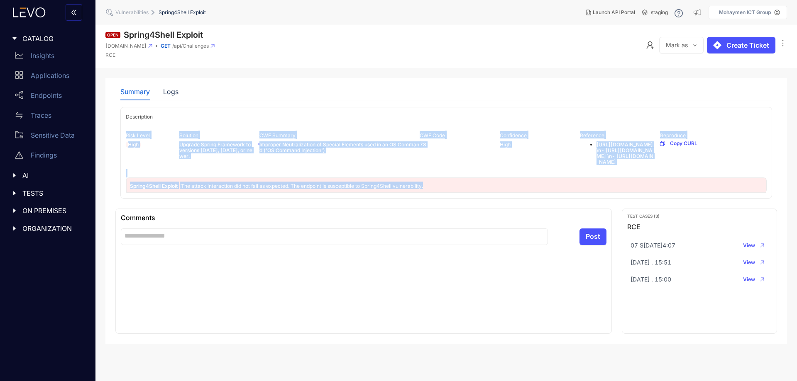
drag, startPoint x: 440, startPoint y: 223, endPoint x: 134, endPoint y: 216, distance: 305.2
click at [134, 199] on div "Description Risk Level High Solution Upgrade Spring Framework to versions 5.3.1…" at bounding box center [446, 153] width 652 height 92
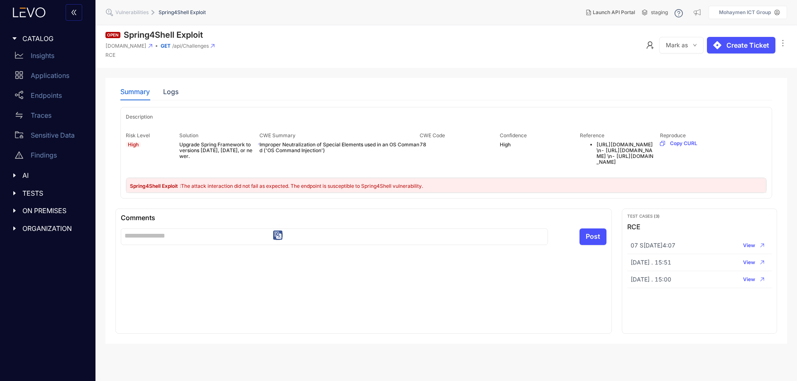
click at [250, 170] on div "Solution Upgrade Spring Framework to versions 5.3.18, 5.2.20, or newer." at bounding box center [219, 150] width 80 height 39
click at [748, 249] on span "View" at bounding box center [749, 246] width 12 height 6
click at [393, 189] on div "Spring4Shell Exploit : The attack interaction did not fail as expected. The end…" at bounding box center [277, 185] width 294 height 7
click at [258, 170] on div "Solution Upgrade Spring Framework to versions 5.3.18, 5.2.20, or newer." at bounding box center [219, 150] width 80 height 39
drag, startPoint x: 201, startPoint y: 151, endPoint x: 215, endPoint y: 150, distance: 14.1
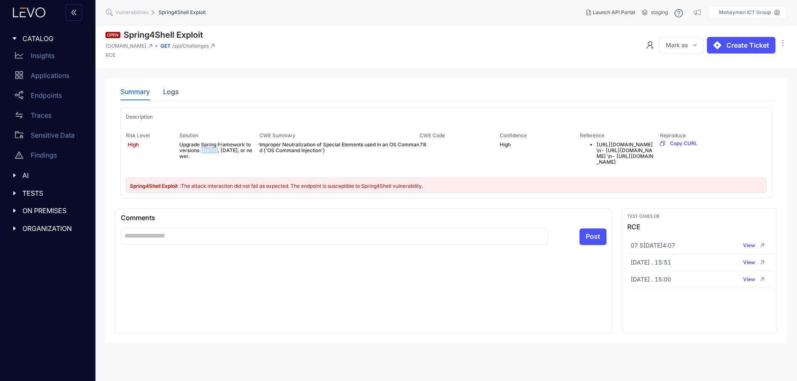
click at [215, 150] on p "Upgrade Spring Framework to versions 5.3.18, 5.2.20, or newer." at bounding box center [216, 150] width 75 height 17
click at [171, 94] on div "Logs" at bounding box center [170, 91] width 15 height 7
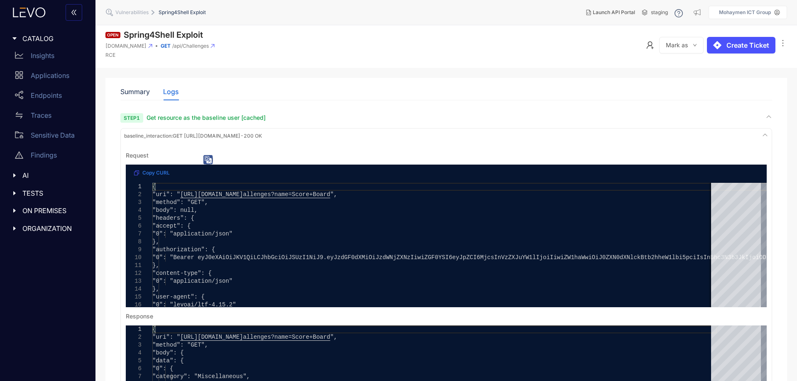
click at [305, 152] on div "Request" at bounding box center [446, 155] width 641 height 7
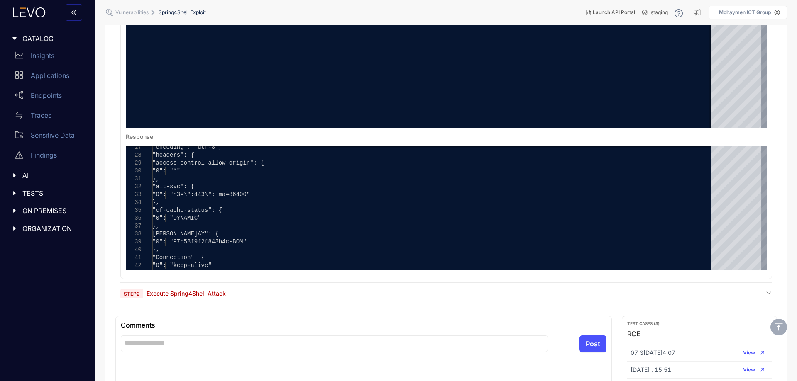
scroll to position [208, 0]
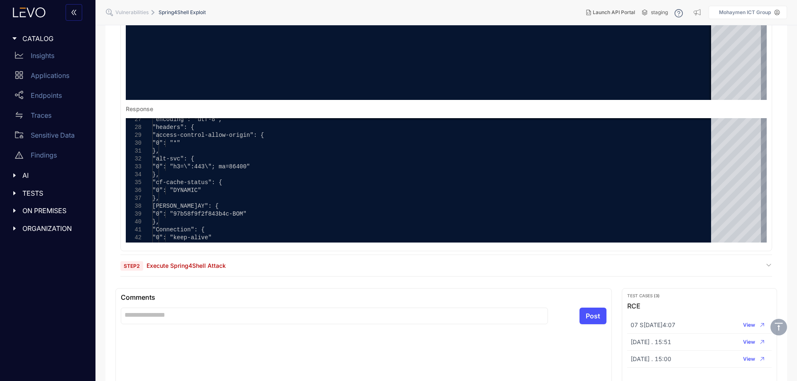
click at [189, 267] on span "Execute Spring4Shell Attack" at bounding box center [186, 265] width 79 height 7
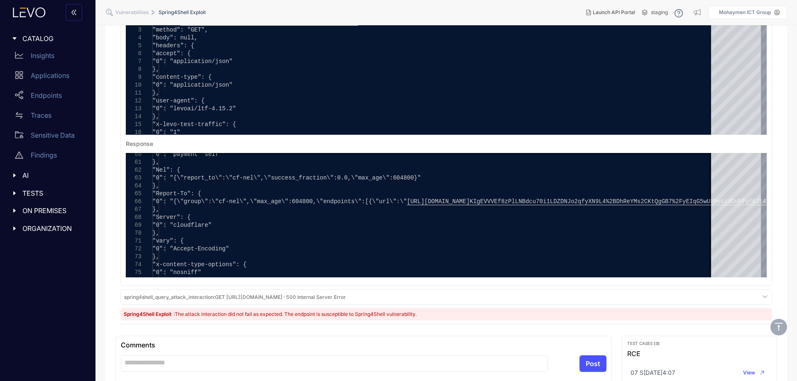
scroll to position [540, 0]
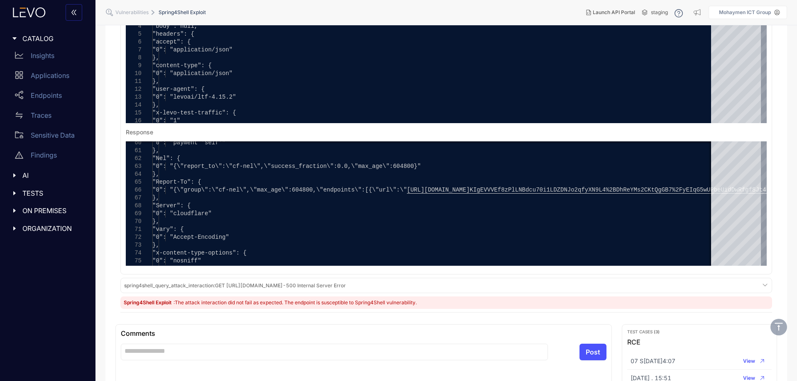
click at [351, 300] on span ": The attack interaction did not fail as expected. The endpoint is susceptible …" at bounding box center [295, 303] width 243 height 6
click at [307, 285] on span "spring4shell_query_attack_interaction : GET https://juice-shop-spec-building.le…" at bounding box center [235, 286] width 222 height 6
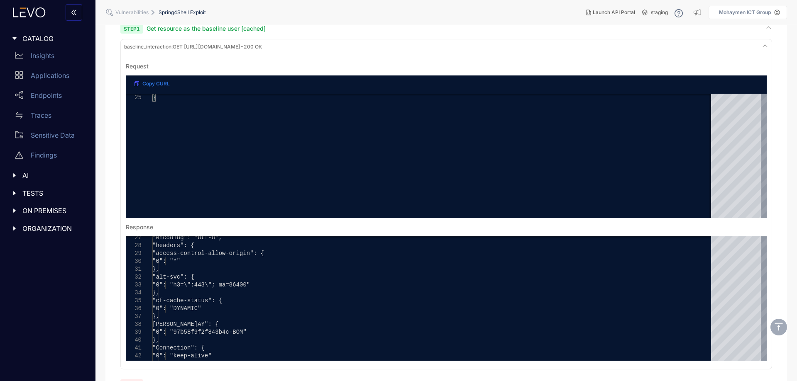
scroll to position [0, 0]
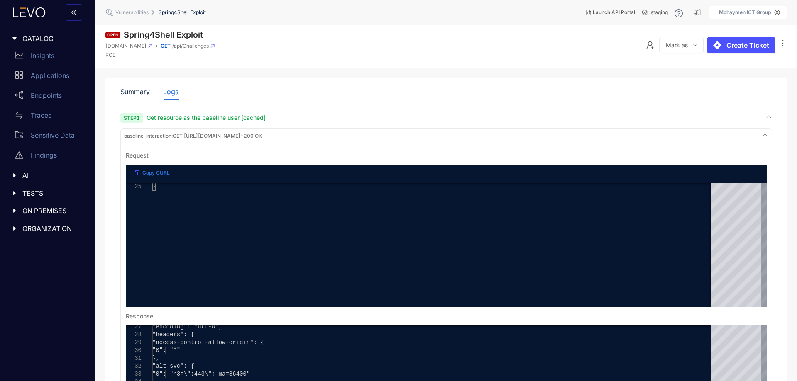
click at [458, 139] on div "baseline_interaction : GET https://juice-shop-spec-building.levoai.app/api/Chal…" at bounding box center [446, 135] width 648 height 11
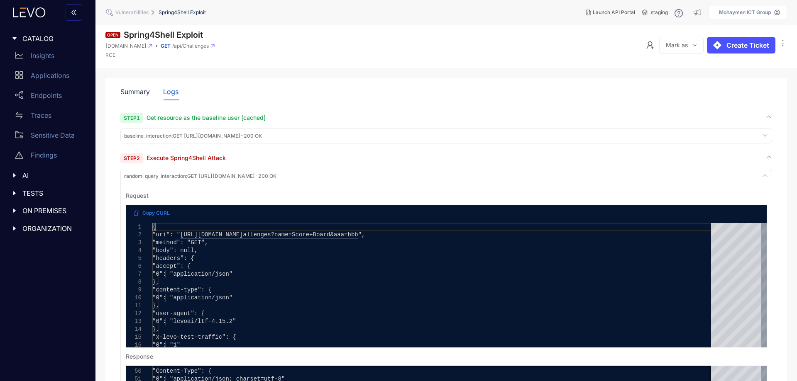
click at [262, 139] on span "baseline_interaction : GET https://juice-shop-spec-building.levoai.app/api/Chal…" at bounding box center [193, 136] width 138 height 6
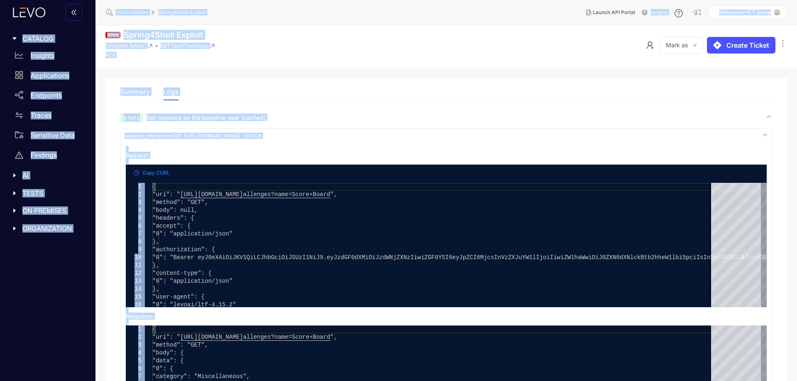
click at [560, 114] on div "Step 1 Get resource as the baseline user [cached]" at bounding box center [446, 118] width 652 height 8
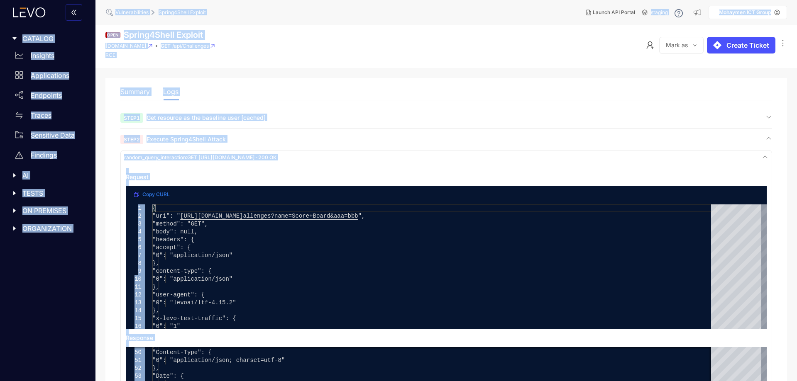
click at [460, 115] on div "Step 1 Get resource as the baseline user [cached]" at bounding box center [446, 118] width 652 height 8
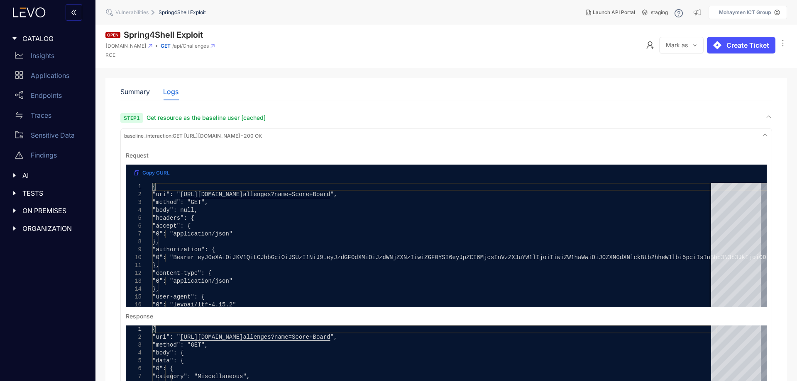
click at [262, 134] on span "baseline_interaction : GET https://juice-shop-spec-building.levoai.app/api/Chal…" at bounding box center [193, 136] width 138 height 6
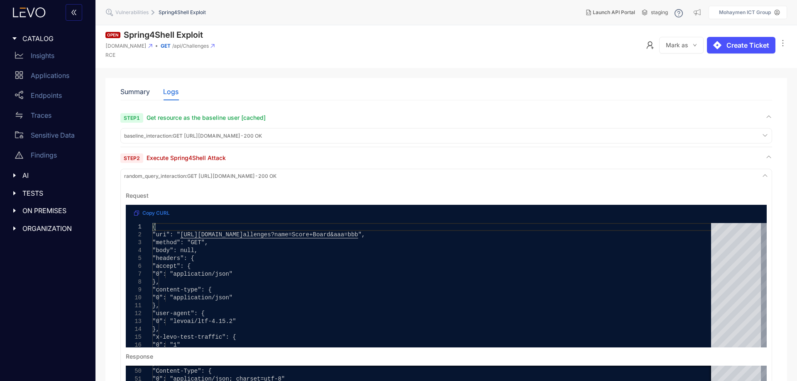
click at [297, 131] on div "baseline_interaction : GET https://juice-shop-spec-building.levoai.app/api/Chal…" at bounding box center [446, 135] width 648 height 11
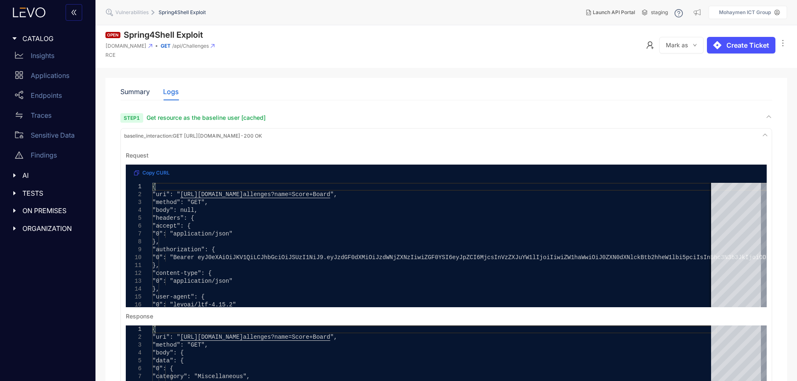
drag, startPoint x: 187, startPoint y: 135, endPoint x: 380, endPoint y: 136, distance: 192.6
click at [262, 136] on span "baseline_interaction : GET https://juice-shop-spec-building.levoai.app/api/Chal…" at bounding box center [193, 136] width 138 height 6
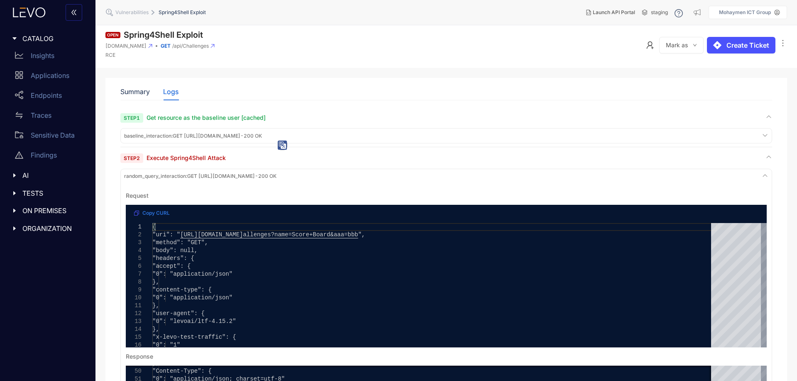
copy span "https://juice-shop-spec-building.levoai.app/api/Challenges?name=Score+Board"
click at [243, 233] on span "https://juice-shop-spec-building.levoai.app/api/Ch" at bounding box center [211, 235] width 63 height 7
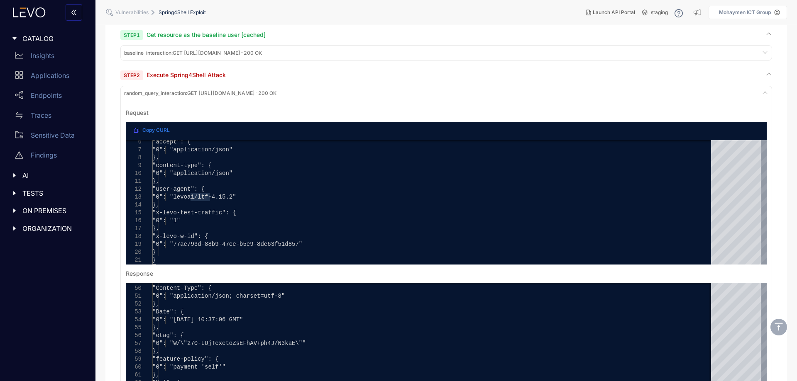
scroll to position [166, 0]
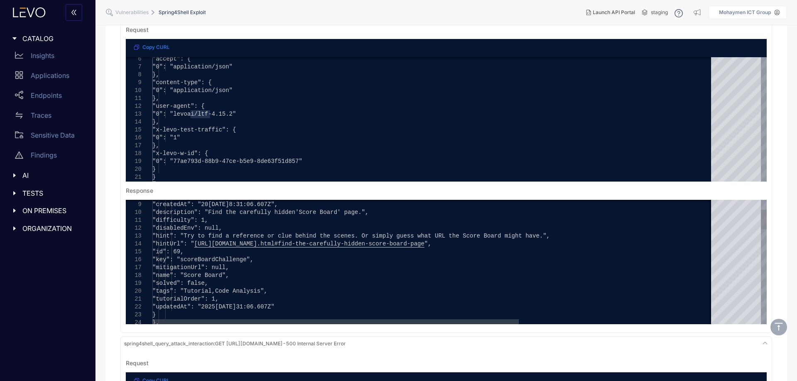
type textarea "**********"
click at [299, 235] on span ""hint": "Try to find a reference or clue b" at bounding box center [225, 236] width 147 height 7
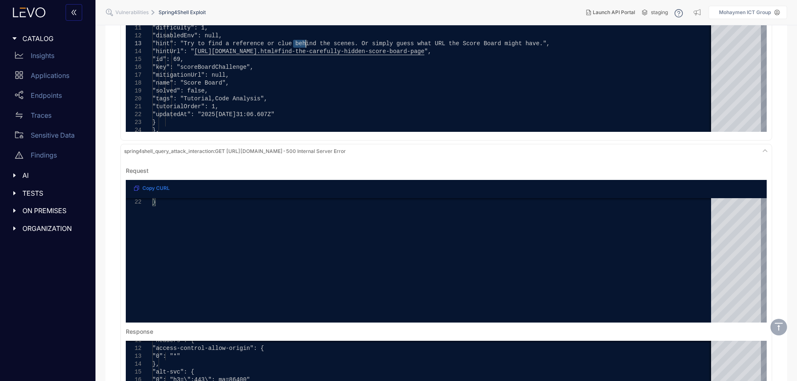
scroll to position [374, 0]
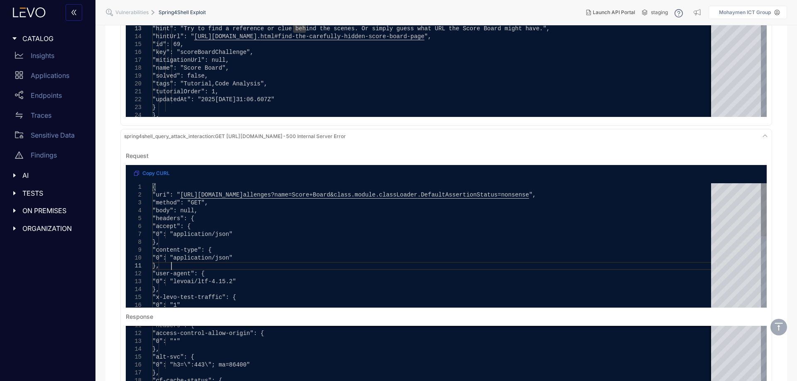
click at [310, 263] on div "}," at bounding box center [434, 266] width 565 height 8
type textarea "**********"
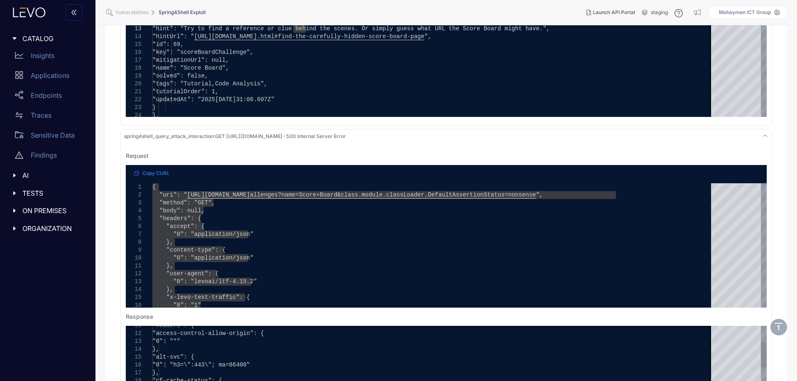
click at [356, 353] on div "}," at bounding box center [591, 350] width 879 height 8
type textarea "**********"
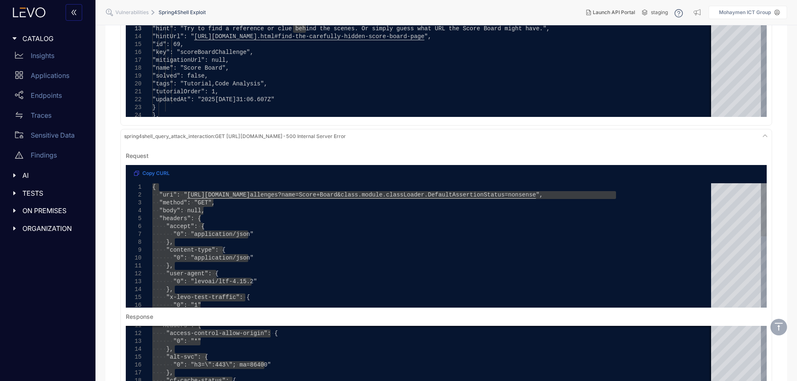
type textarea "**********"
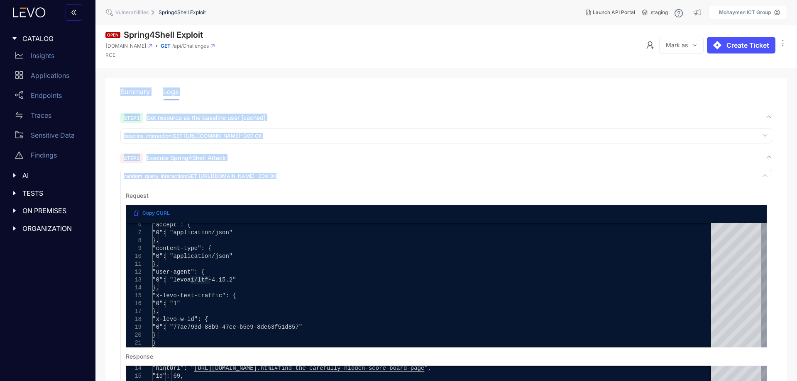
drag, startPoint x: 472, startPoint y: 174, endPoint x: 122, endPoint y: 96, distance: 358.6
copy div "Summary Logs Description Risk Level High Solution Upgrade Spring Framework to v…"
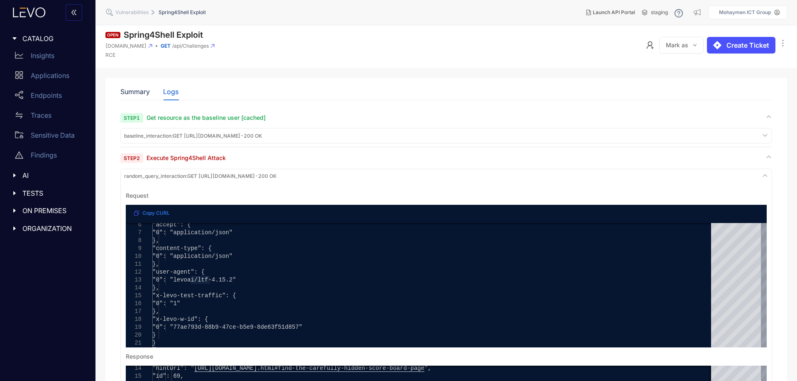
click at [152, 44] on icon at bounding box center [151, 46] width 4 height 4
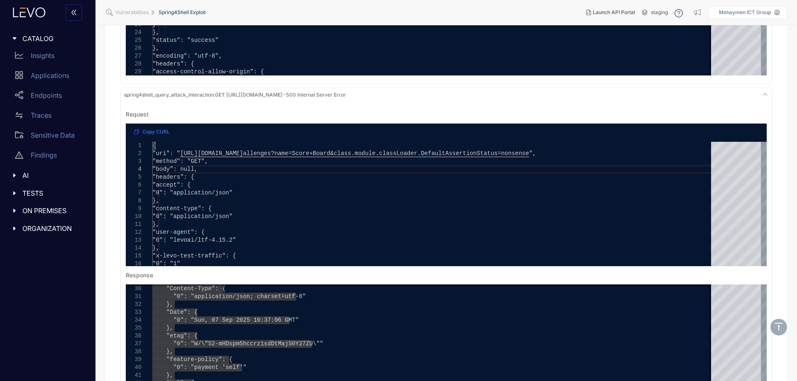
scroll to position [623, 0]
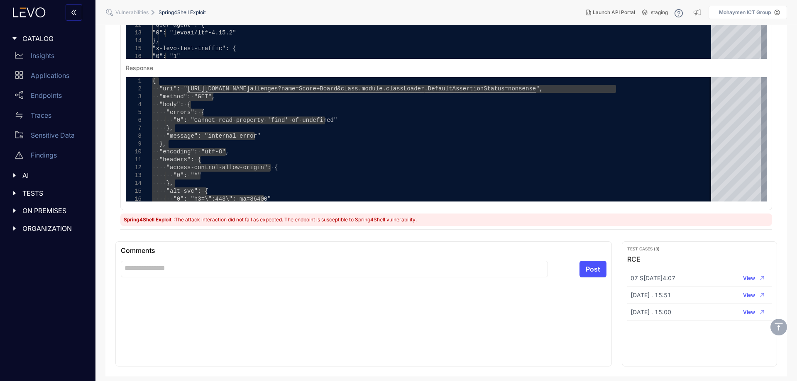
click at [286, 221] on span ": The attack interaction did not fail as expected. The endpoint is susceptible …" at bounding box center [295, 220] width 243 height 6
click at [280, 218] on span ": The attack interaction did not fail as expected. The endpoint is susceptible …" at bounding box center [295, 220] width 243 height 6
click at [252, 220] on span ": The attack interaction did not fail as expected. The endpoint is susceptible …" at bounding box center [295, 220] width 243 height 6
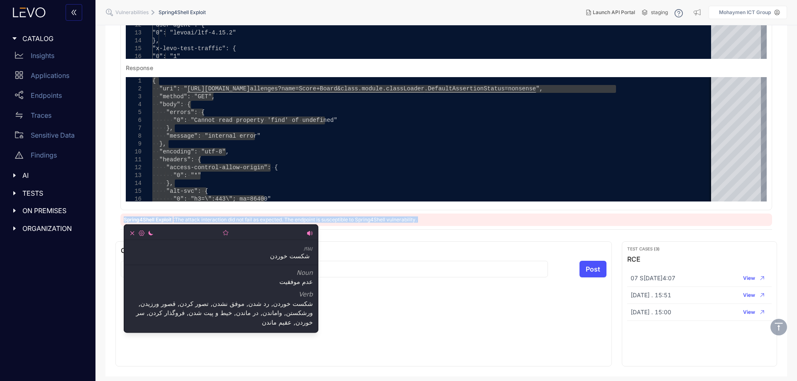
copy section "Spring4Shell Exploit : The attack interaction did not fail as expected. The end…"
click at [452, 219] on div "Spring4Shell Exploit : The attack interaction did not fail as expected. The end…" at bounding box center [446, 220] width 652 height 12
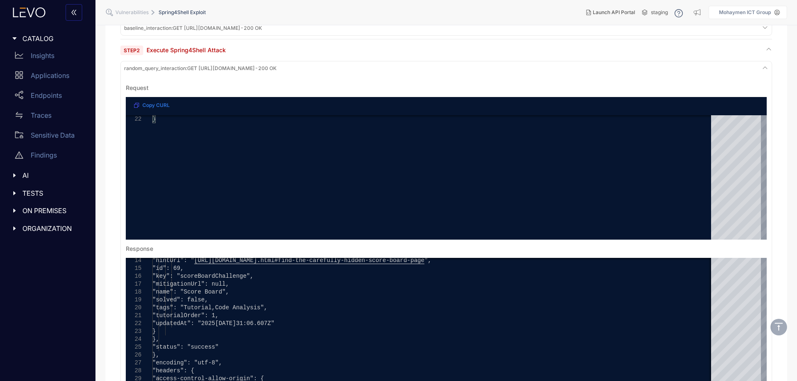
scroll to position [0, 0]
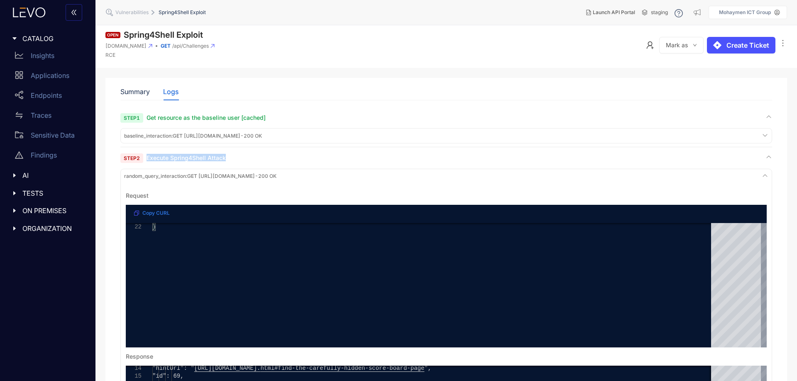
drag, startPoint x: 236, startPoint y: 157, endPoint x: 143, endPoint y: 156, distance: 93.0
click at [143, 156] on div "Step 2 Execute Spring4Shell Attack" at bounding box center [446, 158] width 652 height 8
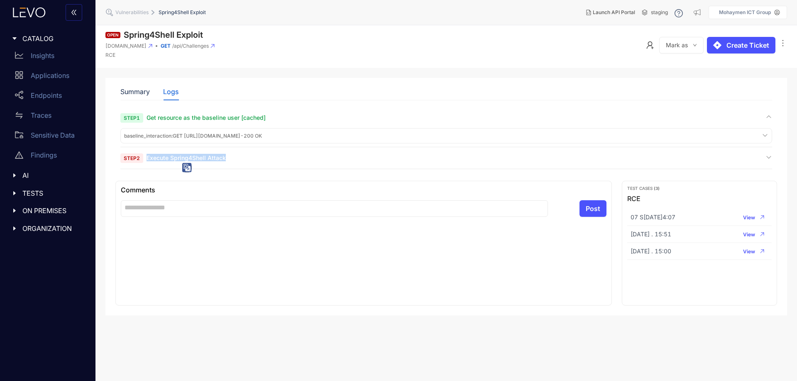
click at [218, 158] on span "Execute Spring4Shell Attack" at bounding box center [186, 157] width 79 height 7
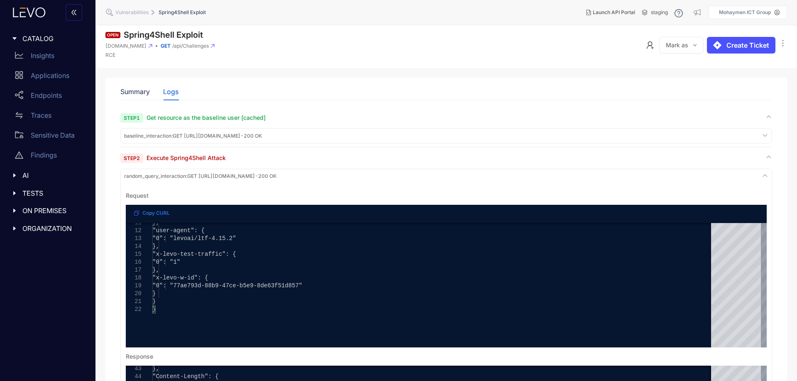
click at [670, 46] on span "Mark as" at bounding box center [677, 45] width 22 height 7
drag, startPoint x: 682, startPoint y: 44, endPoint x: 681, endPoint y: 53, distance: 9.3
click at [682, 44] on span "Mark as" at bounding box center [677, 45] width 22 height 7
click at [682, 62] on span "Mark as Resolved" at bounding box center [700, 63] width 55 height 9
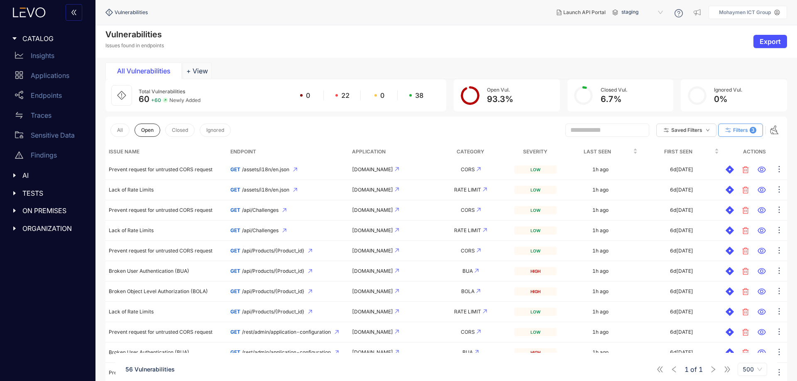
click at [740, 132] on span "Filters" at bounding box center [740, 130] width 15 height 6
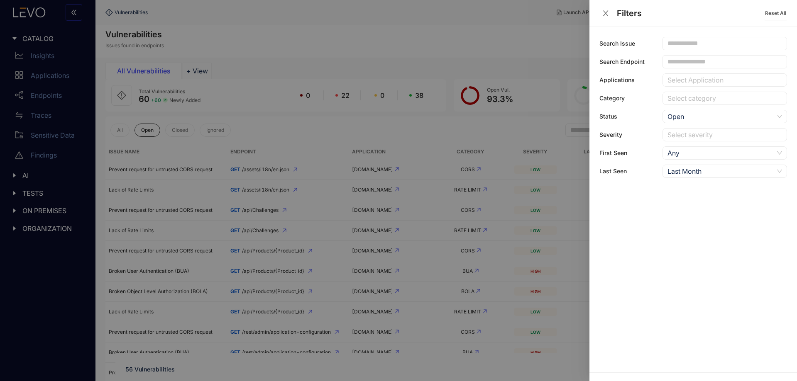
click at [711, 131] on div at bounding box center [720, 135] width 110 height 9
click at [693, 166] on div "High" at bounding box center [725, 164] width 115 height 9
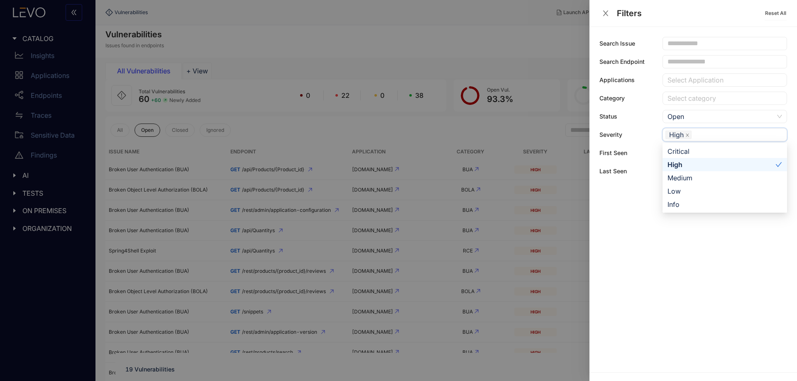
click at [260, 31] on div at bounding box center [398, 190] width 797 height 381
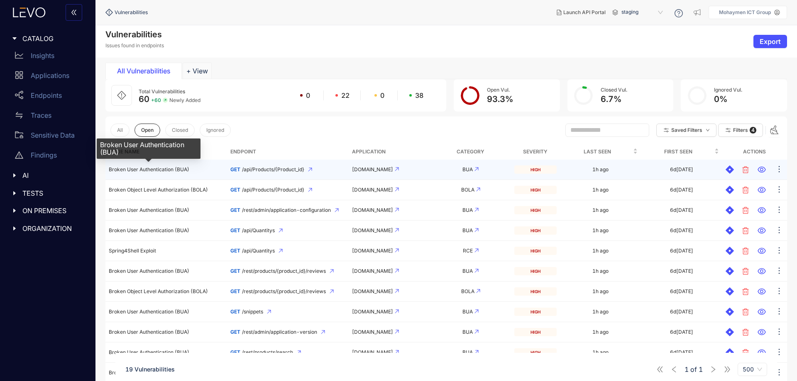
click at [172, 173] on span "Broken User Authentication (BUA)" at bounding box center [149, 169] width 81 height 6
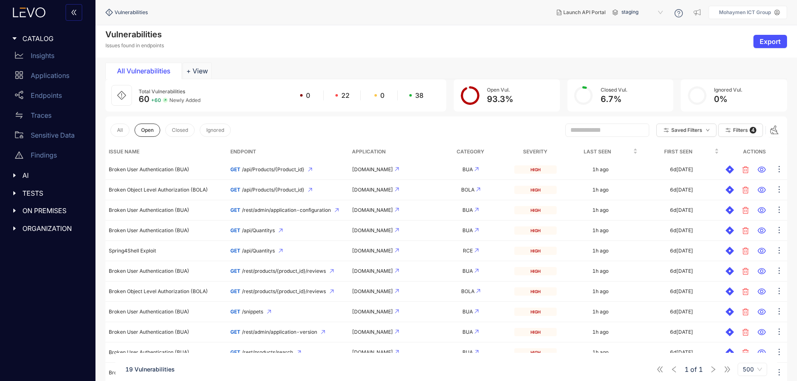
click at [37, 191] on span "TESTS" at bounding box center [52, 193] width 61 height 7
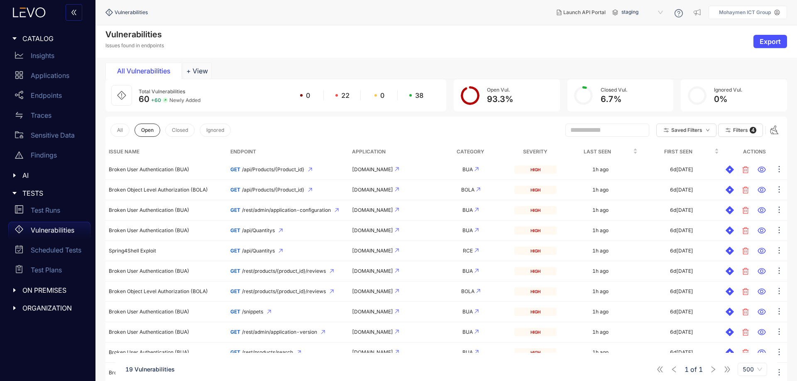
click at [14, 288] on icon "caret-right" at bounding box center [15, 291] width 6 height 6
click at [26, 345] on span "ORGANIZATION" at bounding box center [52, 348] width 61 height 7
click at [145, 89] on span "Total Vulnerabilities" at bounding box center [162, 91] width 46 height 6
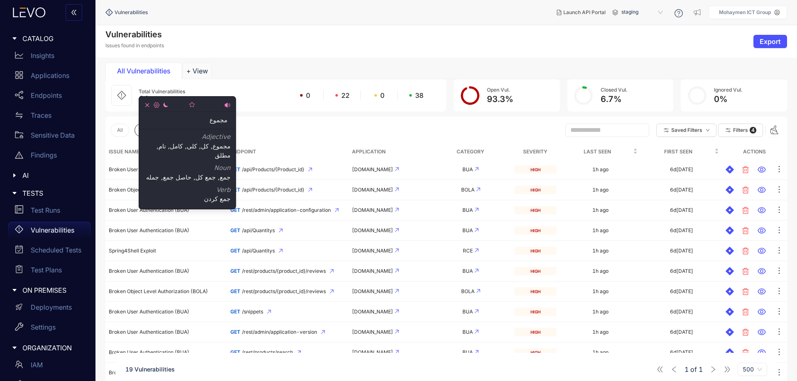
click at [261, 84] on div "Total Vulnerabilities 60 + 60 Newly Added 0 22 0 38" at bounding box center [275, 95] width 341 height 32
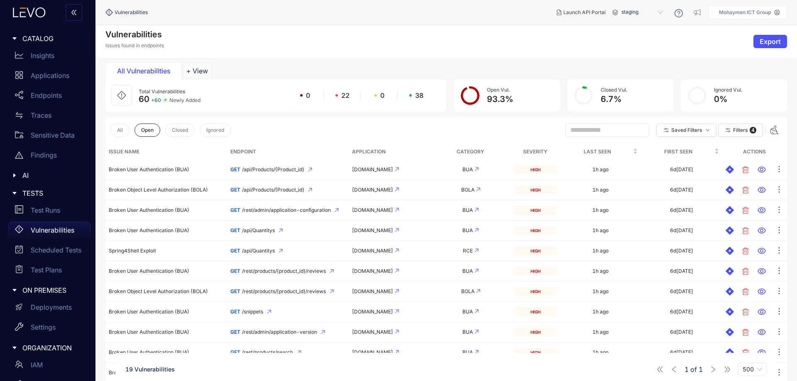
click at [144, 96] on span "60" at bounding box center [144, 99] width 11 height 10
click at [148, 96] on span "60" at bounding box center [144, 99] width 11 height 10
click at [145, 97] on span "60" at bounding box center [144, 99] width 11 height 10
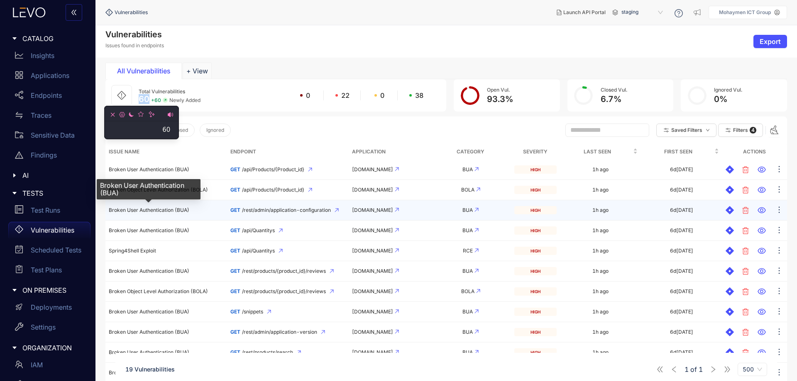
click at [174, 210] on span "Broken User Authentication (BUA)" at bounding box center [149, 210] width 81 height 6
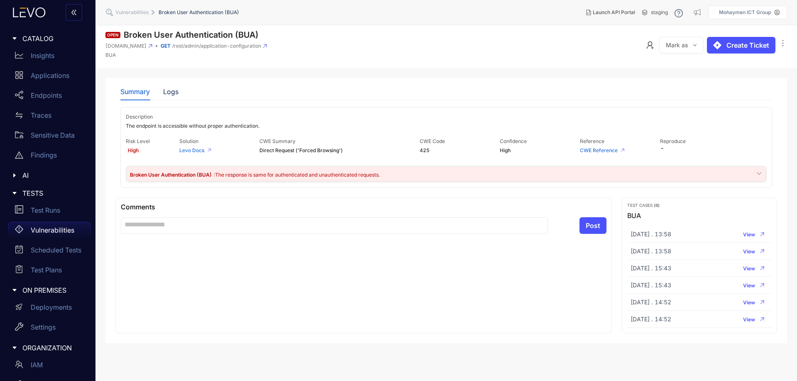
drag, startPoint x: 267, startPoint y: 192, endPoint x: 265, endPoint y: 187, distance: 5.6
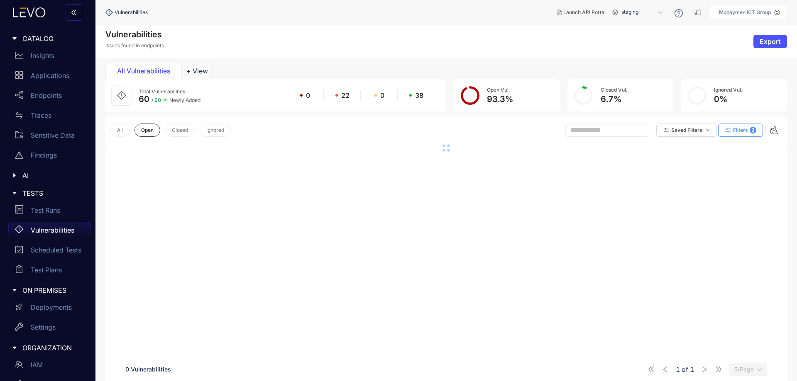
click at [739, 127] on span "Filters" at bounding box center [740, 130] width 15 height 6
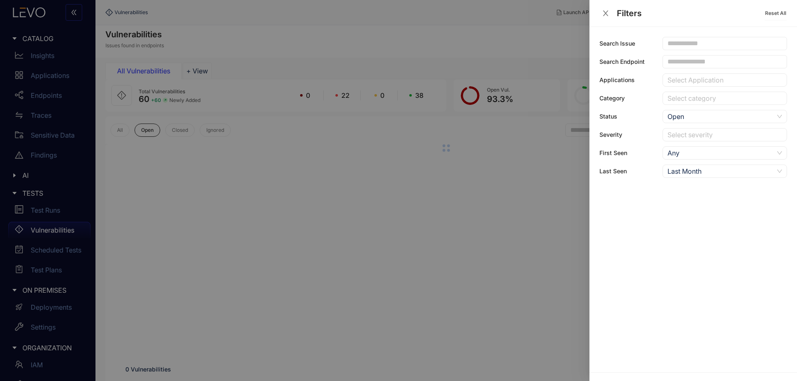
click at [692, 137] on div at bounding box center [720, 135] width 110 height 9
click at [688, 166] on div "High" at bounding box center [725, 164] width 115 height 9
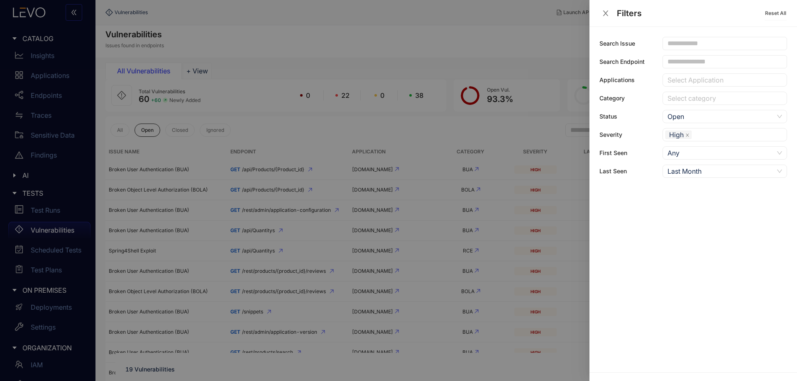
click at [465, 133] on div at bounding box center [398, 190] width 797 height 381
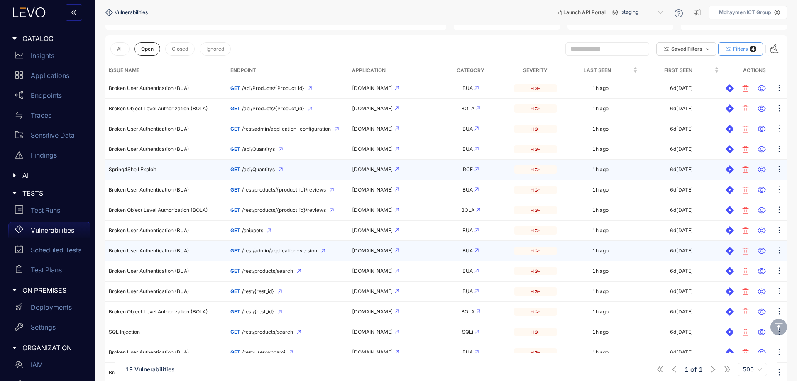
scroll to position [83, 0]
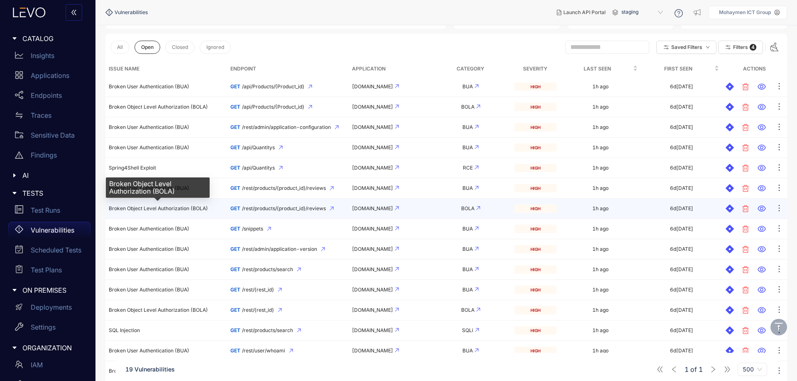
click at [176, 208] on span "Broken Object Level Authorization (BOLA)" at bounding box center [158, 208] width 99 height 6
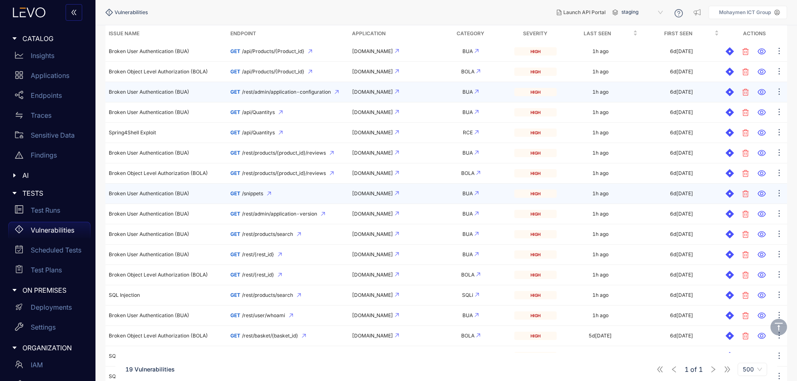
scroll to position [166, 0]
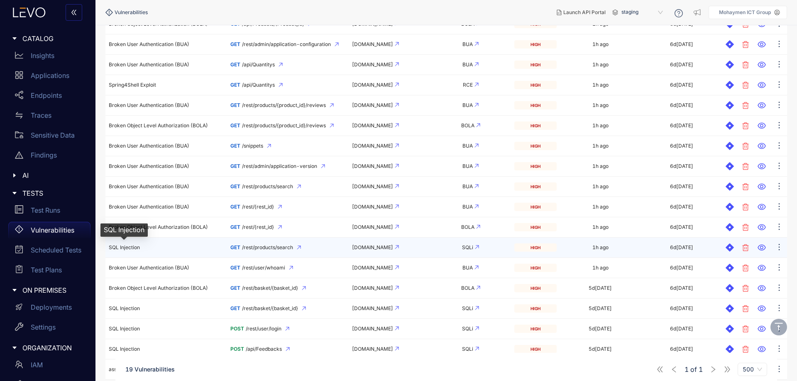
click at [128, 249] on span "SQL Injection" at bounding box center [124, 248] width 31 height 6
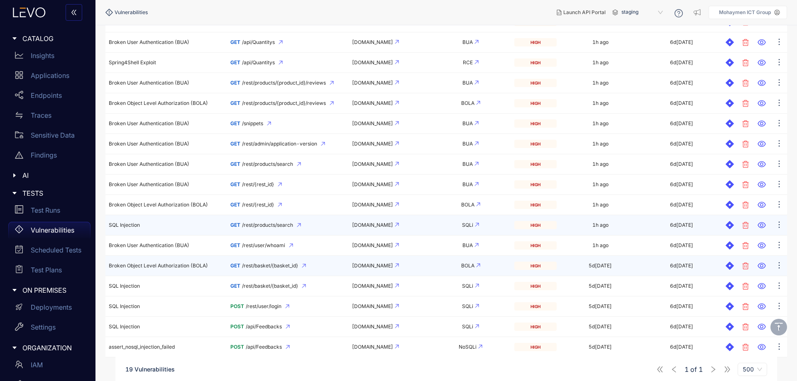
scroll to position [198, 0]
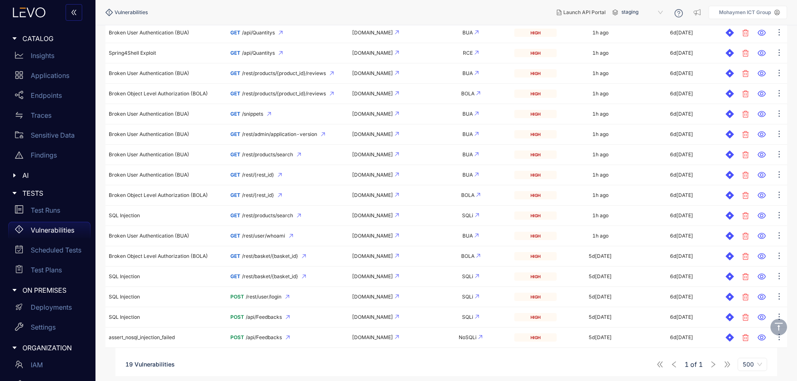
click at [748, 368] on span "500" at bounding box center [753, 365] width 20 height 12
click at [743, 350] on div "100/Page" at bounding box center [753, 348] width 20 height 9
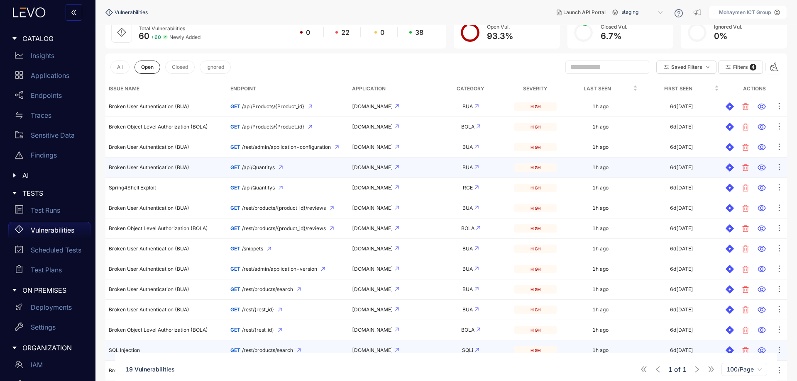
scroll to position [198, 0]
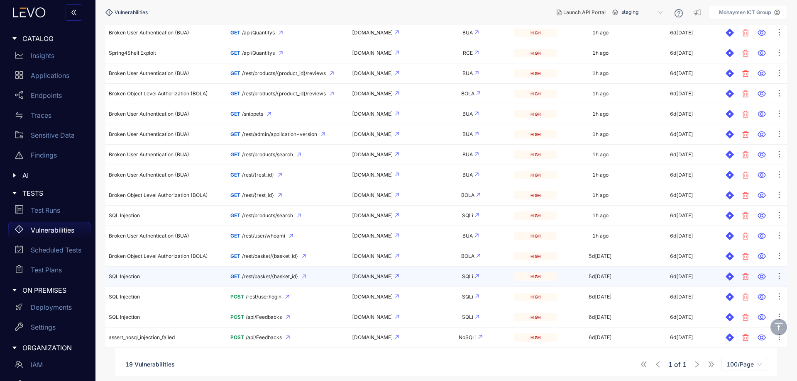
click at [180, 274] on td "SQL Injection" at bounding box center [166, 277] width 122 height 20
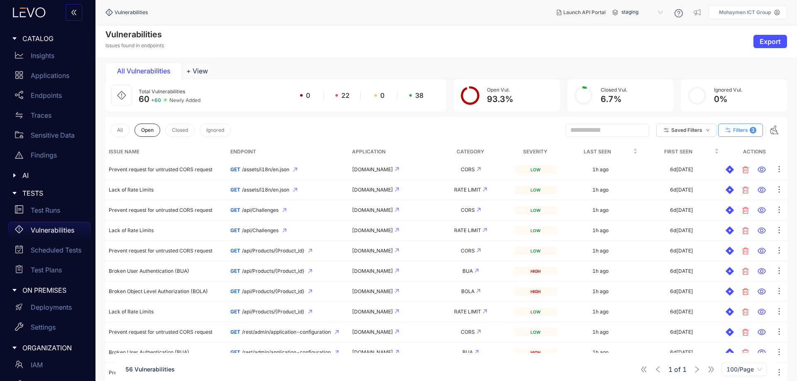
click at [737, 134] on button "Filters 3" at bounding box center [740, 130] width 45 height 13
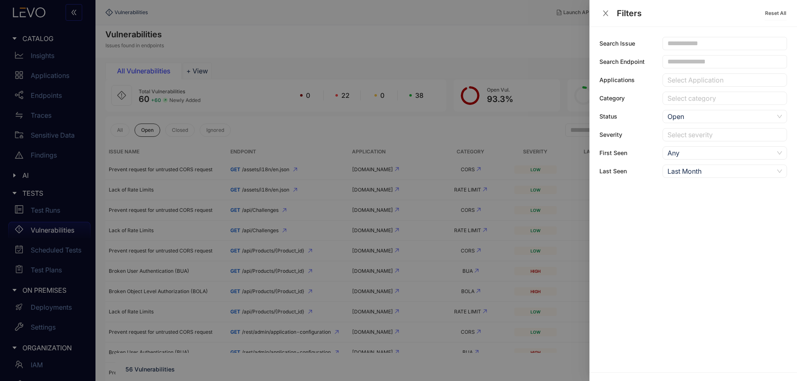
click at [703, 138] on div at bounding box center [720, 135] width 110 height 9
click at [687, 167] on div "High" at bounding box center [725, 164] width 115 height 9
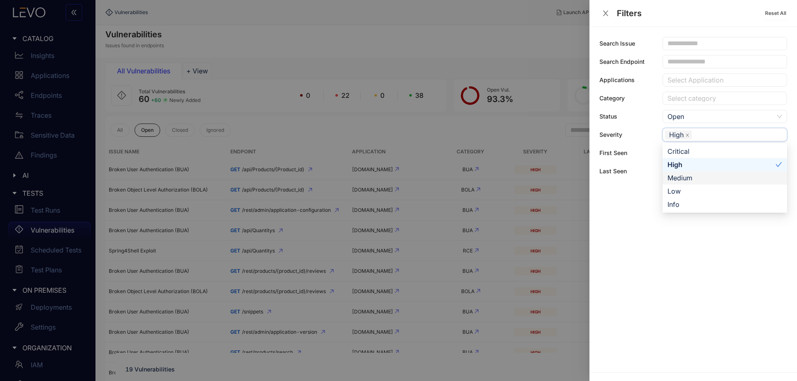
click at [457, 128] on div at bounding box center [398, 190] width 797 height 381
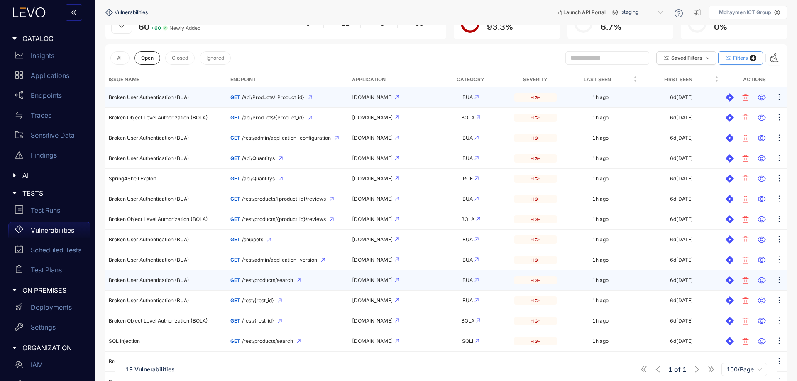
scroll to position [198, 0]
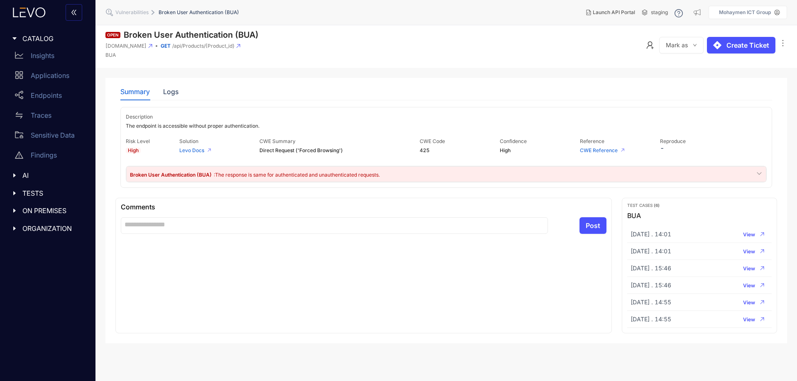
click at [277, 177] on span ": The response is same for authenticated and unauthenticated requests." at bounding box center [297, 175] width 166 height 6
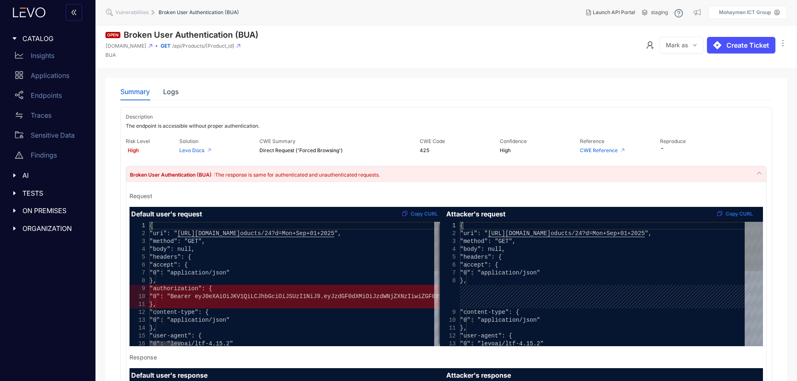
click at [240, 234] on span "[URL][DOMAIN_NAME]" at bounding box center [208, 233] width 63 height 7
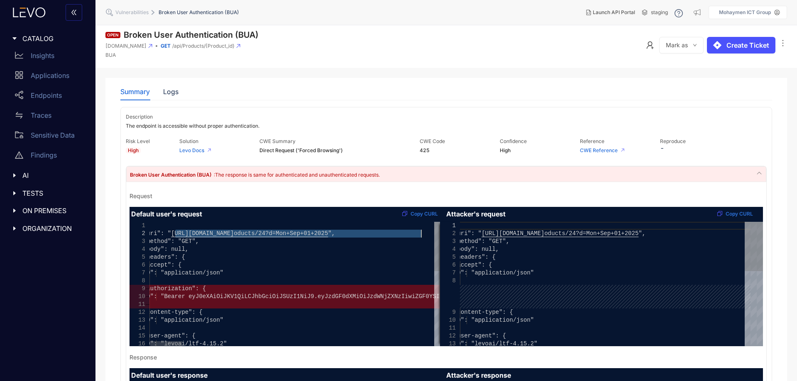
drag, startPoint x: 182, startPoint y: 233, endPoint x: 420, endPoint y: 235, distance: 237.9
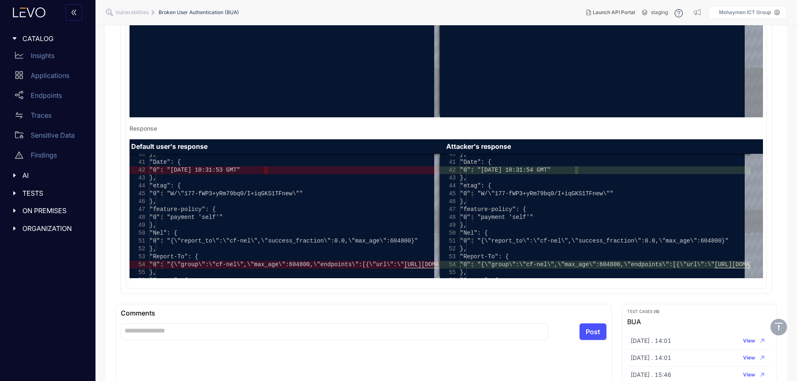
scroll to position [125, 0]
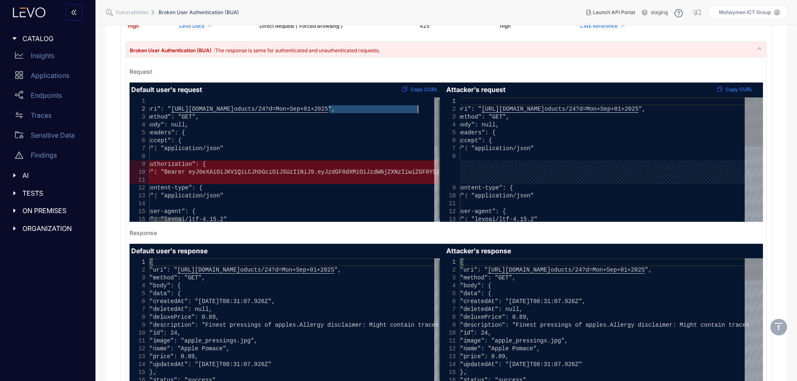
type textarea "**********"
drag, startPoint x: 328, startPoint y: 109, endPoint x: 420, endPoint y: 108, distance: 91.7
click at [603, 177] on div "}, "user-agent": { "0": "levoai/ltf-4.15.2" "content-type": { "0": "application…" at bounding box center [604, 255] width 300 height 314
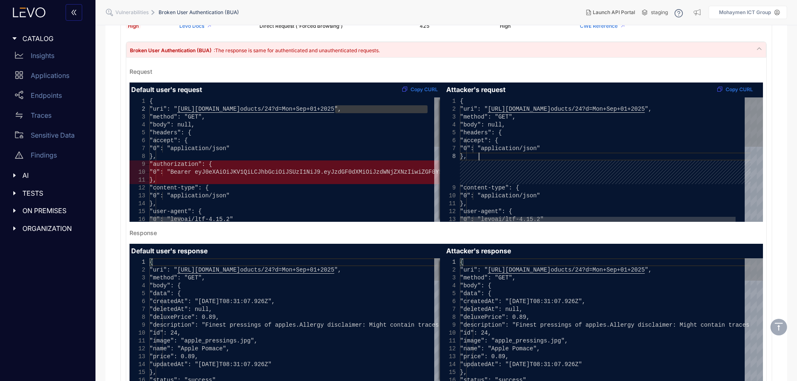
click at [603, 177] on div "}, "user-agent": { "0": "levoai/ltf-4.15.2" "content-type": { "0": "application…" at bounding box center [610, 255] width 300 height 314
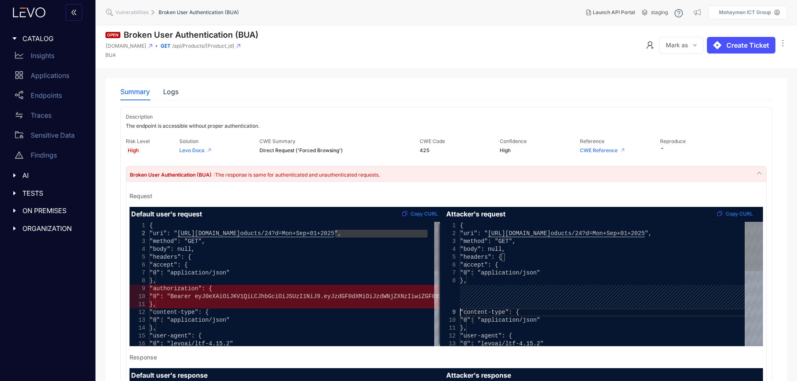
click at [101, 183] on section "Open Broken User Authentication (BUA) [DOMAIN_NAME] GET /api/Products/{Product_…" at bounding box center [446, 357] width 702 height 664
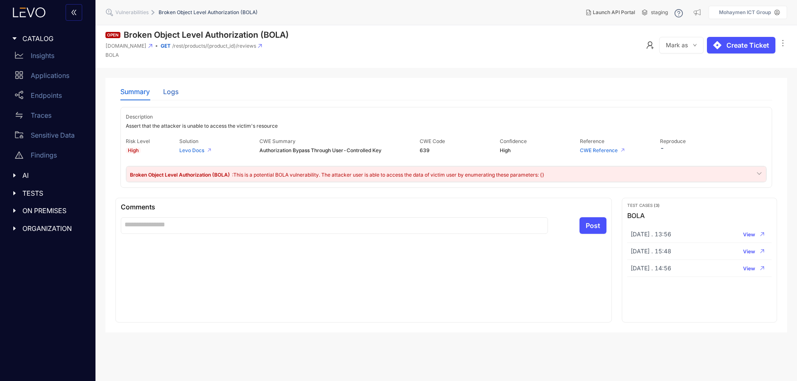
click at [171, 94] on div "Logs" at bounding box center [170, 91] width 15 height 7
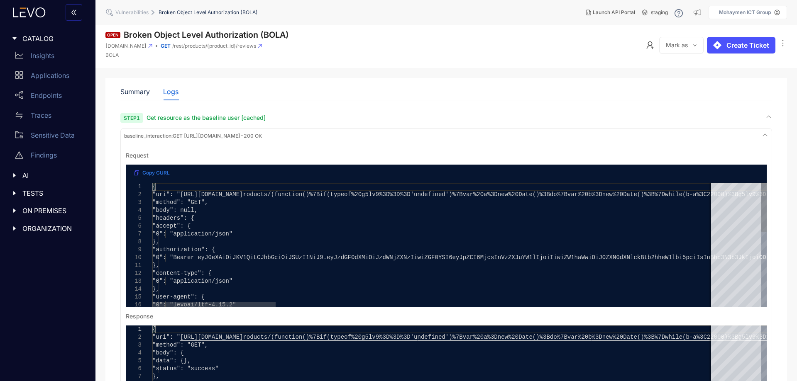
click at [153, 198] on div at bounding box center [152, 195] width 1 height 8
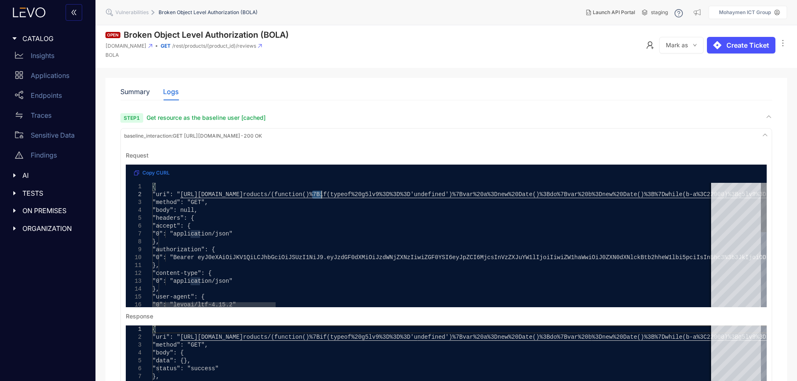
click at [322, 198] on div at bounding box center [321, 195] width 1 height 8
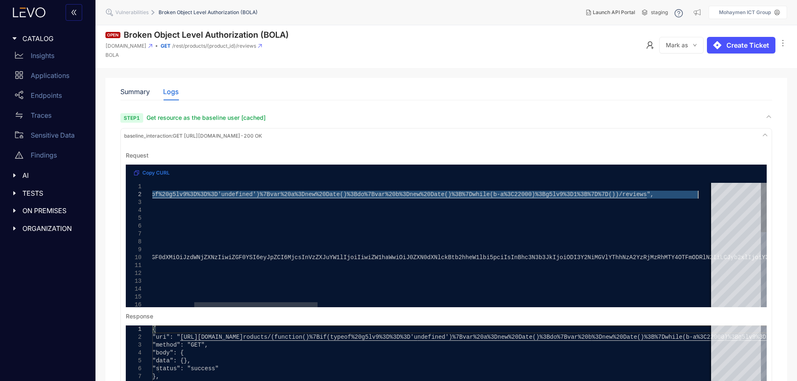
drag, startPoint x: 184, startPoint y: 201, endPoint x: 700, endPoint y: 201, distance: 516.0
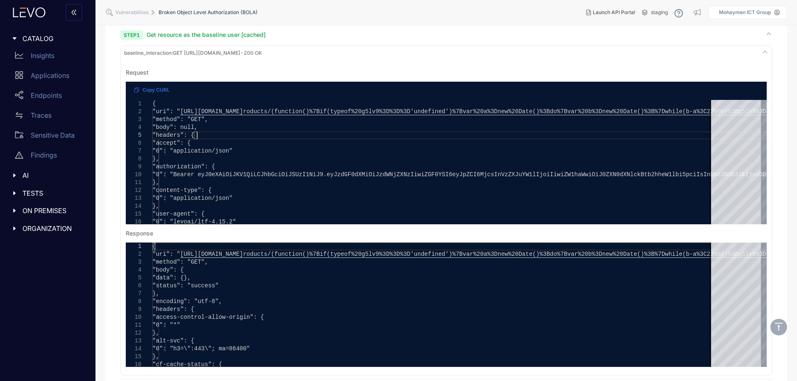
scroll to position [0, 0]
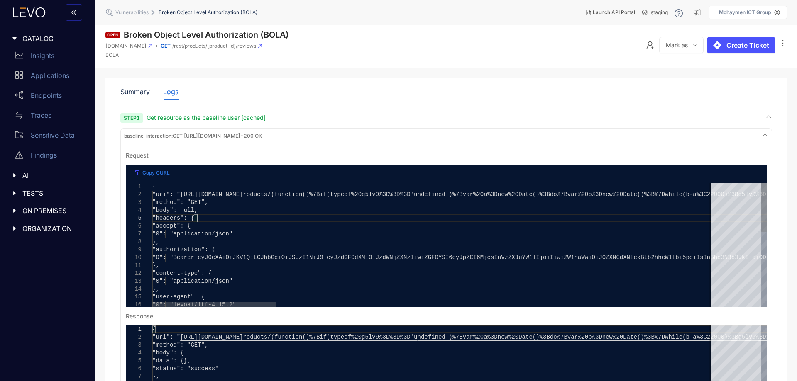
type textarea "**********"
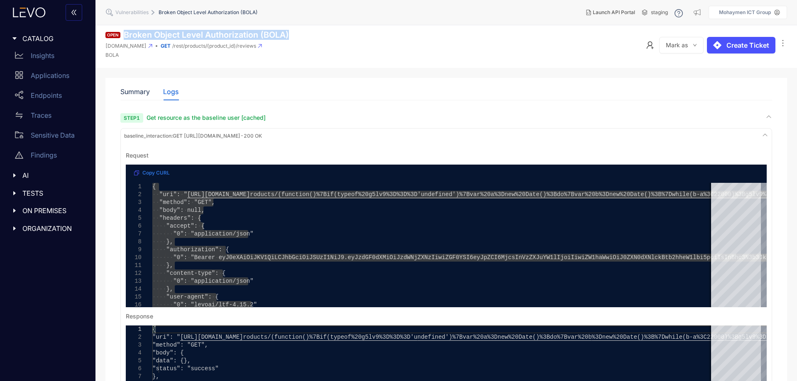
drag, startPoint x: 363, startPoint y: 33, endPoint x: 120, endPoint y: 37, distance: 242.5
click at [120, 37] on header "Open Broken Object Level Authorization (BOLA) [DOMAIN_NAME] GET /rest/products/…" at bounding box center [446, 46] width 702 height 43
copy div "Broken Object Level Authorization (BOLA)"
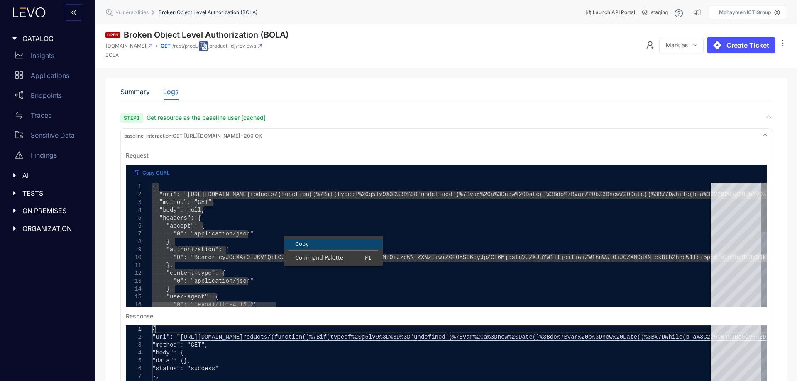
click at [309, 245] on span "Copy" at bounding box center [333, 244] width 98 height 5
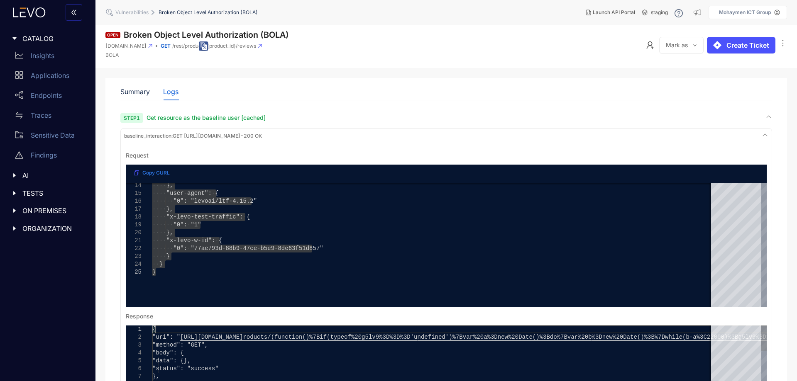
click at [245, 363] on div ""data": {}," at bounding box center [532, 361] width 761 height 8
type textarea "**********"
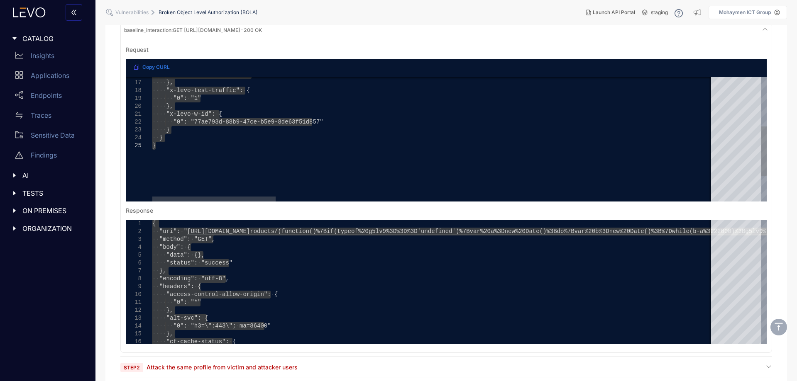
scroll to position [166, 0]
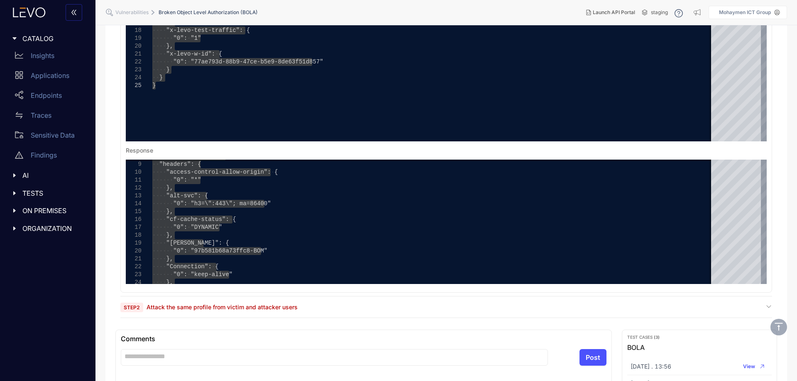
click at [183, 310] on span "Attack the same profile from victim and attacker users" at bounding box center [222, 307] width 151 height 7
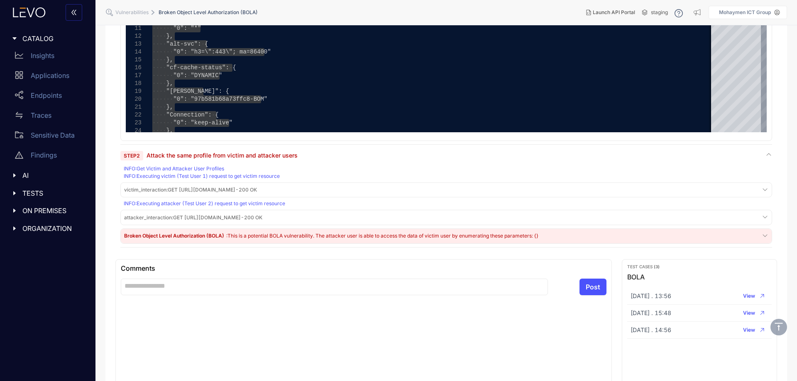
scroll to position [332, 0]
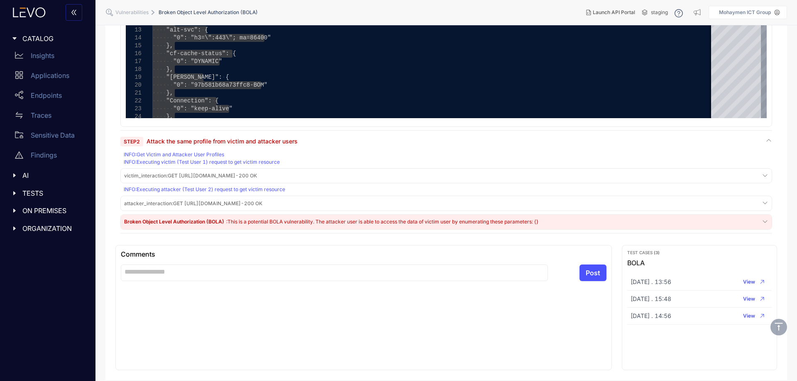
click at [191, 165] on div "INFO : Executing victim (Test User 1) request to get victim resource" at bounding box center [447, 162] width 647 height 6
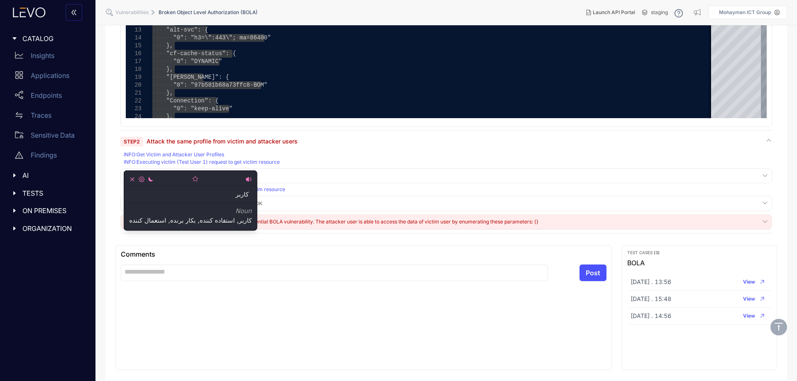
click at [176, 158] on div "INFO : Get Victim and Attacker User Profiles" at bounding box center [447, 155] width 647 height 6
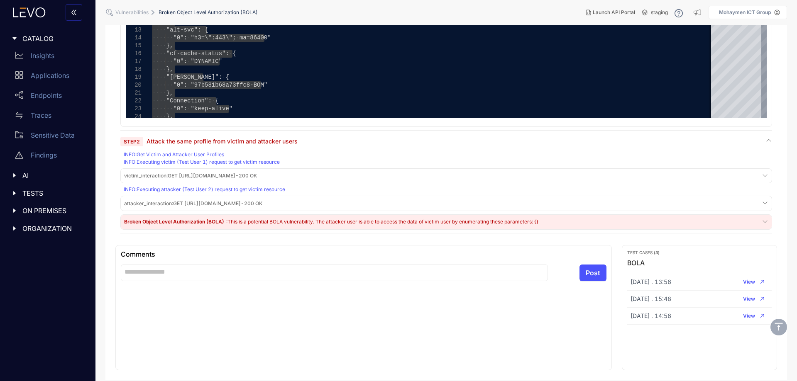
click at [173, 230] on div "Broken Object Level Authorization (BOLA) : This is a potential BOLA vulnerabili…" at bounding box center [446, 222] width 651 height 15
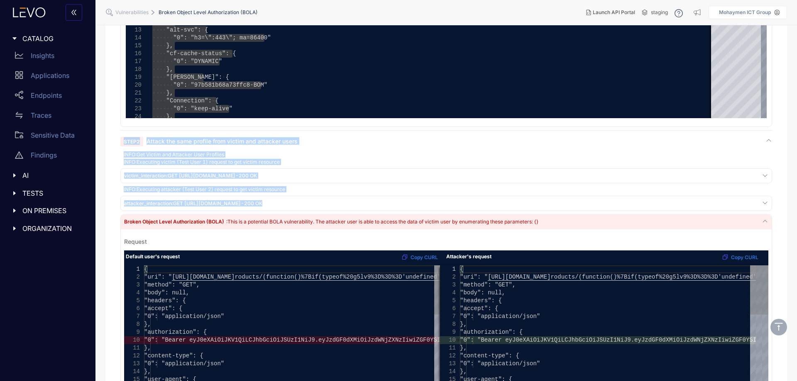
drag, startPoint x: 118, startPoint y: 142, endPoint x: 334, endPoint y: 221, distance: 230.1
click at [334, 221] on div "Summary Logs Description Assert that the attacker is unable to access the victi…" at bounding box center [446, 155] width 662 height 819
copy div "Step 2 Attack the same profile from victim and attacker users INFO : Get Victim…"
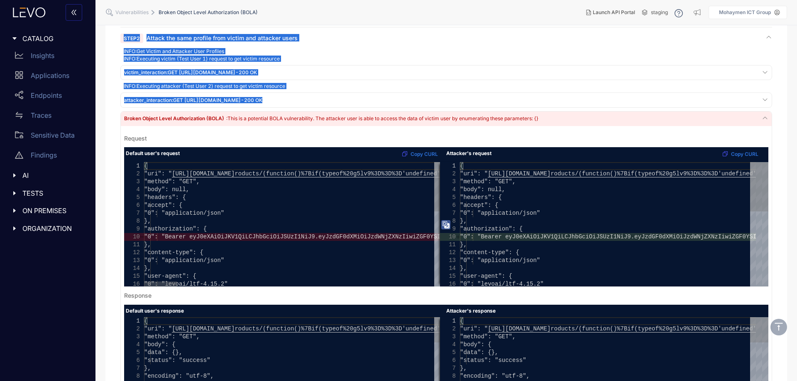
scroll to position [457, 0]
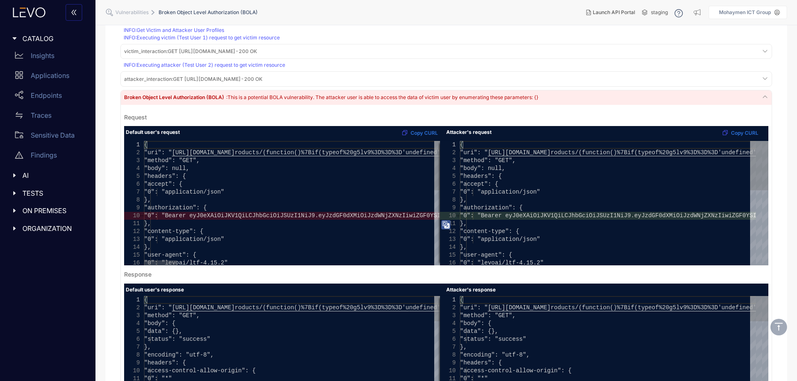
scroll to position [0, 440]
type textarea "**********"
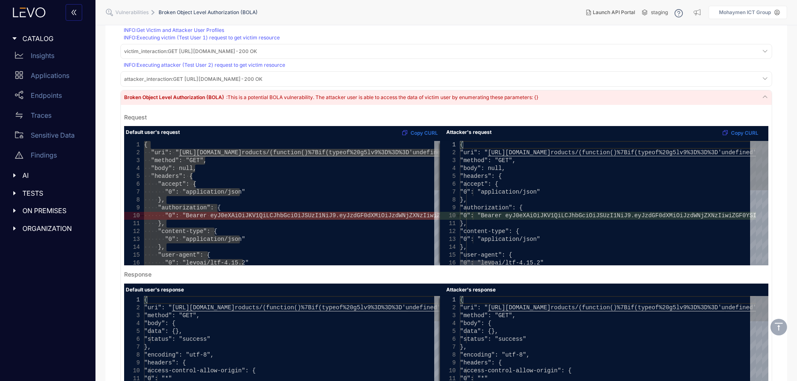
type textarea "**********"
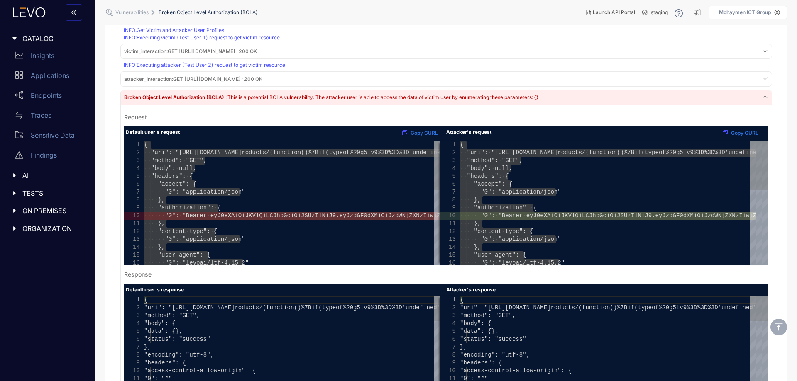
click at [256, 336] on div ""data": {}," at bounding box center [524, 332] width 761 height 8
type textarea "**********"
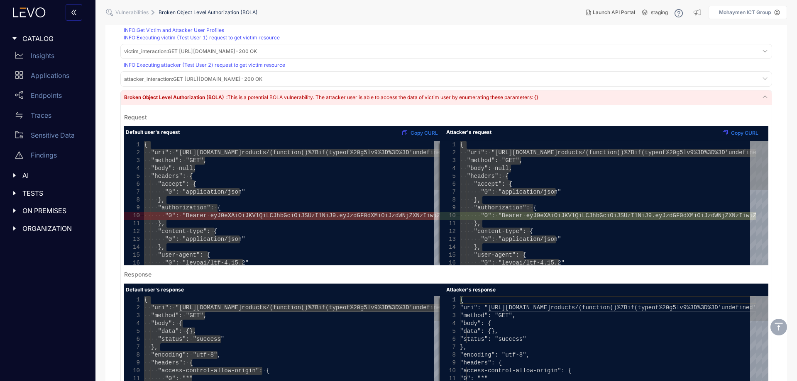
type textarea "**********"
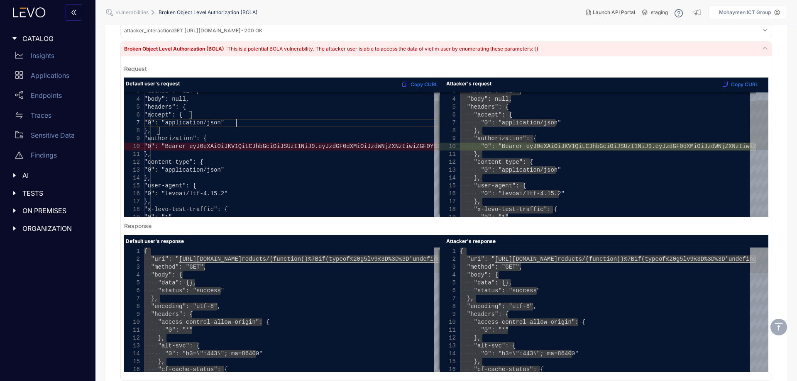
scroll to position [415, 0]
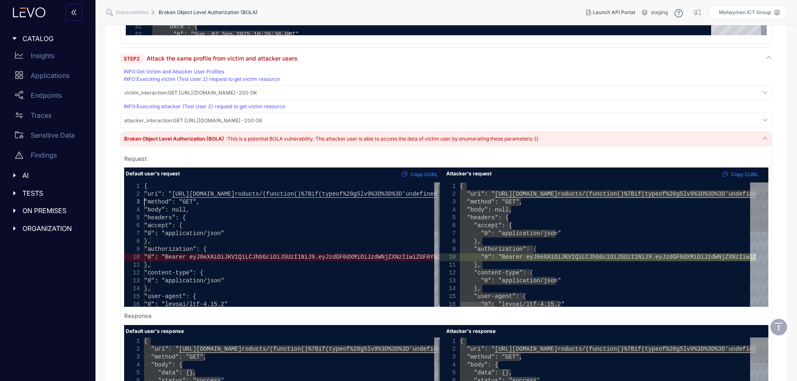
type textarea "**********"
drag, startPoint x: 282, startPoint y: 205, endPoint x: 176, endPoint y: 205, distance: 105.4
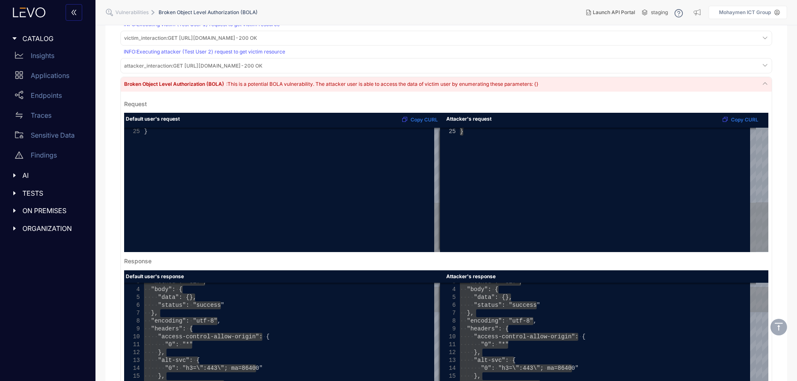
scroll to position [581, 0]
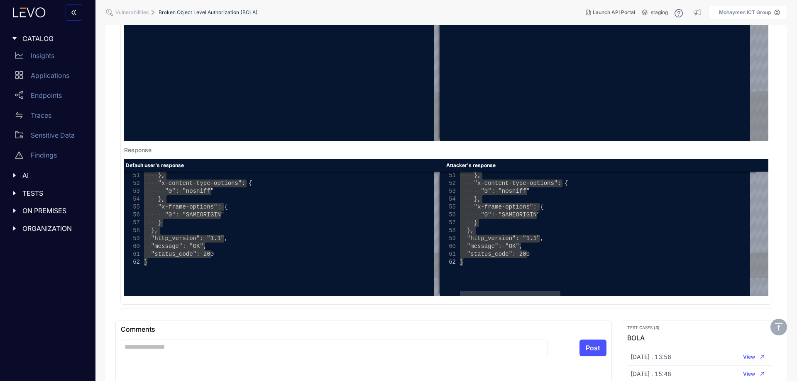
type textarea "**********"
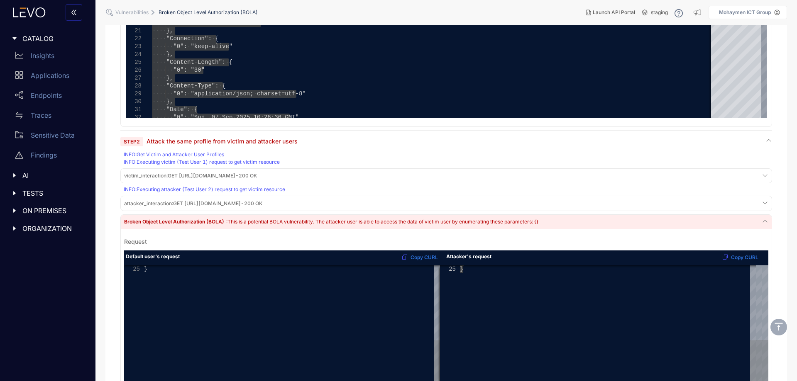
scroll to position [42, 0]
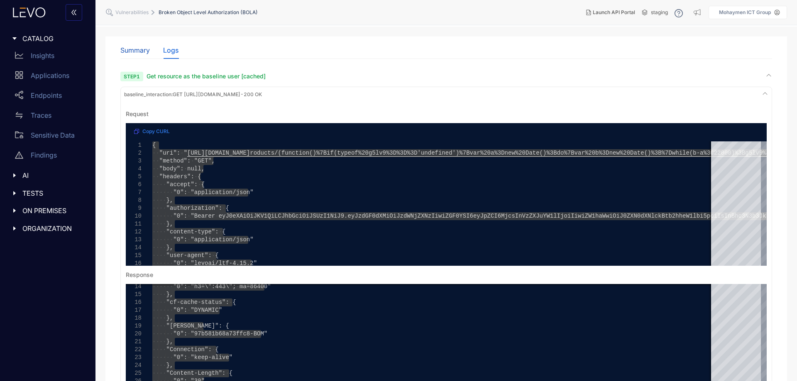
click at [125, 48] on div "Summary" at bounding box center [134, 49] width 29 height 7
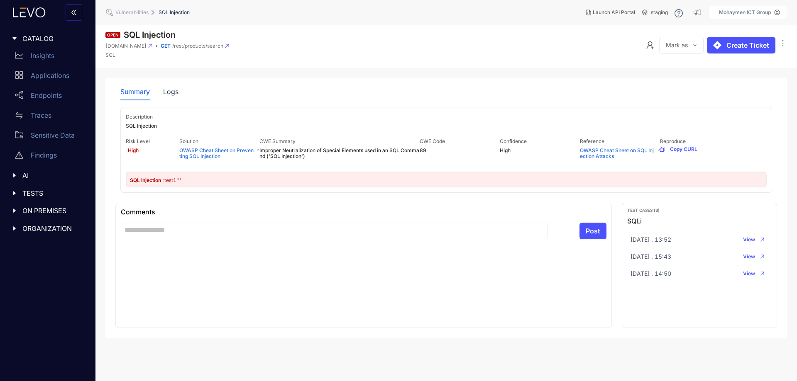
click at [152, 181] on span "SQL Injection" at bounding box center [146, 180] width 32 height 6
click at [166, 180] on span ": test1'''" at bounding box center [172, 180] width 18 height 6
click at [176, 95] on div "Logs" at bounding box center [170, 91] width 15 height 7
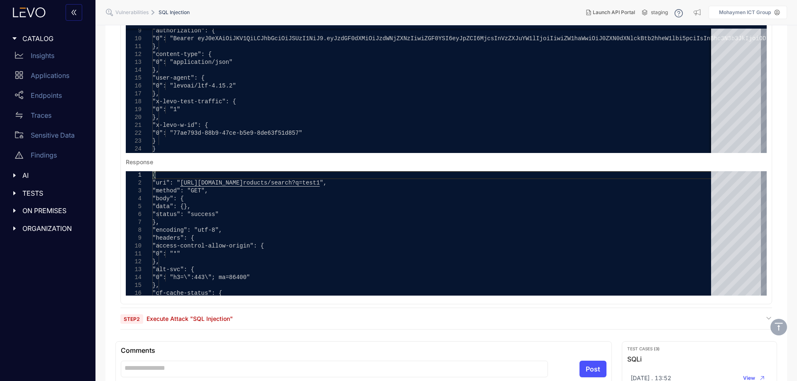
scroll to position [166, 0]
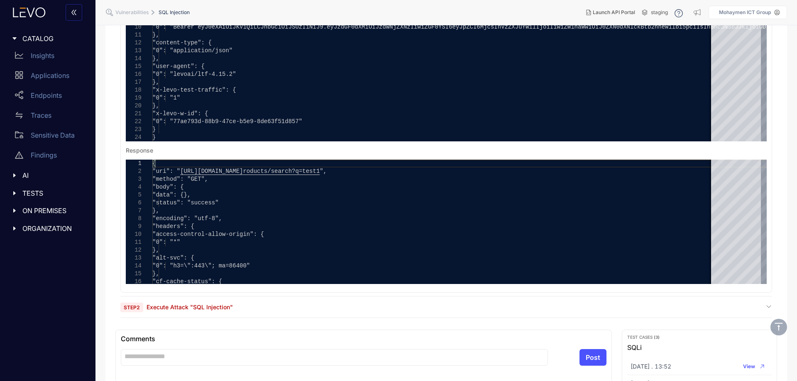
click at [241, 306] on div "Step 2 Execute Attack "SQL Injection"" at bounding box center [446, 307] width 652 height 8
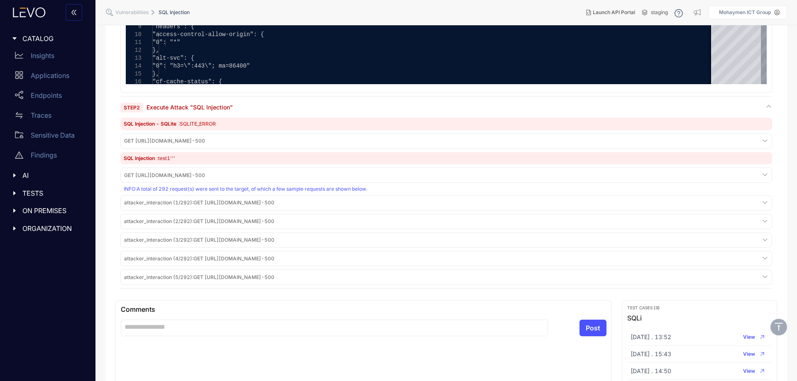
scroll to position [374, 0]
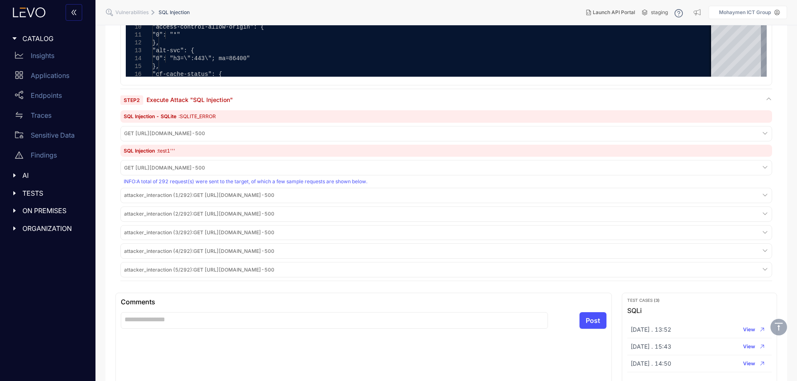
click at [545, 276] on div "attacker_interaction (5/292) : GET [URL][DOMAIN_NAME] - 500" at bounding box center [446, 269] width 648 height 11
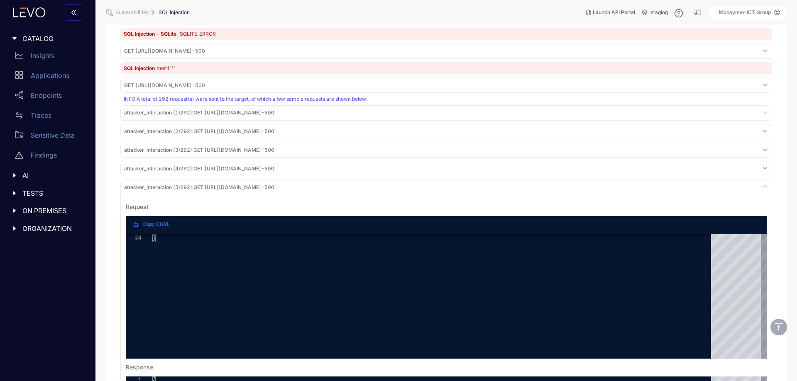
scroll to position [457, 0]
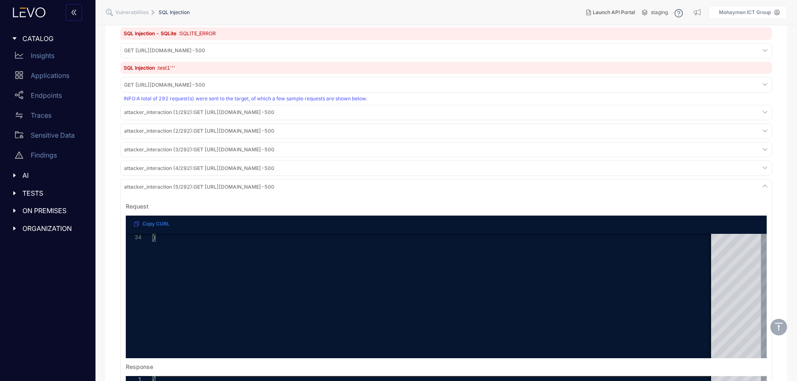
click at [274, 190] on span "attacker_interaction (5/292) : GET [URL][DOMAIN_NAME] - 500" at bounding box center [199, 187] width 150 height 6
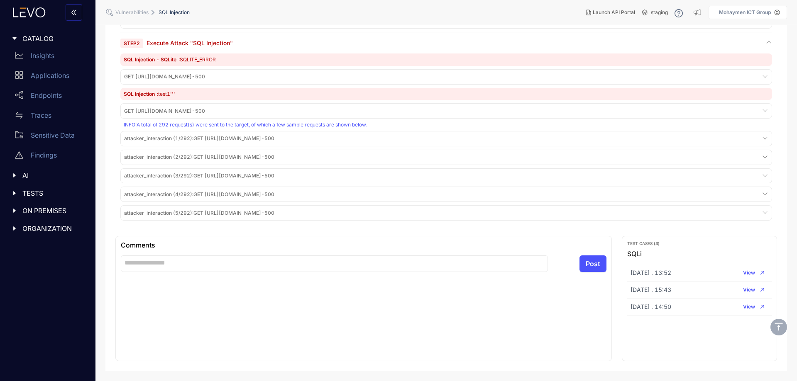
click at [347, 207] on div "attacker_interaction (5/292) : GET [URL][DOMAIN_NAME] - 500" at bounding box center [446, 212] width 652 height 15
click at [274, 212] on span "attacker_interaction (5/292) : GET [URL][DOMAIN_NAME] - 500" at bounding box center [199, 213] width 150 height 6
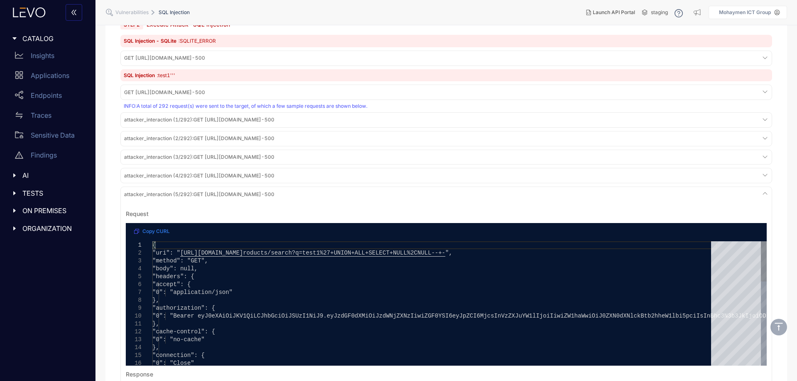
scroll to position [457, 0]
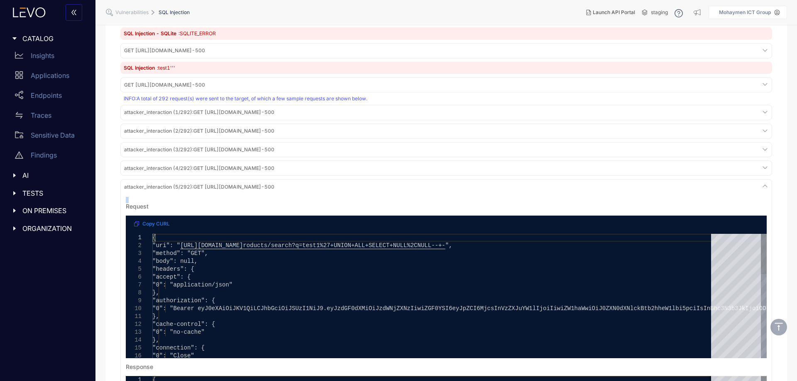
click at [346, 212] on div "attacker_interaction (5/292) : GET [URL][DOMAIN_NAME] - 500 Request Copy CURL 1…" at bounding box center [446, 344] width 652 height 330
drag, startPoint x: 205, startPoint y: 205, endPoint x: 374, endPoint y: 205, distance: 169.0
click at [274, 190] on span "attacker_interaction (5/292) : GET [URL][DOMAIN_NAME] - 500" at bounding box center [199, 187] width 150 height 6
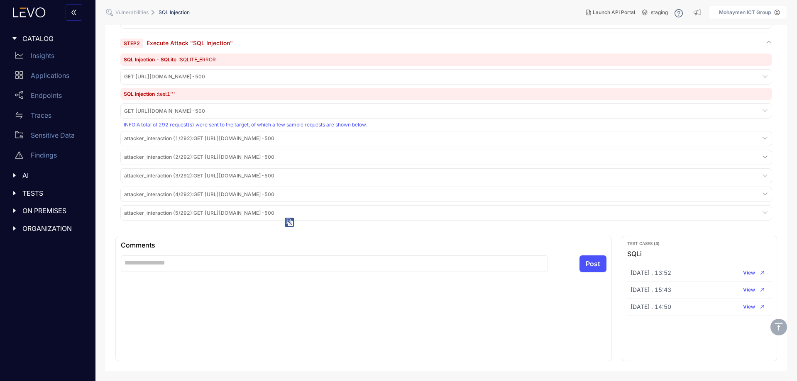
click at [274, 215] on span "attacker_interaction (5/292) : GET [URL][DOMAIN_NAME] - 500" at bounding box center [199, 213] width 150 height 6
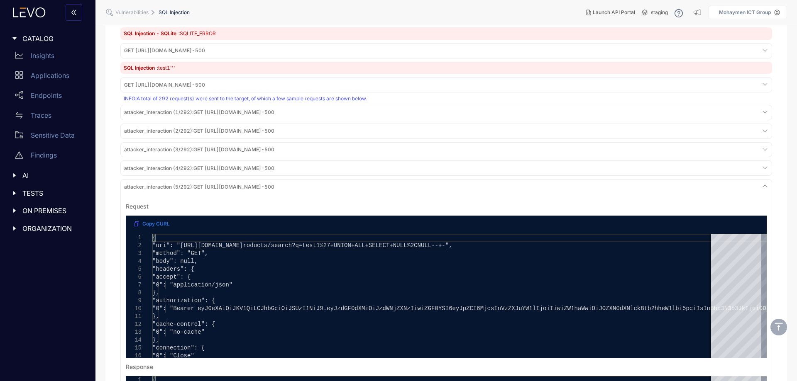
drag, startPoint x: 312, startPoint y: 206, endPoint x: 373, endPoint y: 209, distance: 61.5
click at [373, 193] on div "attacker_interaction (5/292) : GET [URL][DOMAIN_NAME] - 500" at bounding box center [446, 186] width 648 height 11
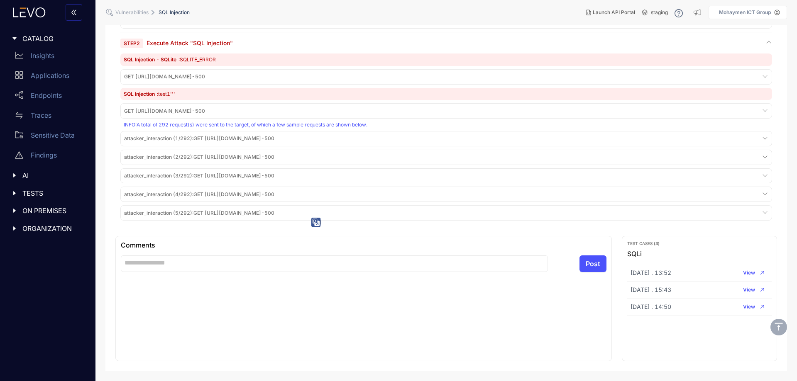
copy span "/rest/products/search?q="
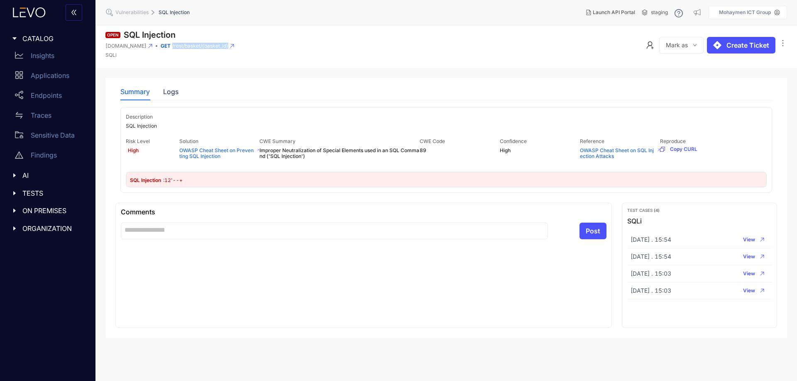
drag, startPoint x: 306, startPoint y: 45, endPoint x: 218, endPoint y: 48, distance: 88.5
click at [218, 48] on header "Open SQL Injection [DOMAIN_NAME] GET /rest/basket/{basket_id} SQLi Mark as Crea…" at bounding box center [446, 46] width 702 height 43
copy div "/rest/basket/{basket_id}"
click at [179, 87] on div "Summary Logs" at bounding box center [446, 91] width 652 height 17
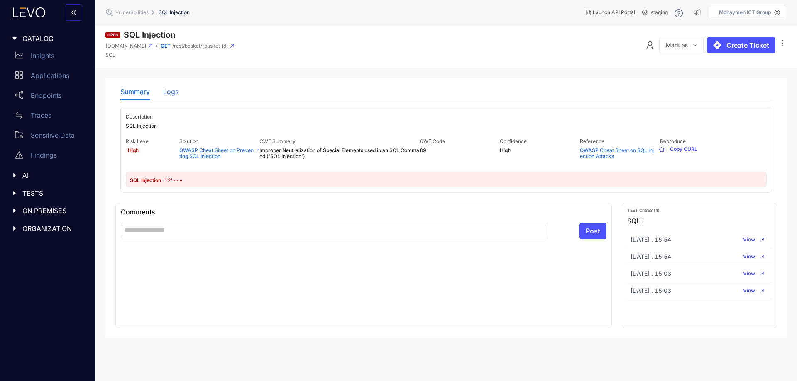
click at [173, 93] on div "Logs" at bounding box center [170, 91] width 15 height 7
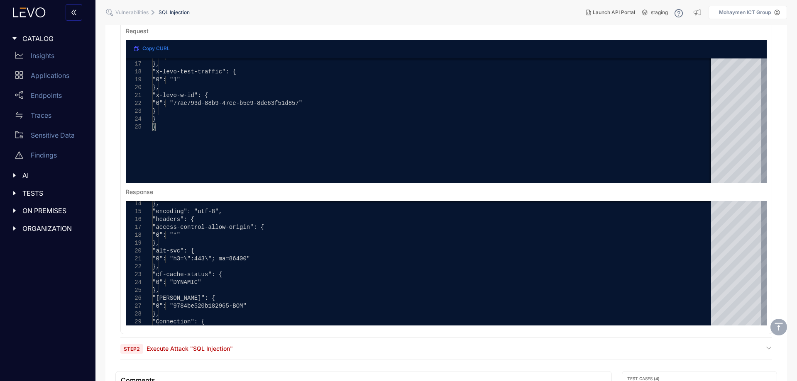
scroll to position [166, 0]
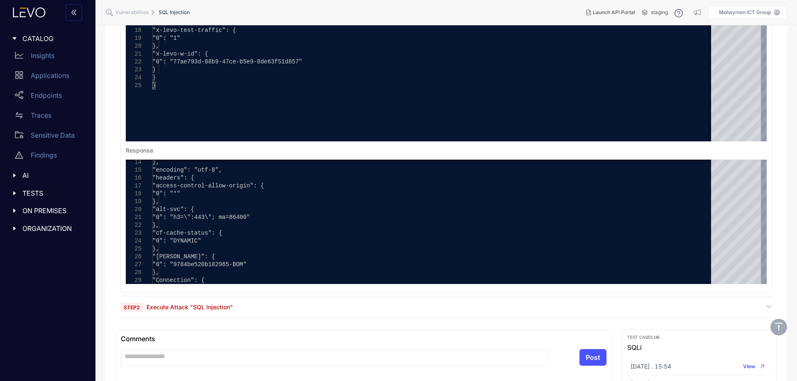
click at [249, 304] on div "Step 2 Execute Attack "SQL Injection"" at bounding box center [446, 307] width 652 height 8
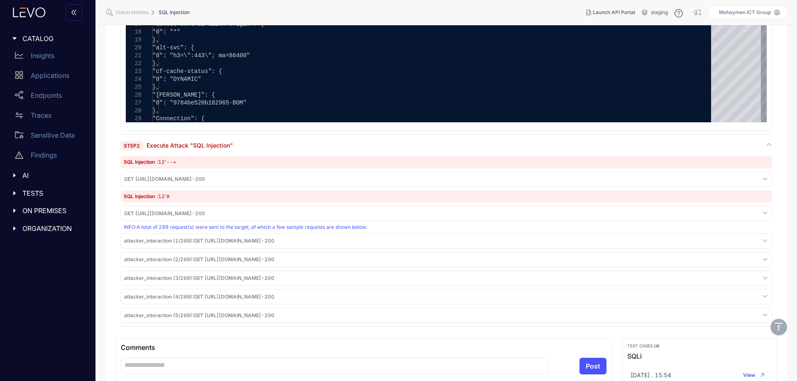
scroll to position [415, 0]
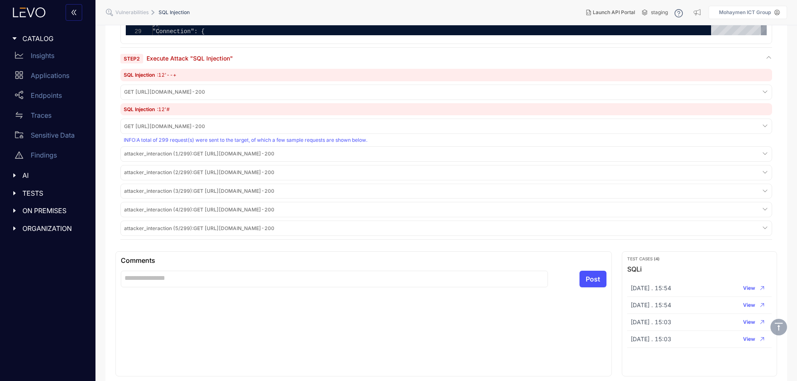
click at [274, 193] on span "attacker_interaction (3/299) : GET [URL][DOMAIN_NAME] - 200" at bounding box center [199, 191] width 150 height 6
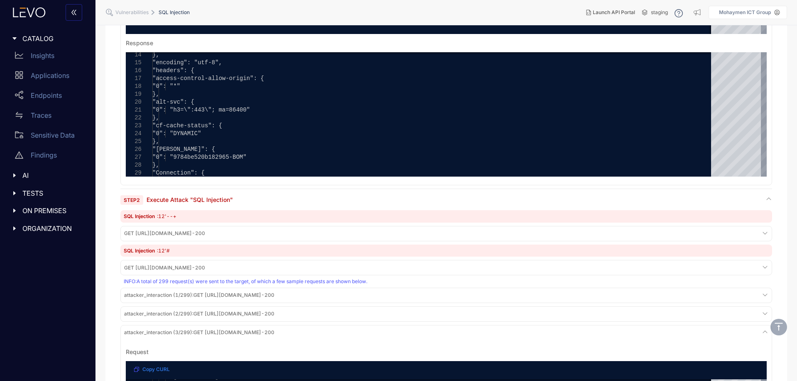
scroll to position [53, 0]
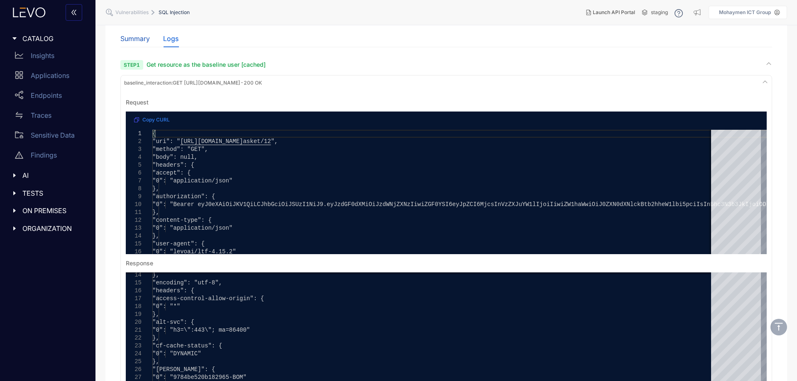
click at [124, 36] on div "Summary" at bounding box center [134, 38] width 29 height 7
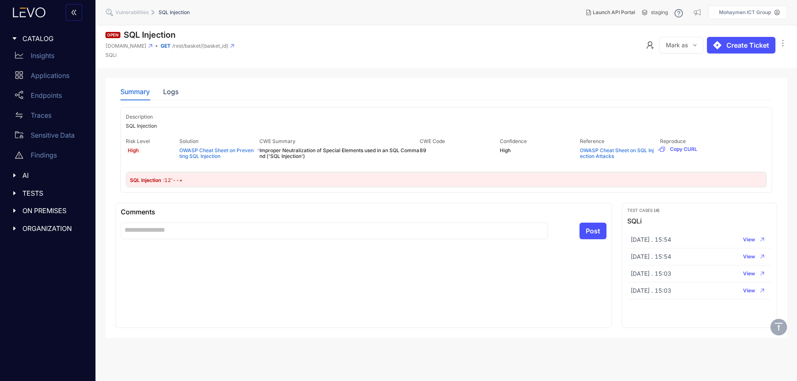
scroll to position [0, 0]
drag, startPoint x: 301, startPoint y: 45, endPoint x: 220, endPoint y: 47, distance: 81.0
click at [220, 47] on header "Open SQL Injection [DOMAIN_NAME] GET /rest/basket/{basket_id} SQLi Mark as Crea…" at bounding box center [446, 46] width 702 height 43
copy span "/rest/basket/{basket_id}"
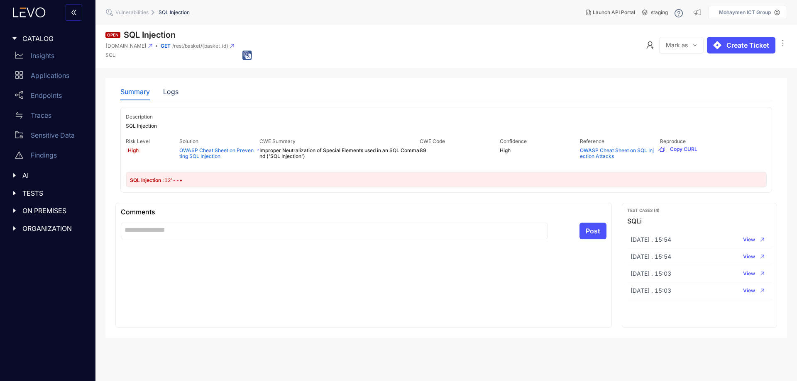
click at [313, 176] on div "SQL Injection : 12'--+" at bounding box center [446, 179] width 640 height 15
click at [313, 175] on div "SQL Injection : 12'--+" at bounding box center [446, 179] width 640 height 15
